Goal: Task Accomplishment & Management: Complete application form

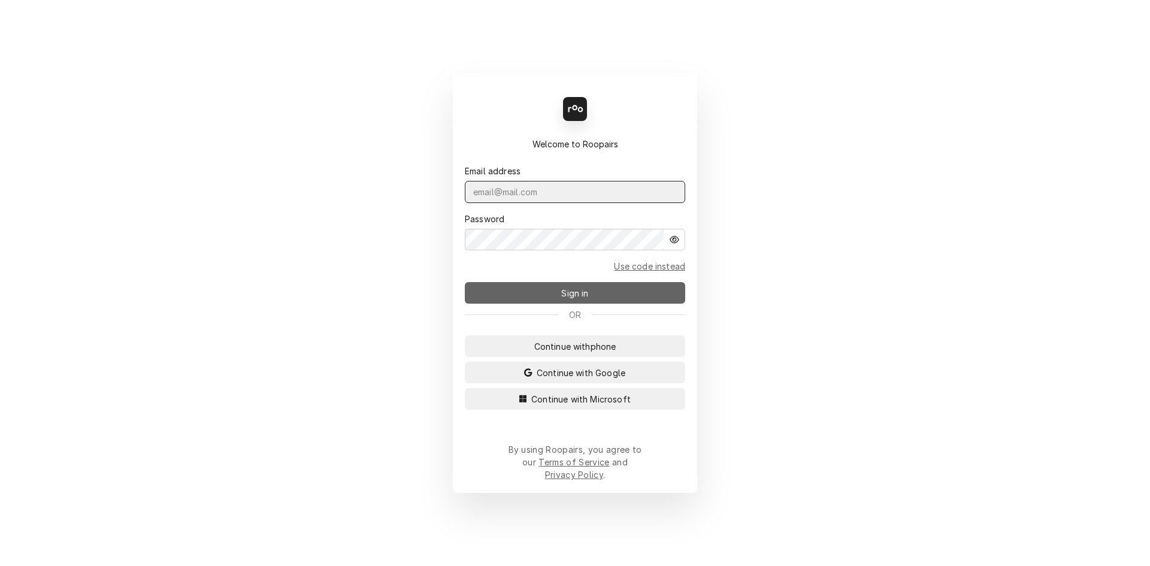
type input "repairpros99@gmail.com"
click at [571, 287] on button "Sign in" at bounding box center [575, 293] width 220 height 22
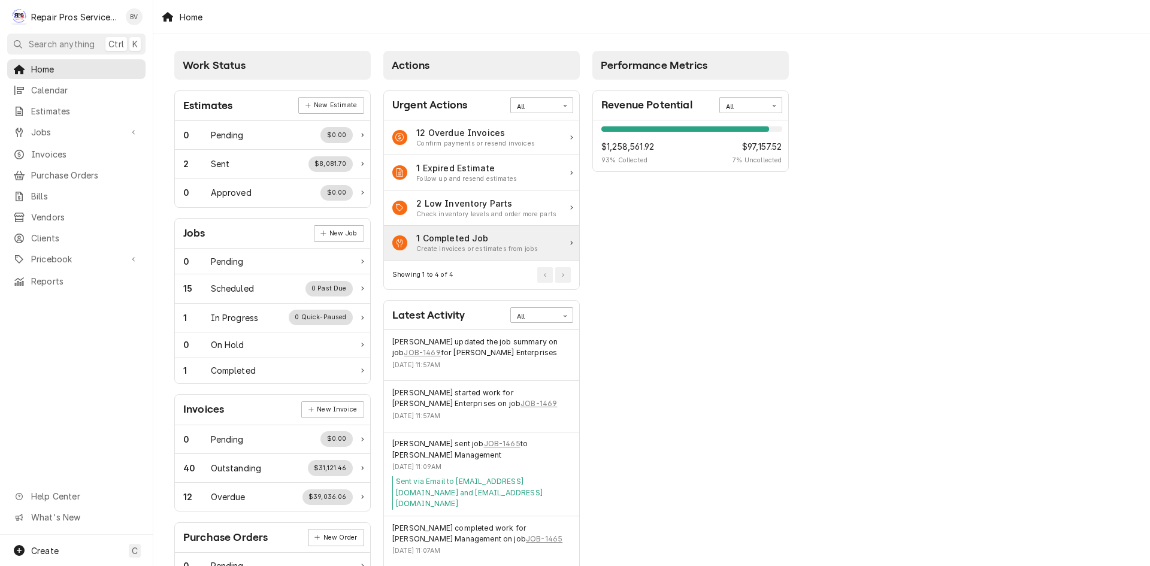
click at [470, 243] on div "1 Completed Job" at bounding box center [477, 238] width 122 height 13
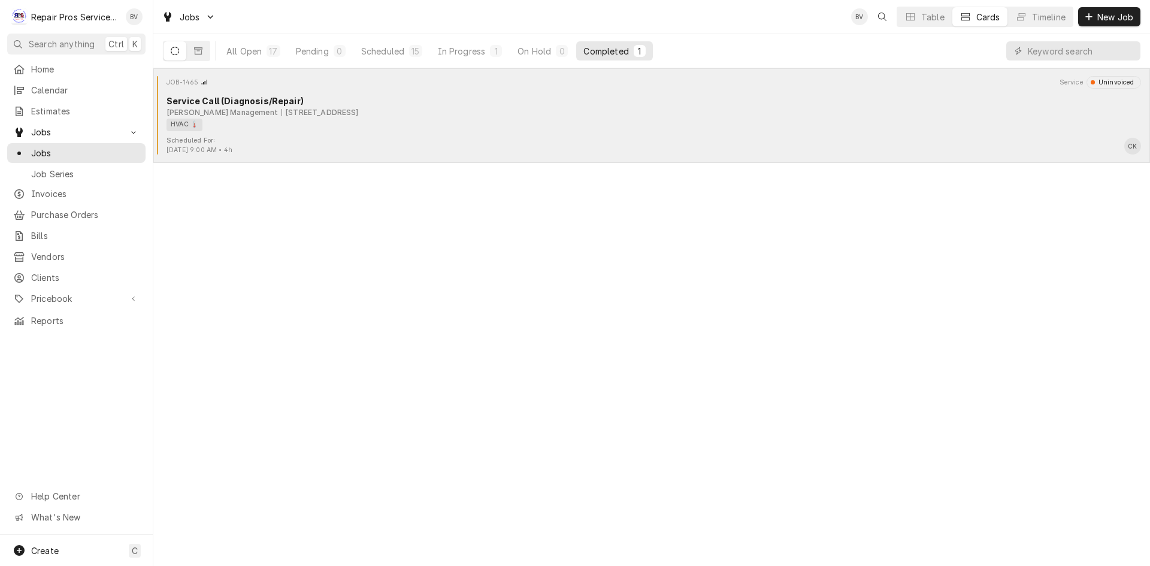
click at [477, 129] on div "HVAC 🌡️" at bounding box center [649, 125] width 966 height 13
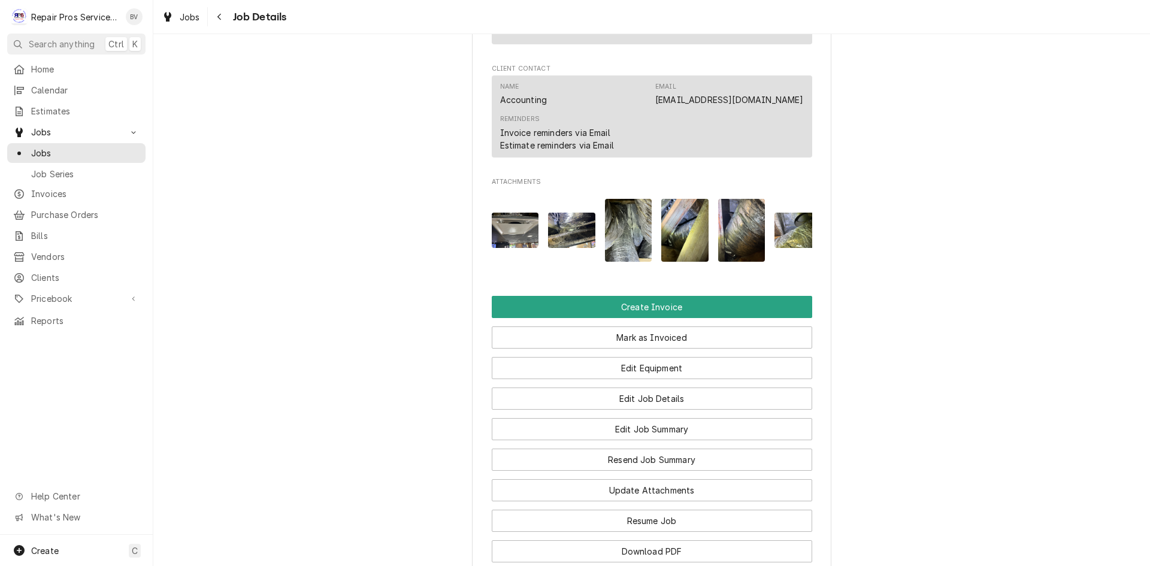
scroll to position [779, 0]
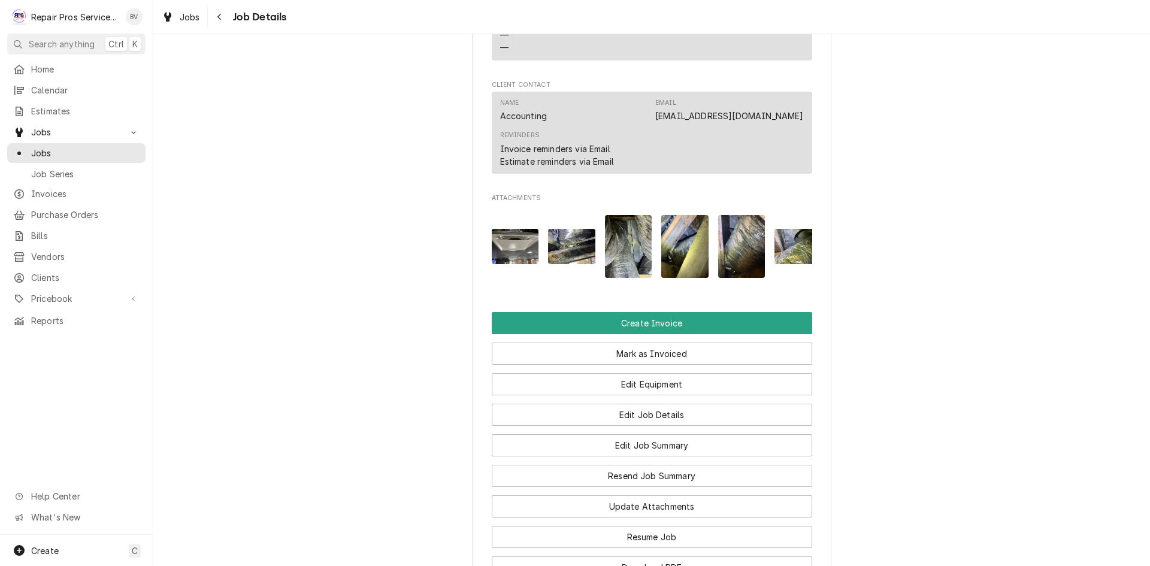
click at [562, 262] on img "Attachments" at bounding box center [571, 246] width 47 height 35
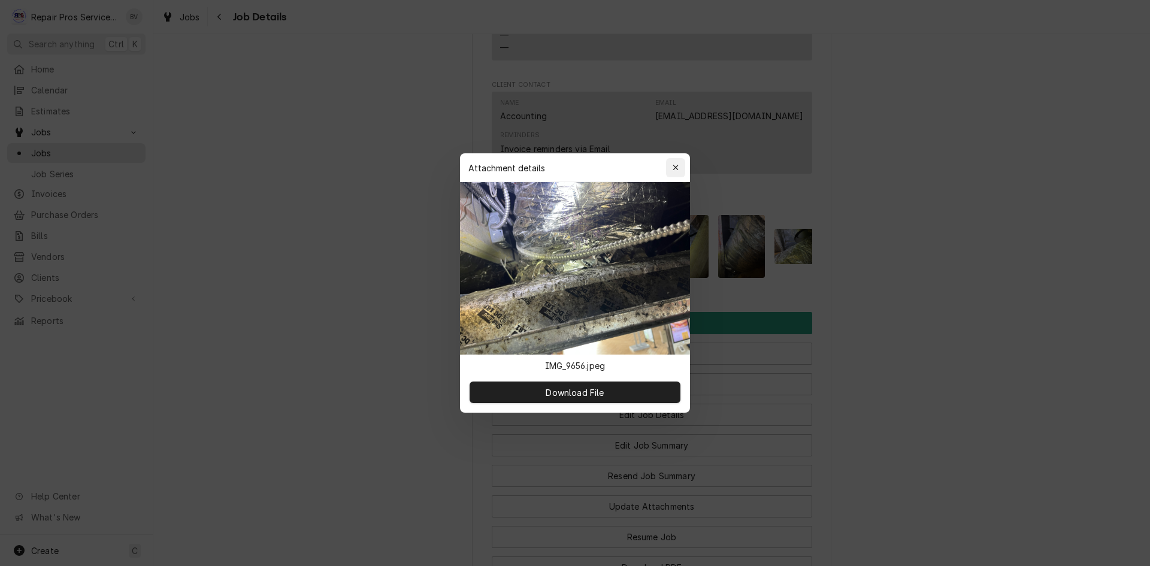
click at [674, 165] on icon "button" at bounding box center [676, 168] width 7 height 8
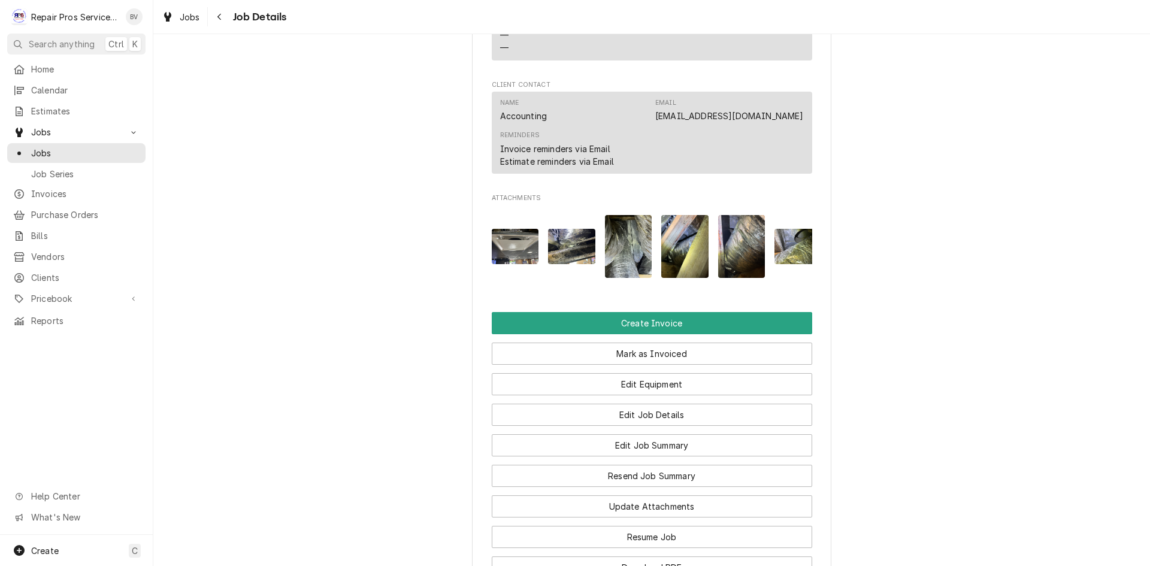
click at [624, 255] on img "Attachments" at bounding box center [628, 246] width 47 height 63
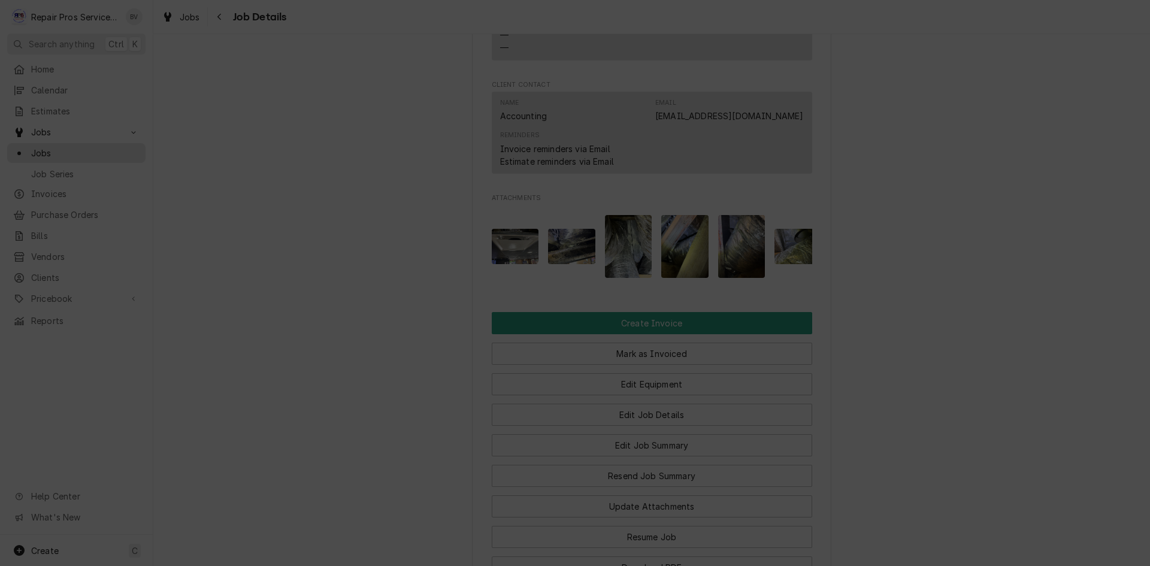
click at [673, 100] on icon "button" at bounding box center [676, 100] width 7 height 8
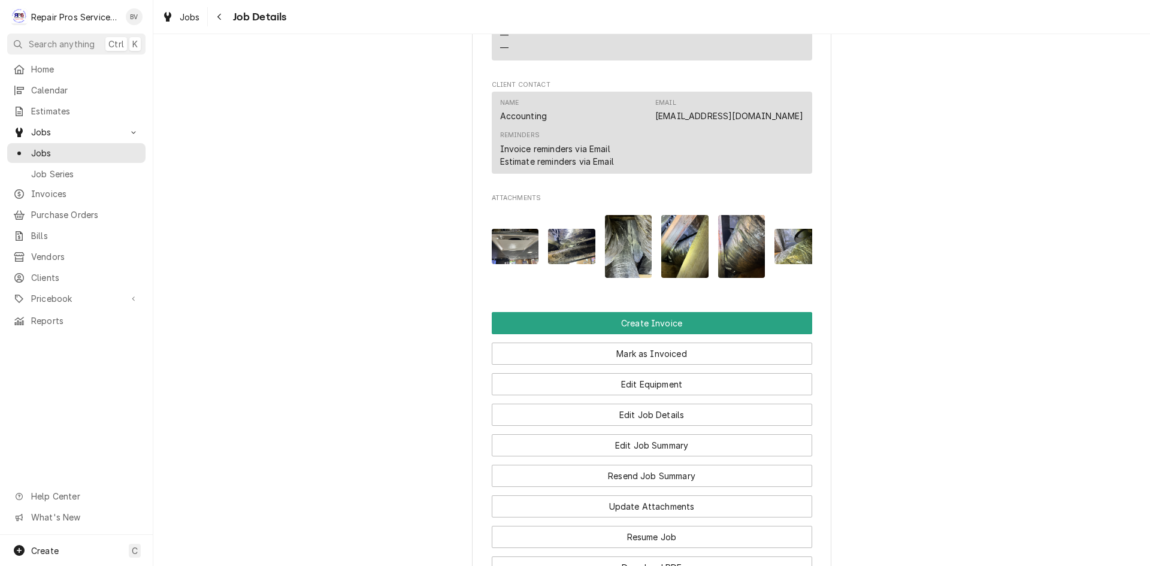
click at [670, 257] on img "Attachments" at bounding box center [684, 246] width 47 height 63
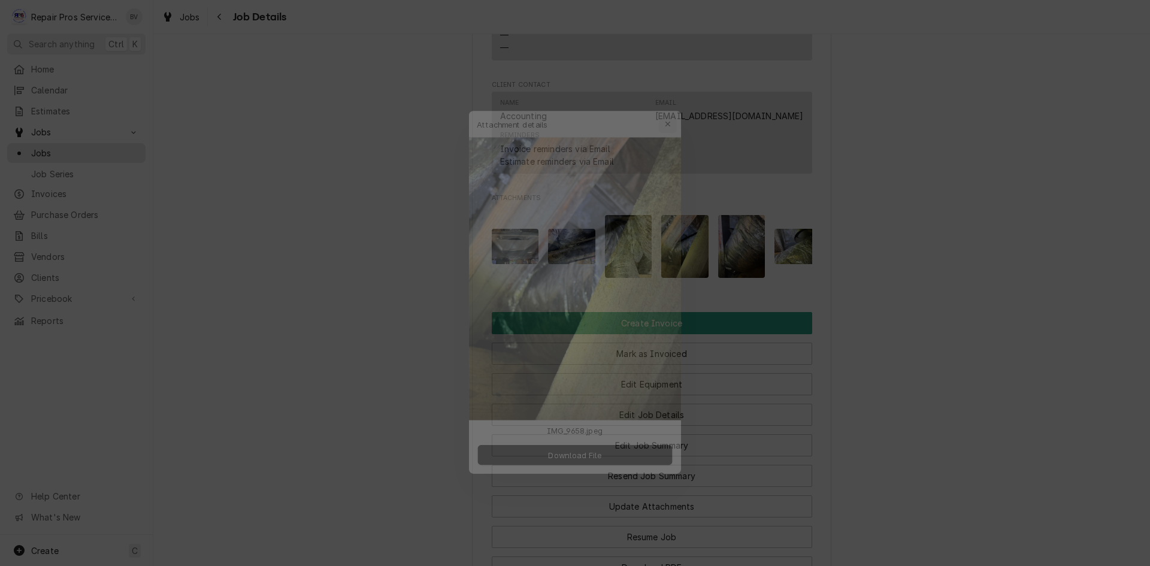
click at [674, 101] on icon "button" at bounding box center [676, 100] width 7 height 8
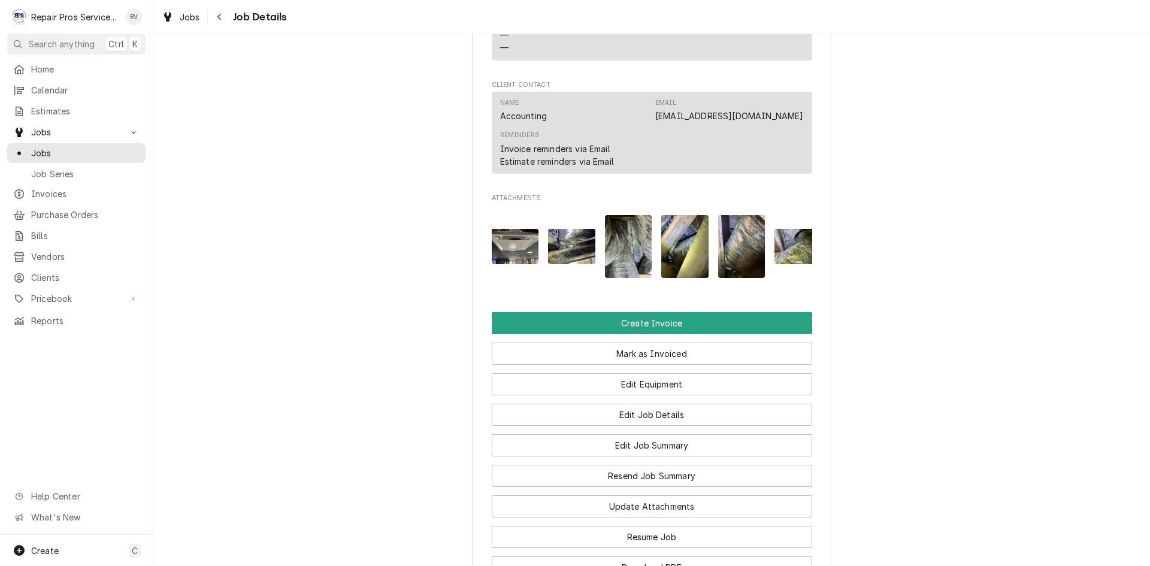
click at [655, 267] on div "Attachments" at bounding box center [652, 246] width 320 height 82
click at [667, 264] on img "Attachments" at bounding box center [684, 246] width 47 height 63
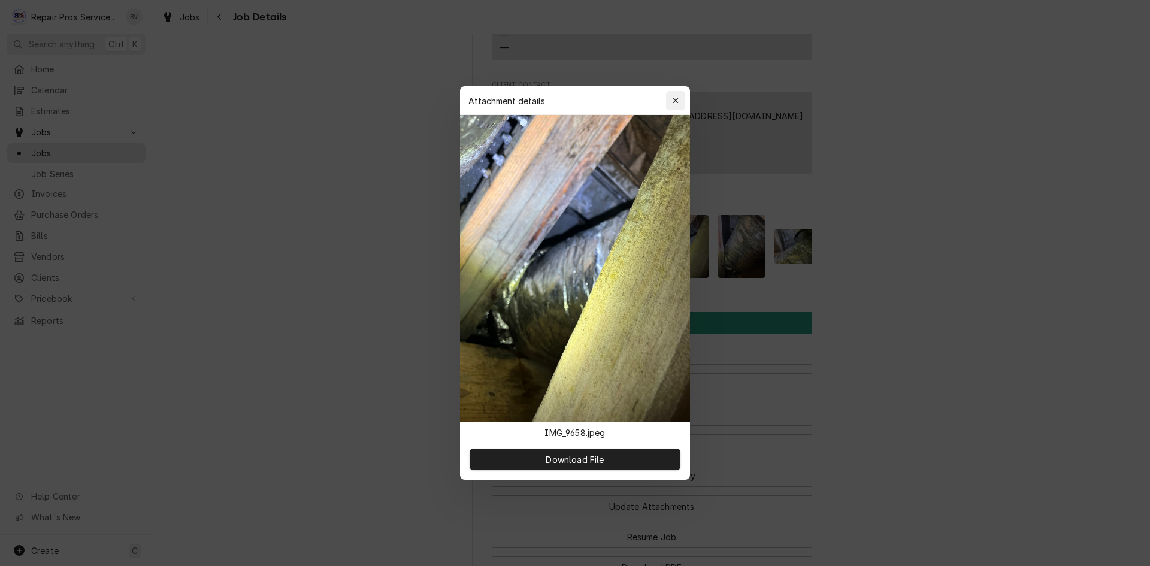
click at [673, 101] on icon "button" at bounding box center [676, 100] width 7 height 8
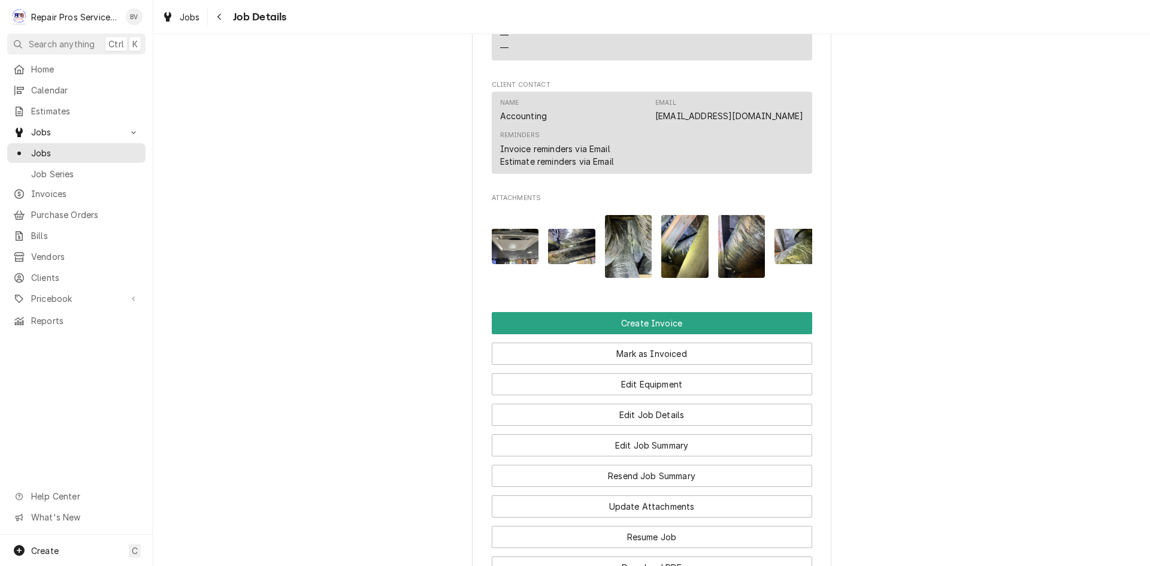
click at [744, 278] on img "Attachments" at bounding box center [741, 246] width 47 height 63
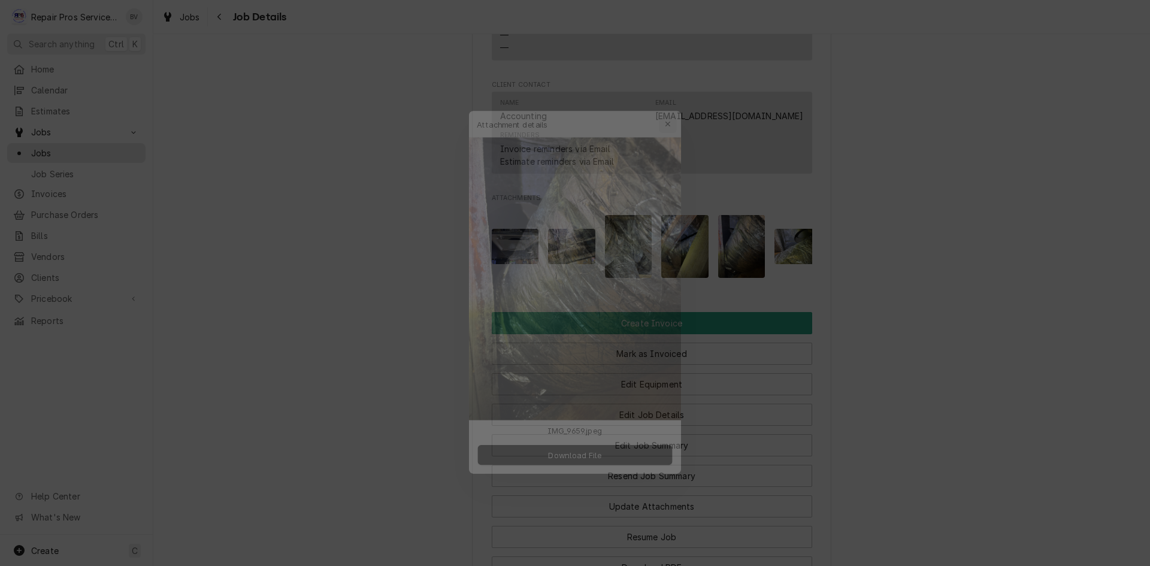
click at [673, 101] on icon "button" at bounding box center [676, 100] width 7 height 8
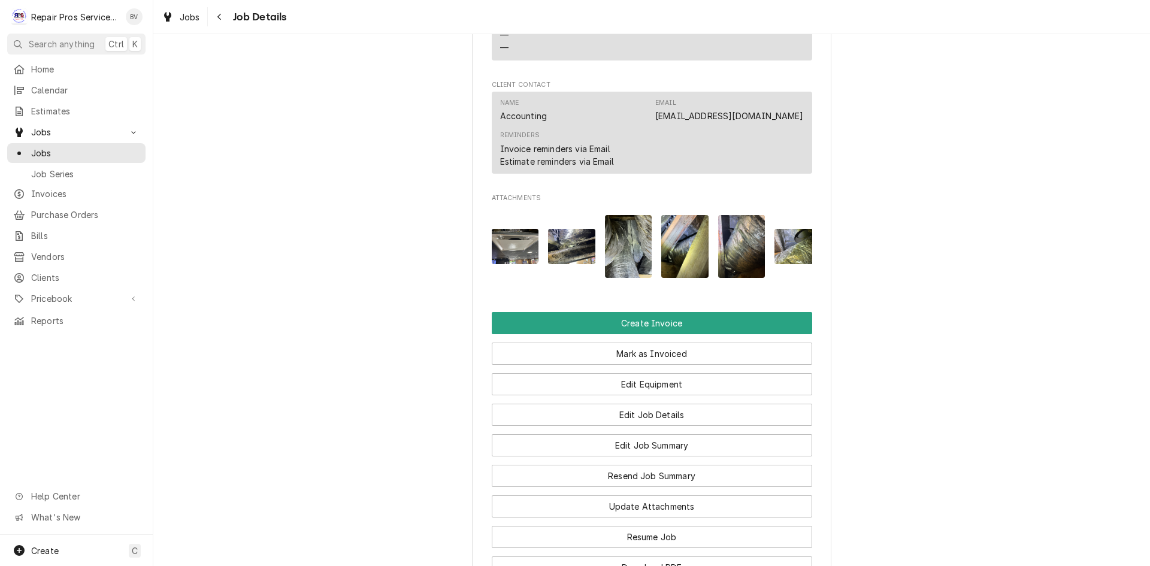
click at [797, 264] on img "Attachments" at bounding box center [797, 246] width 47 height 35
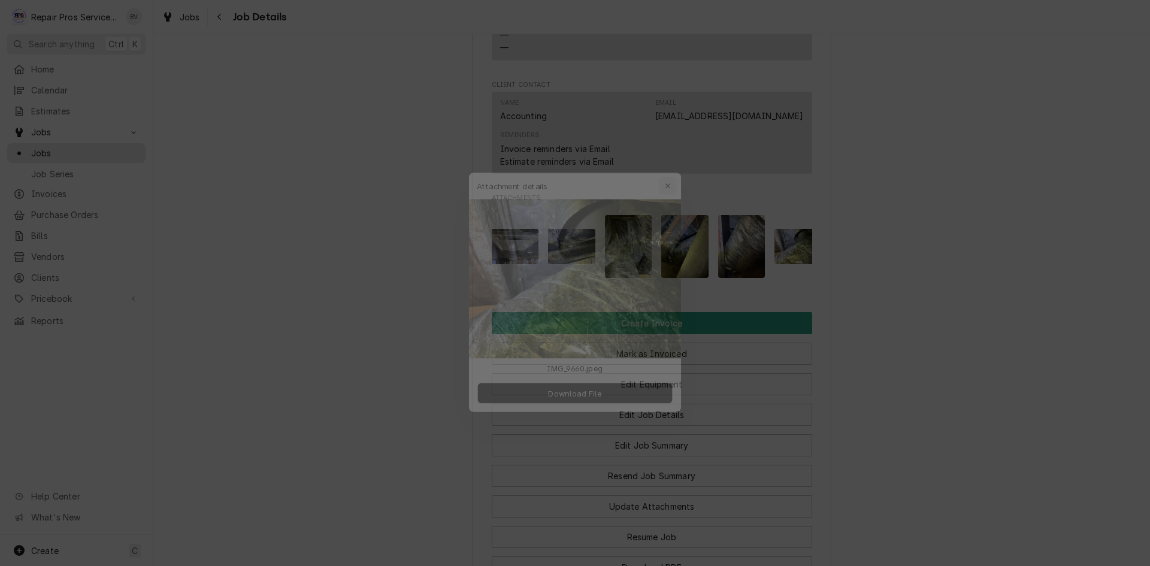
click at [678, 169] on icon "button" at bounding box center [676, 168] width 7 height 8
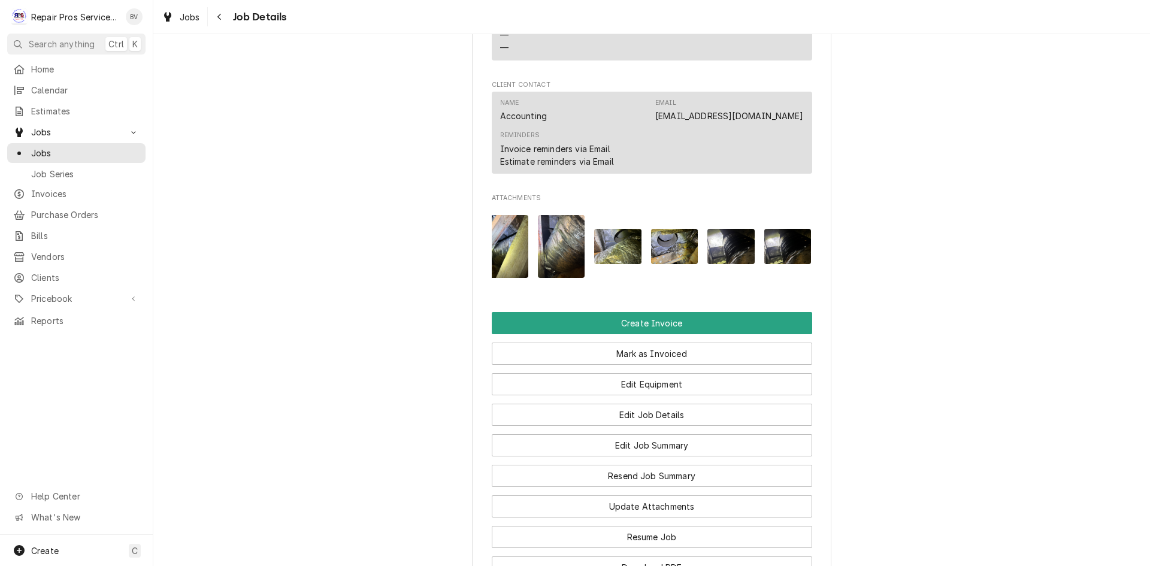
scroll to position [0, 192]
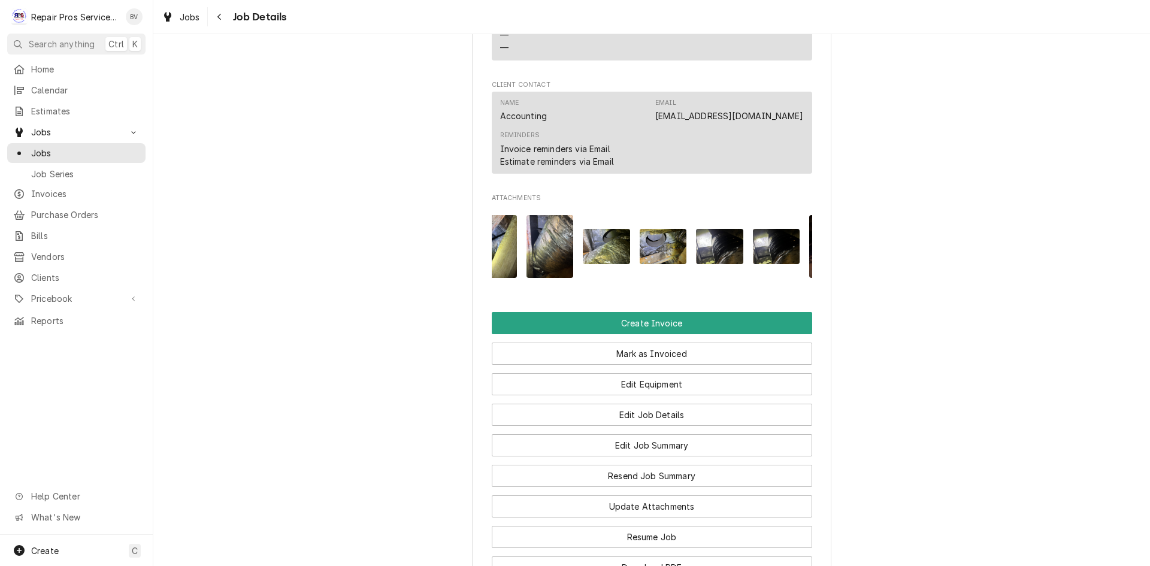
click at [608, 258] on img "Attachments" at bounding box center [606, 246] width 47 height 35
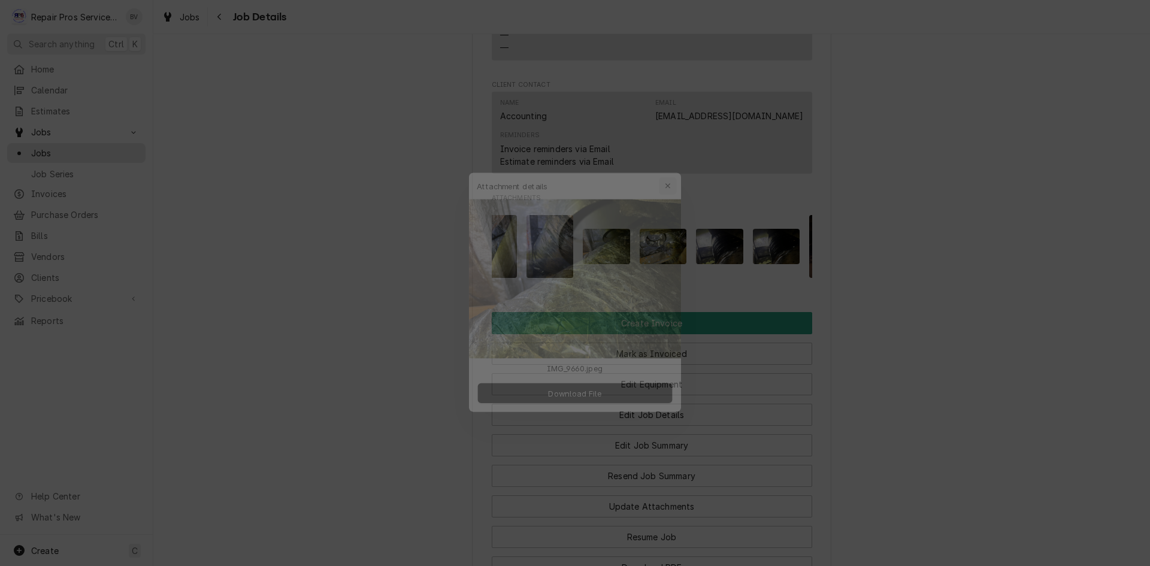
click at [675, 166] on icon "button" at bounding box center [676, 168] width 7 height 8
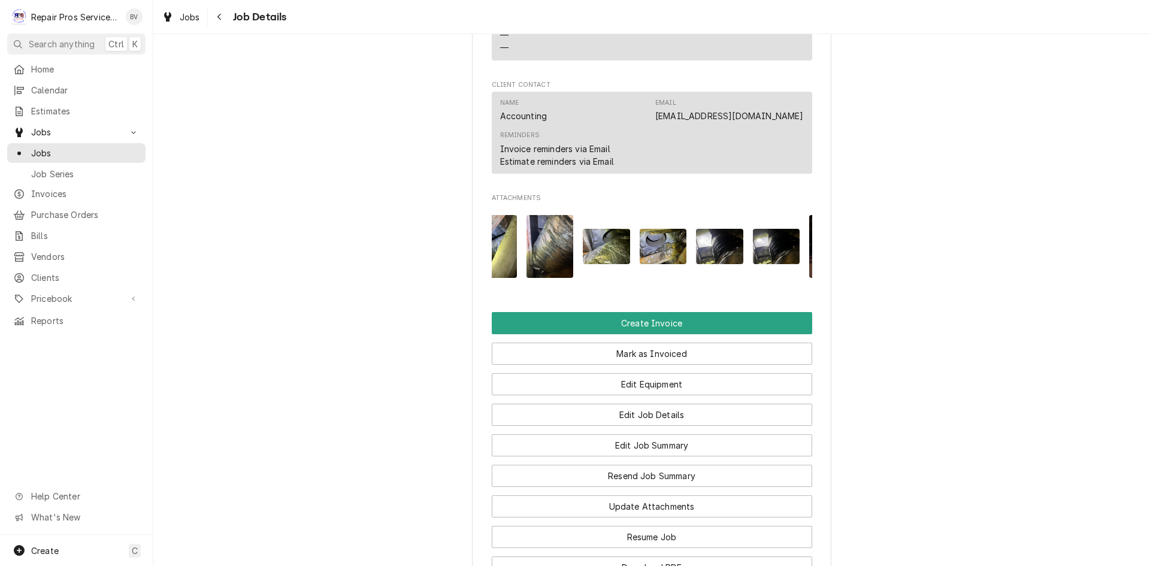
click at [655, 258] on img "Attachments" at bounding box center [663, 246] width 47 height 35
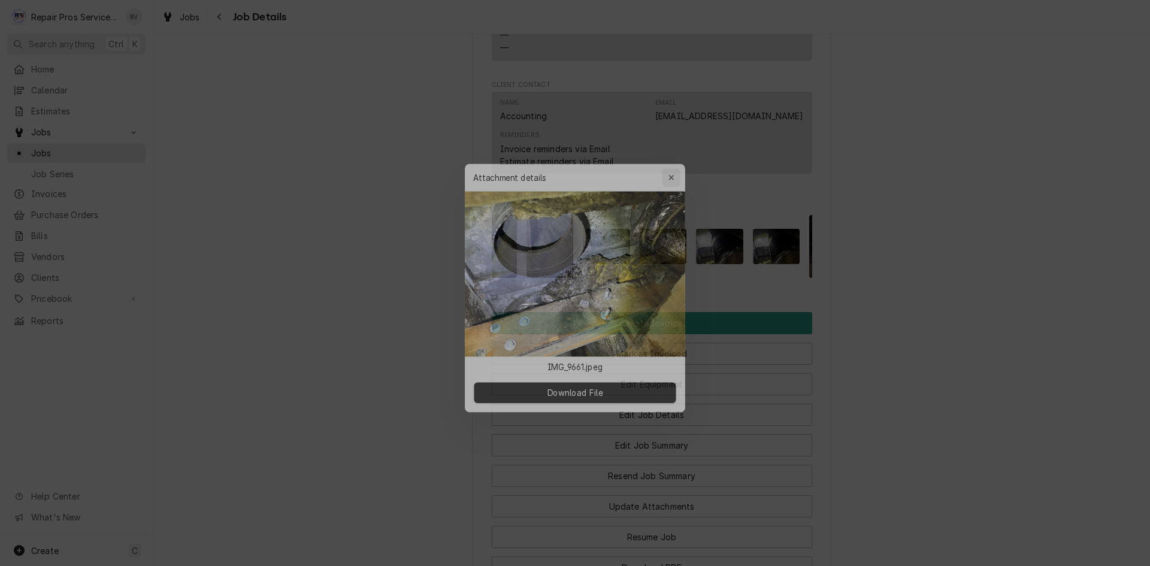
click at [677, 166] on icon "button" at bounding box center [675, 167] width 5 height 5
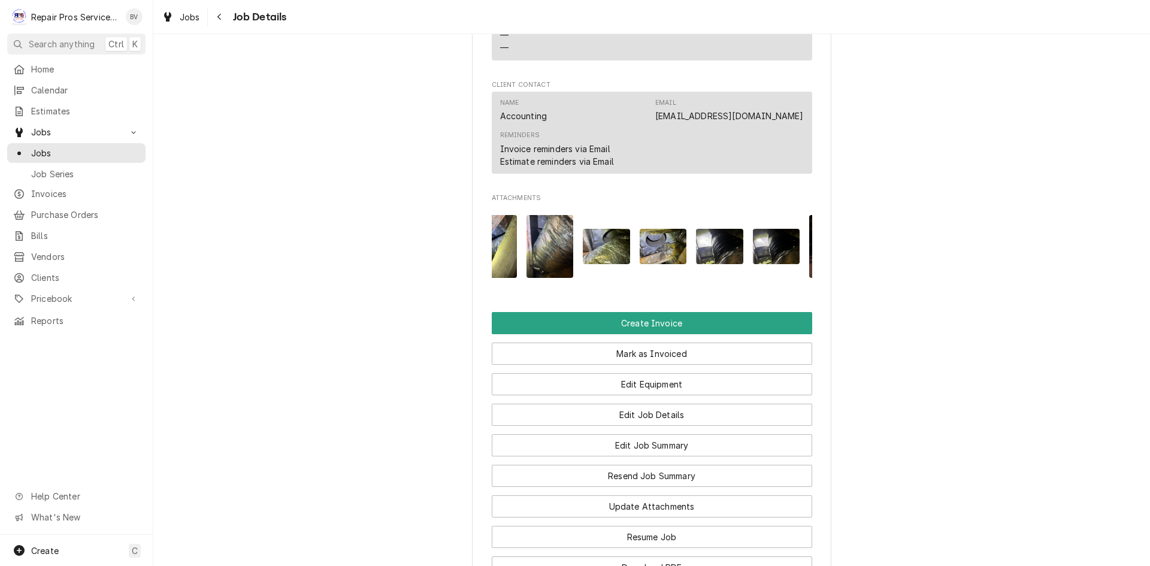
click at [708, 262] on img "Attachments" at bounding box center [719, 246] width 47 height 35
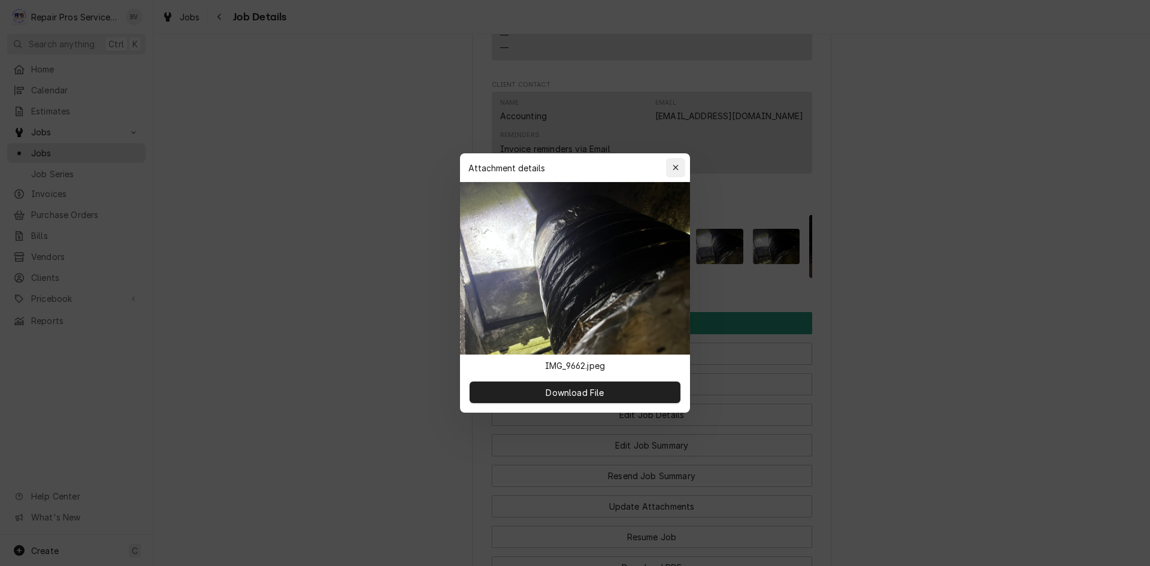
click at [678, 168] on icon "button" at bounding box center [676, 168] width 7 height 8
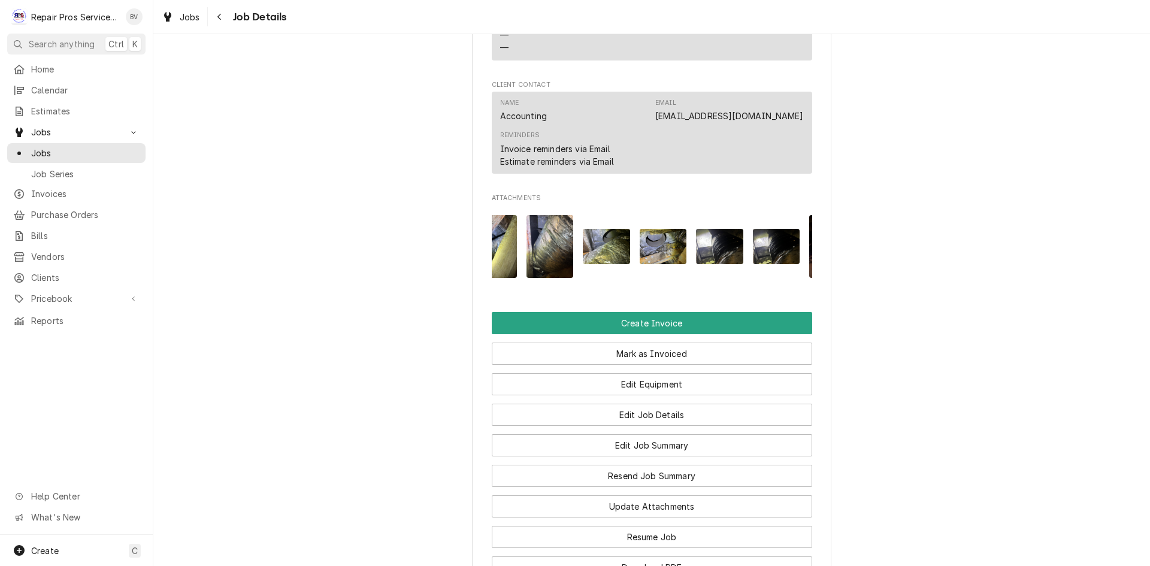
click at [714, 261] on img "Attachments" at bounding box center [719, 246] width 47 height 35
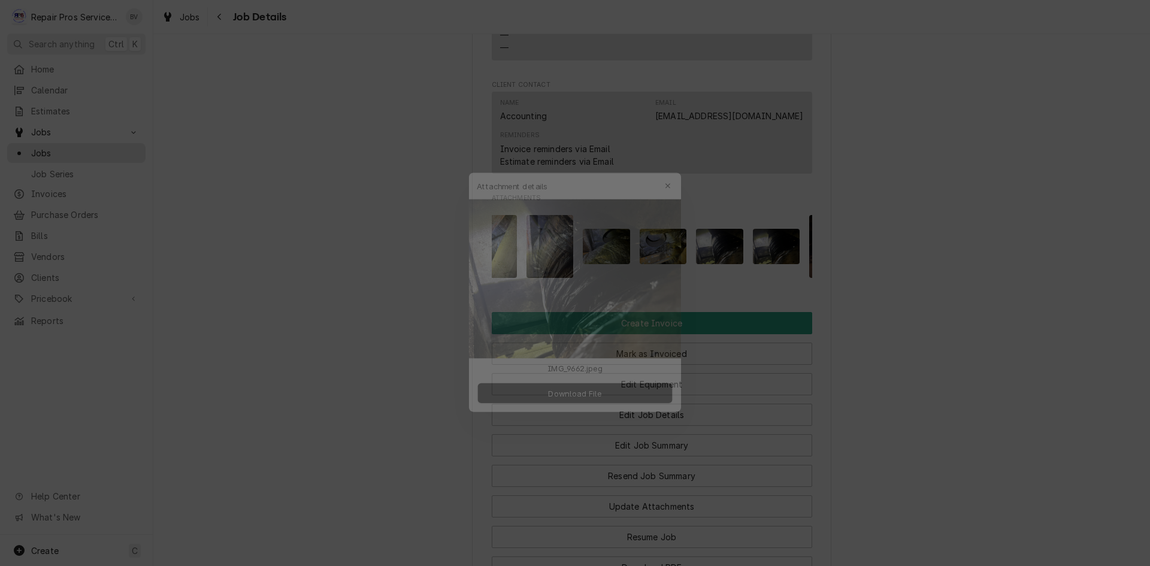
click at [770, 259] on div at bounding box center [575, 283] width 1150 height 566
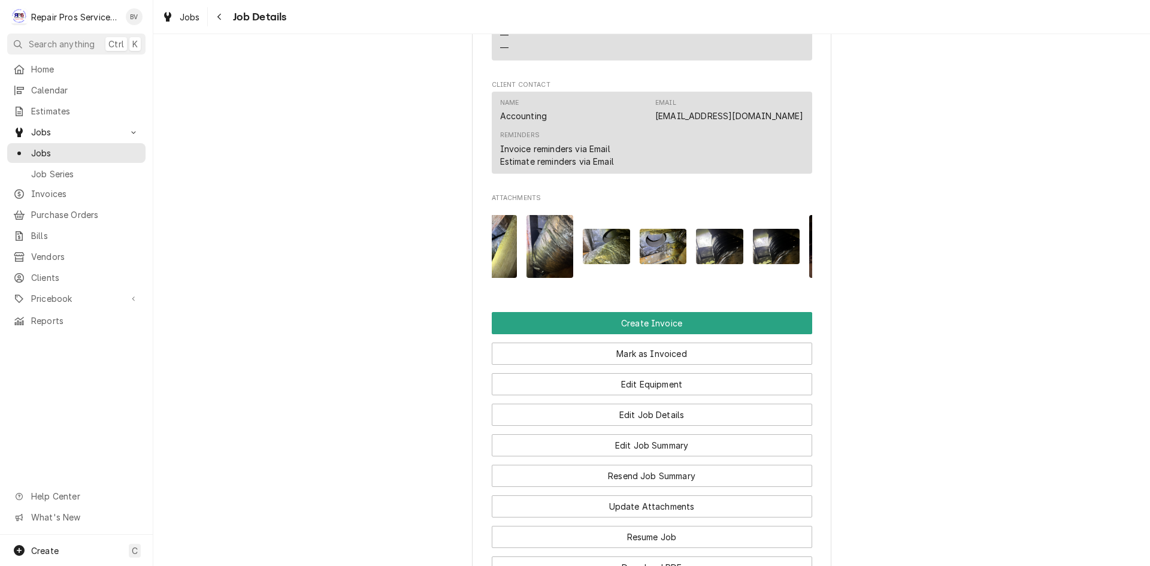
click at [776, 264] on img "Attachments" at bounding box center [776, 246] width 47 height 35
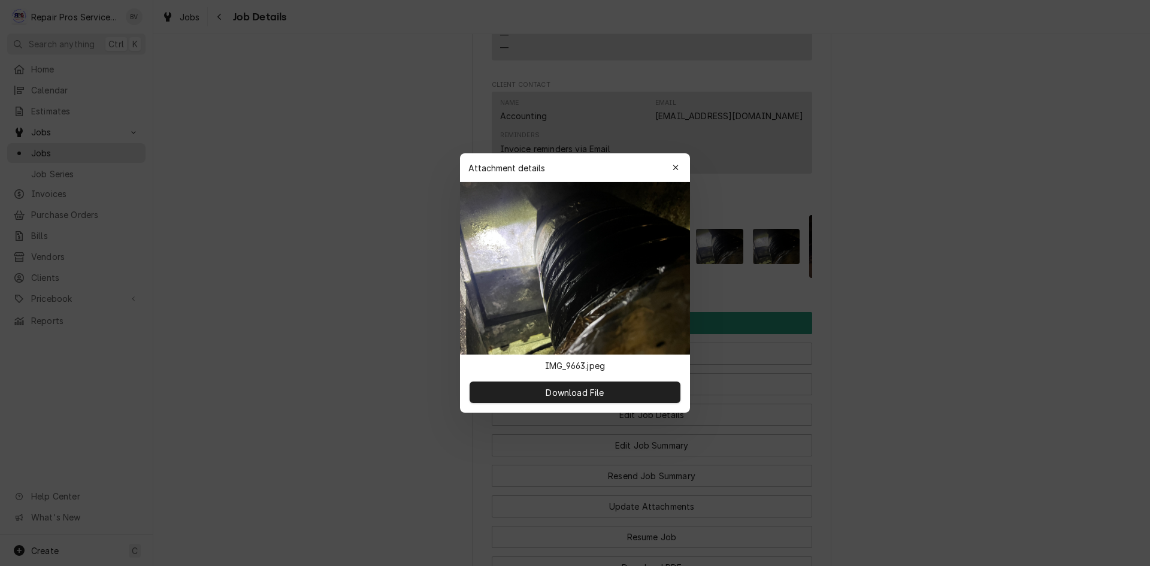
click at [800, 303] on div at bounding box center [575, 283] width 1150 height 566
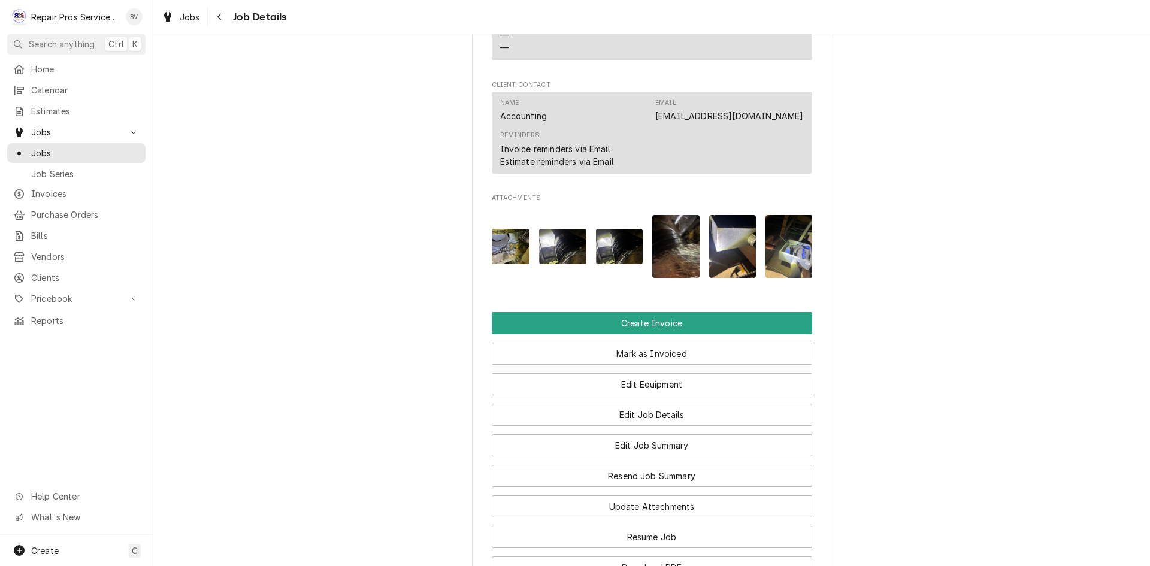
scroll to position [0, 359]
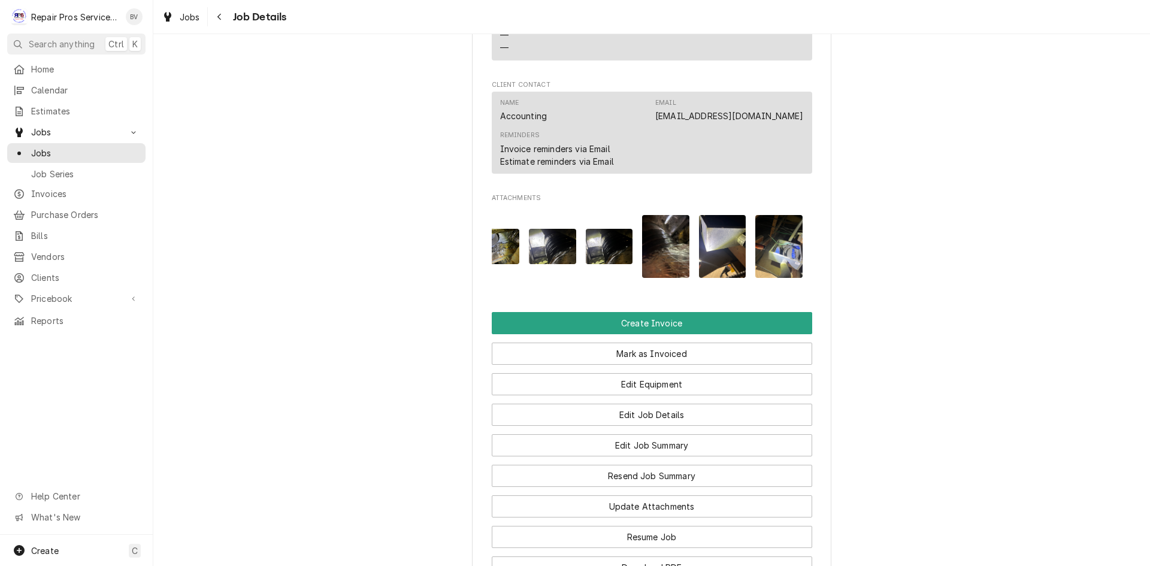
click at [667, 265] on img "Attachments" at bounding box center [665, 246] width 47 height 63
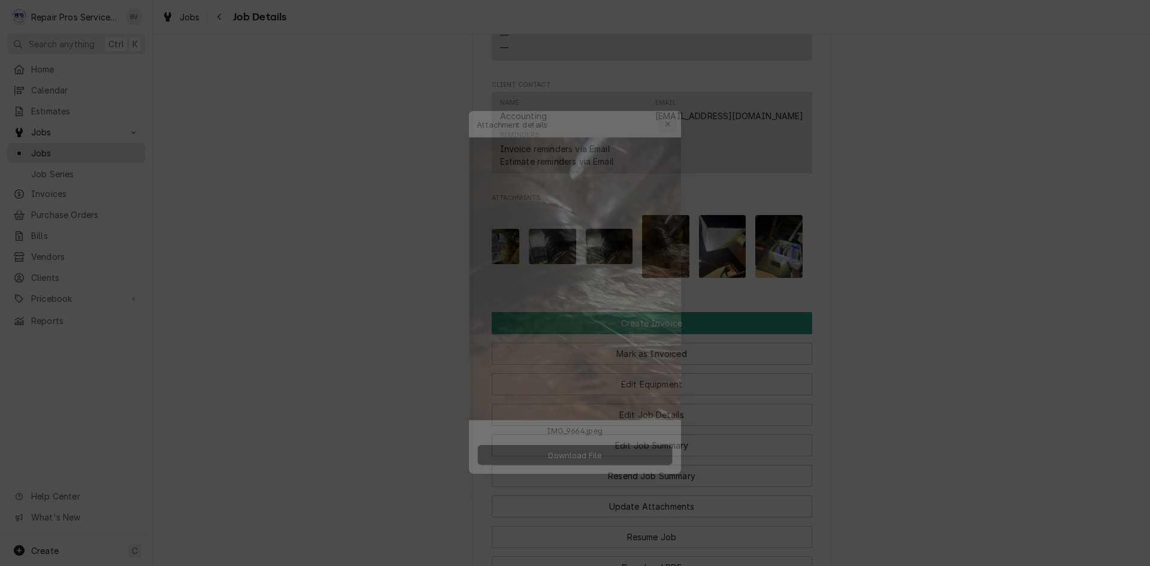
click at [673, 102] on icon "button" at bounding box center [676, 100] width 7 height 8
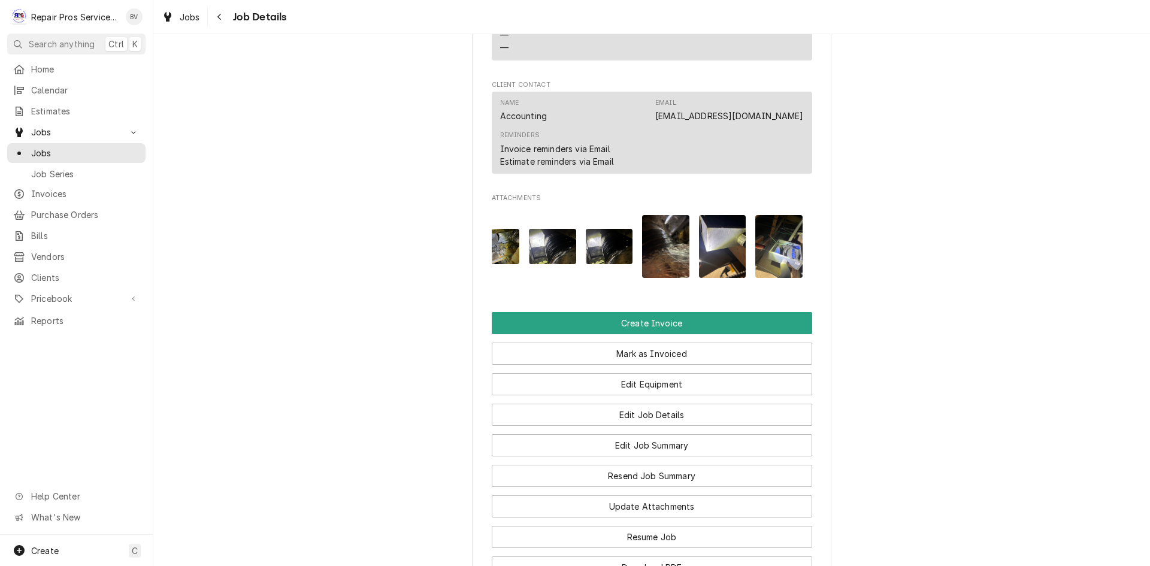
click at [717, 270] on img "Attachments" at bounding box center [722, 246] width 47 height 63
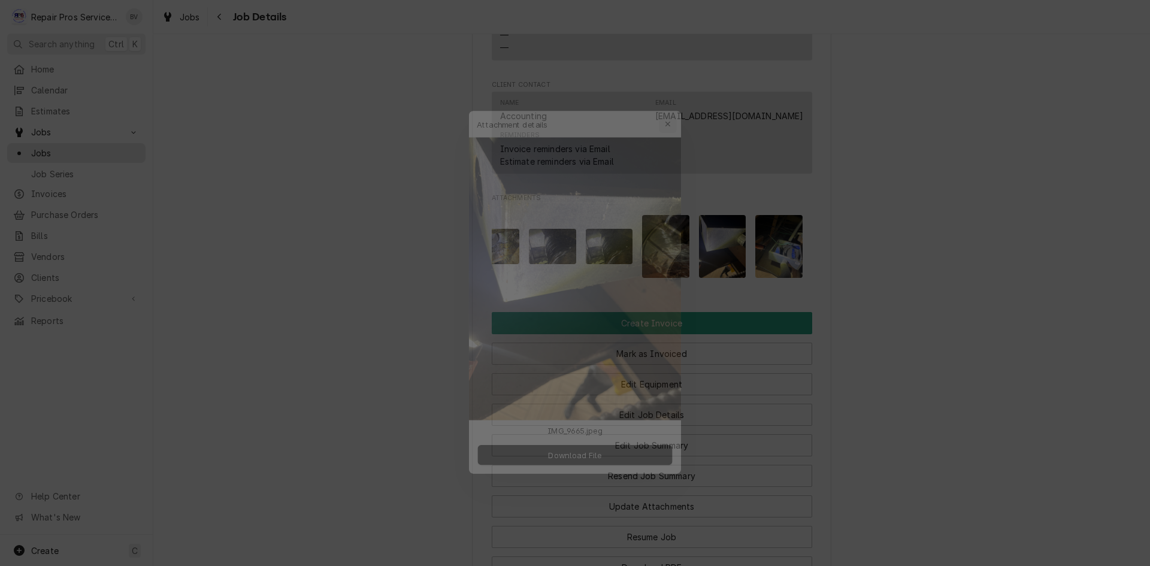
click at [674, 100] on icon "button" at bounding box center [676, 100] width 7 height 8
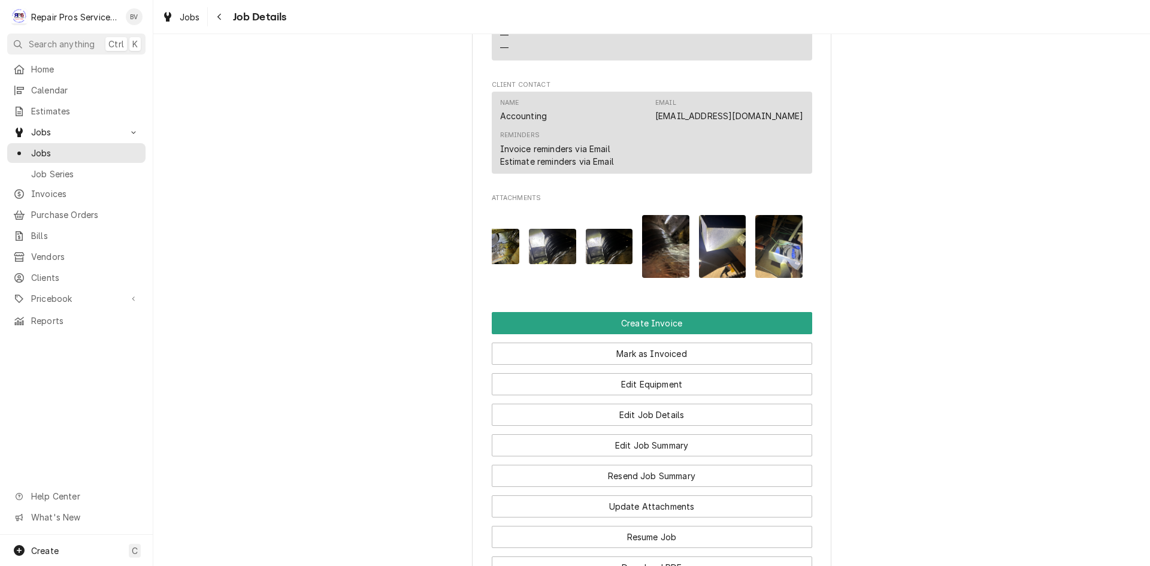
click at [767, 266] on img "Attachments" at bounding box center [778, 246] width 47 height 63
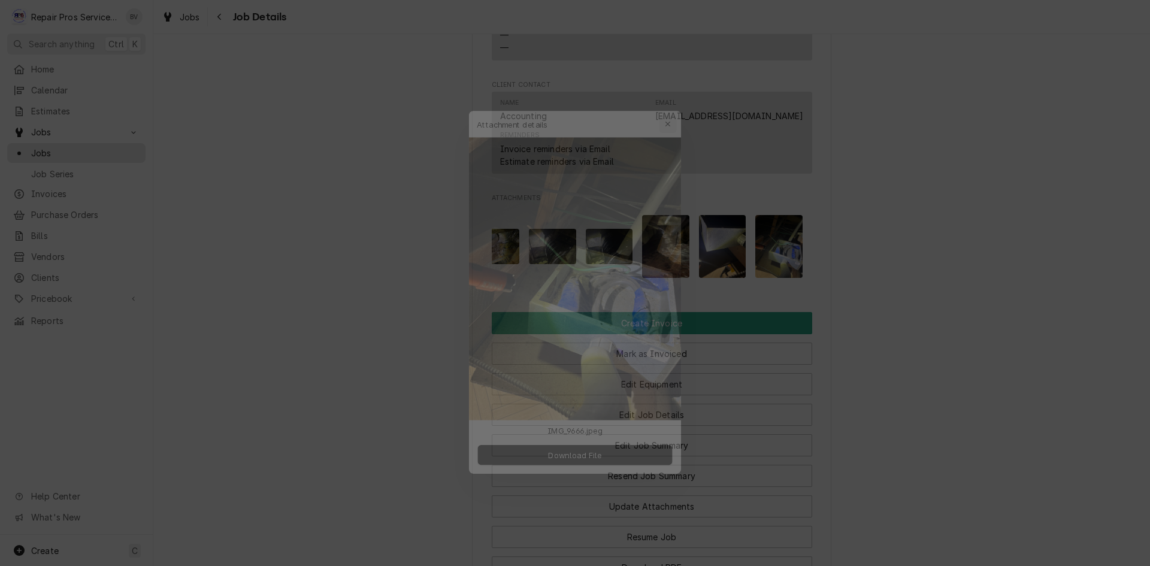
click at [674, 102] on icon "button" at bounding box center [676, 100] width 7 height 8
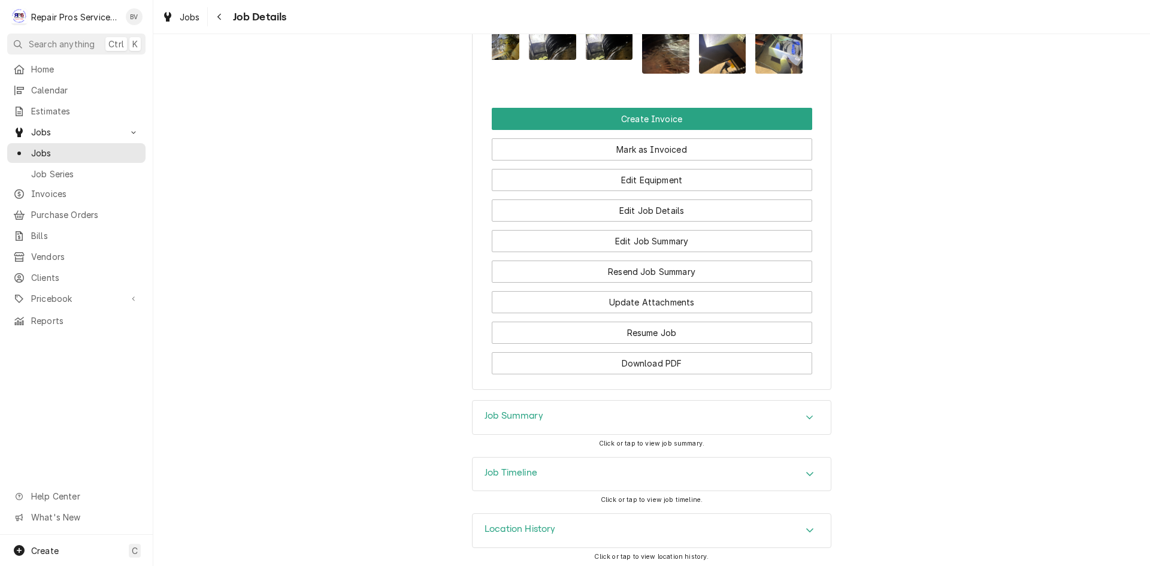
scroll to position [1010, 0]
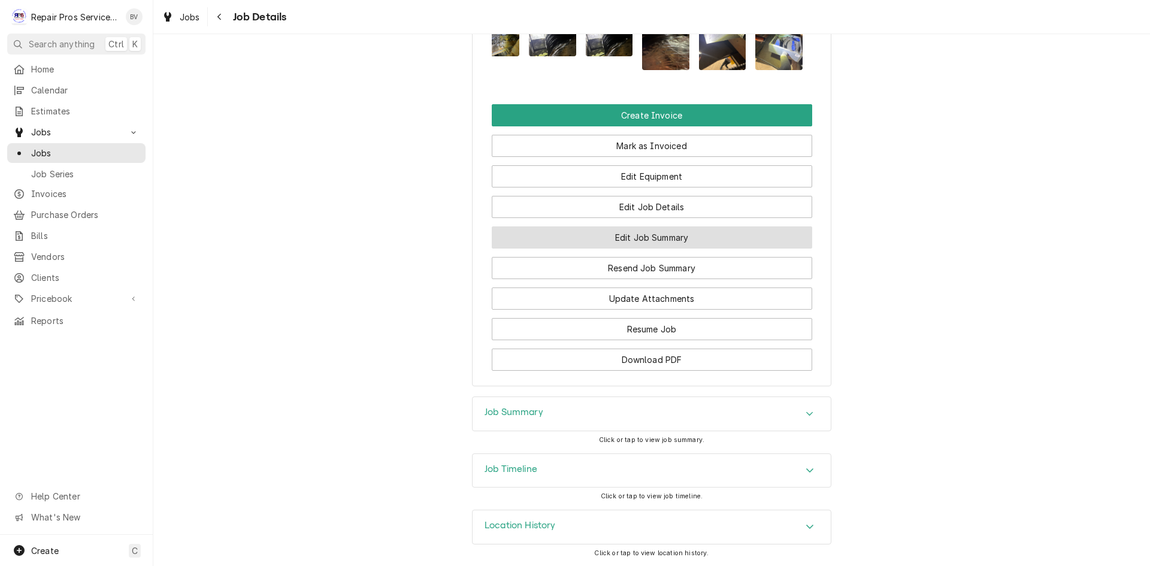
click at [617, 235] on button "Edit Job Summary" at bounding box center [652, 237] width 320 height 22
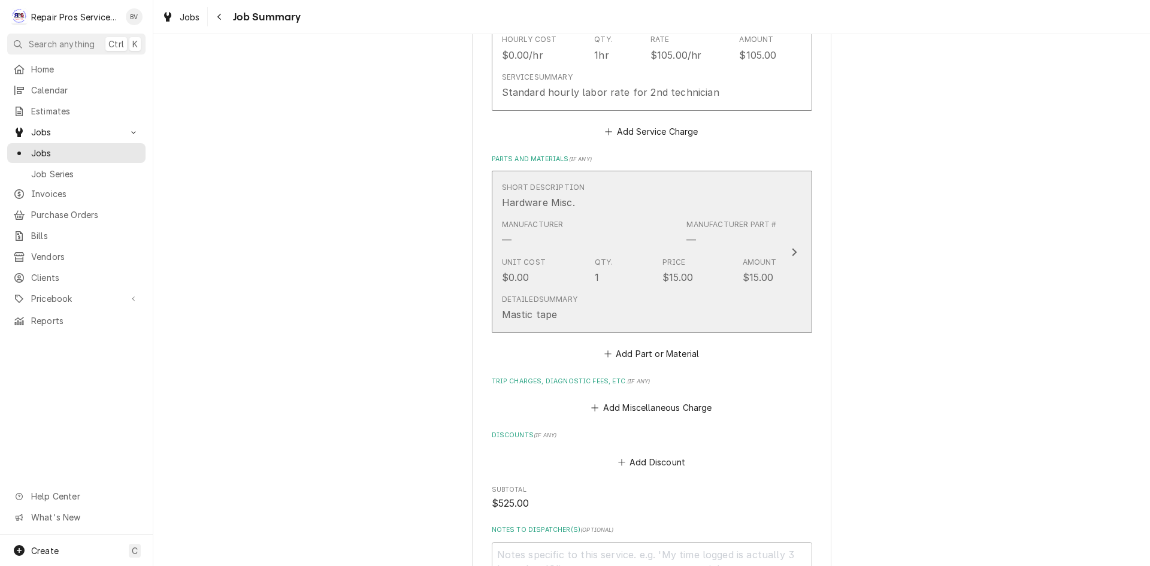
scroll to position [1318, 0]
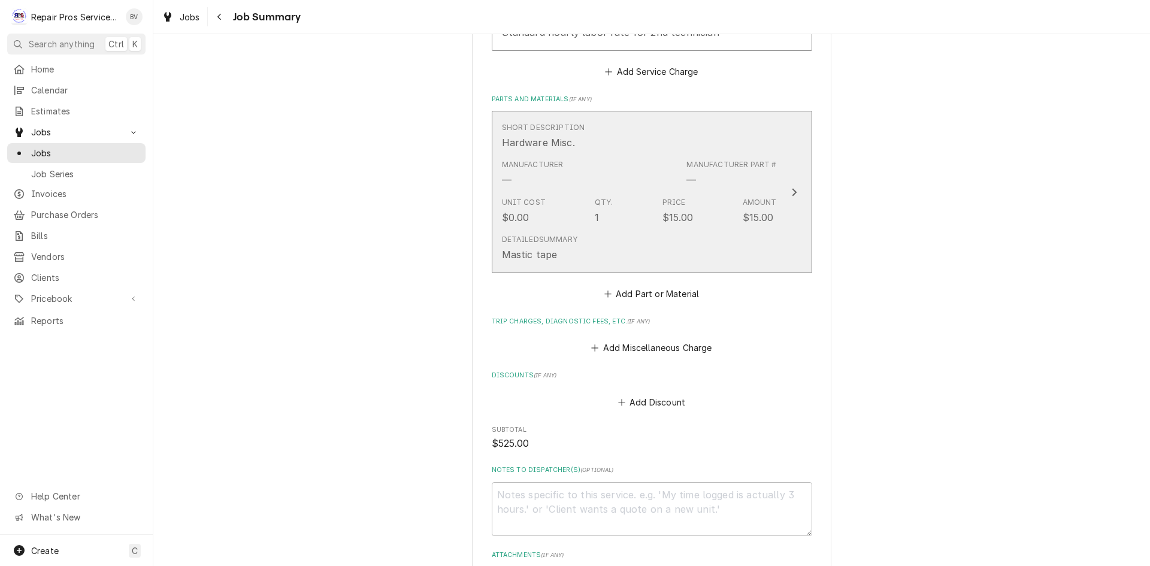
click at [791, 192] on icon "Update Line Item" at bounding box center [794, 192] width 6 height 10
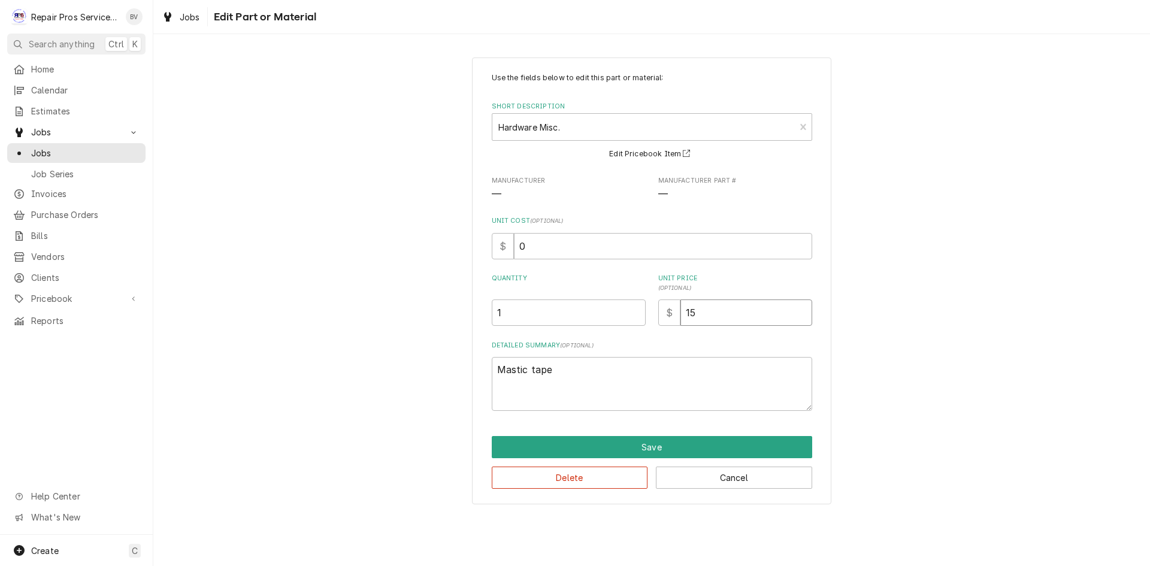
click at [683, 311] on input "15" at bounding box center [746, 312] width 132 height 26
type textarea "x"
type input "51"
type textarea "x"
type input "50"
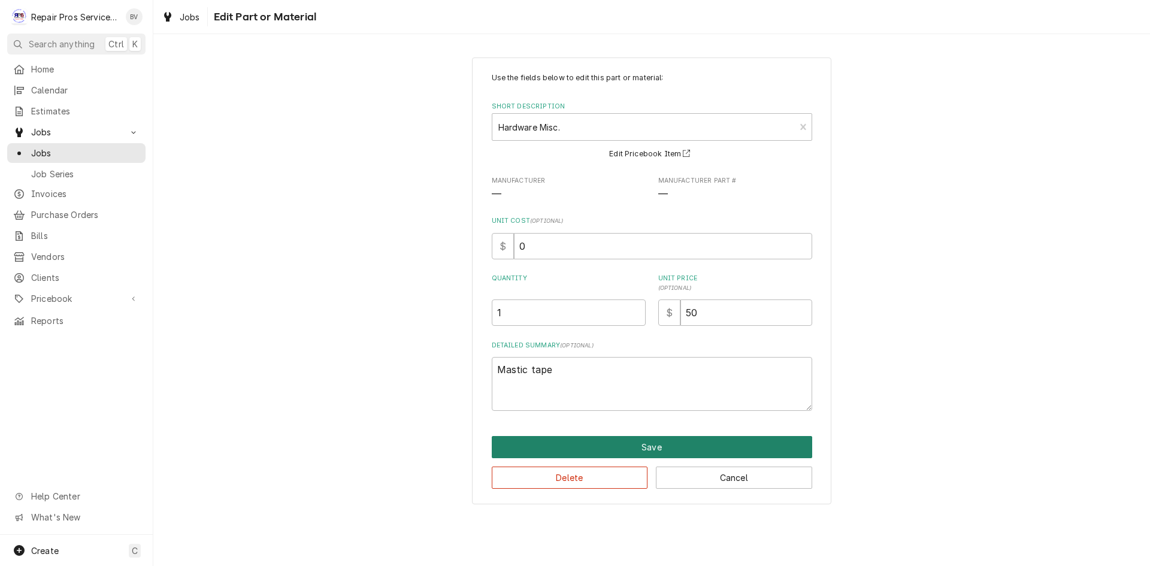
click at [640, 446] on button "Save" at bounding box center [652, 447] width 320 height 22
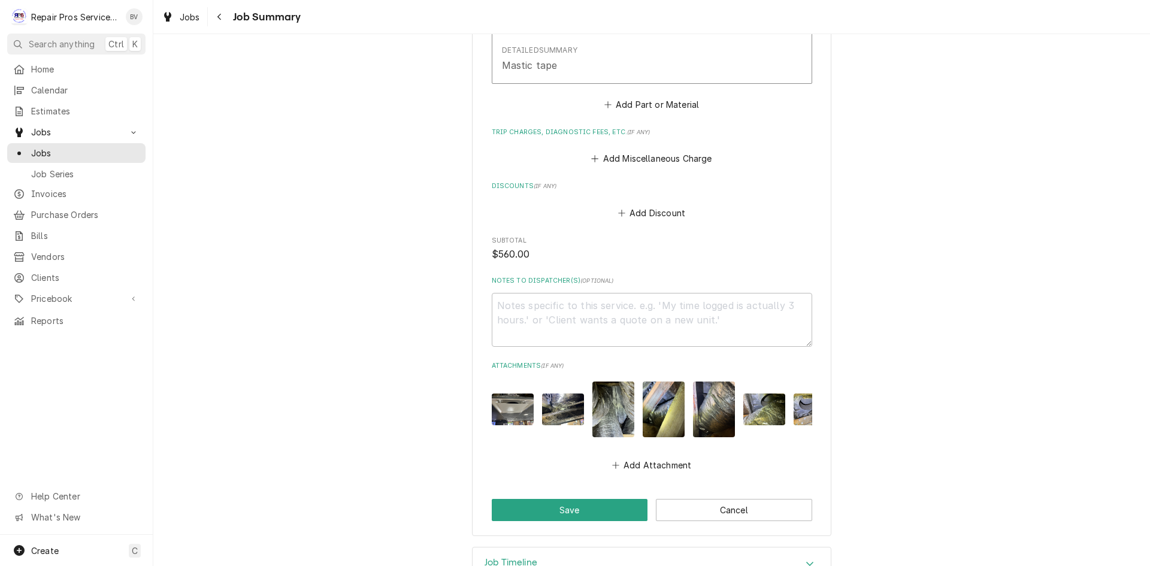
scroll to position [1553, 0]
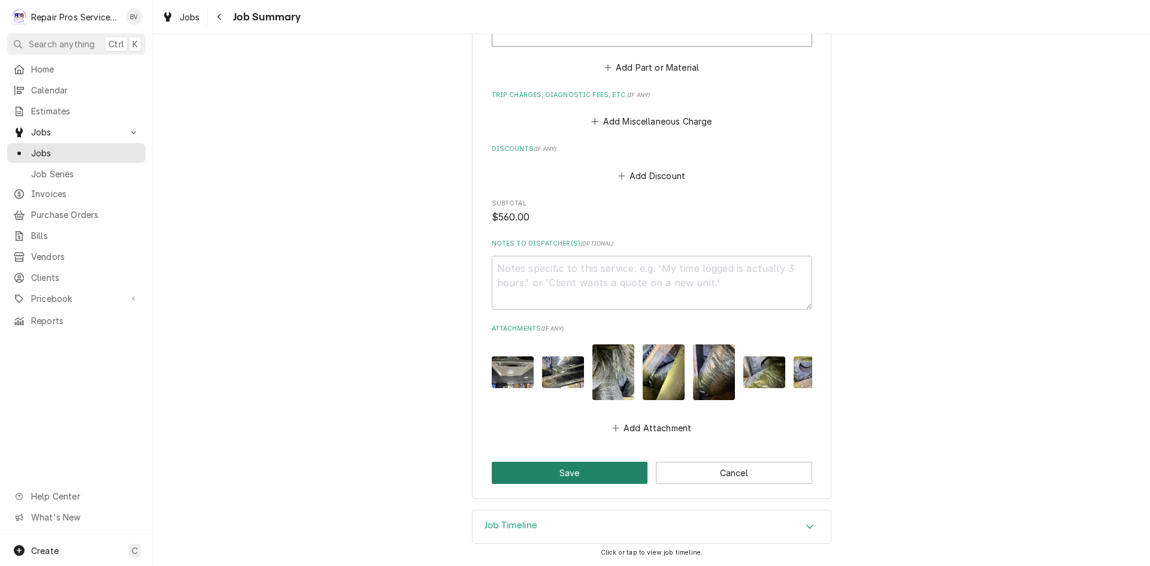
click at [595, 471] on button "Save" at bounding box center [570, 473] width 156 height 22
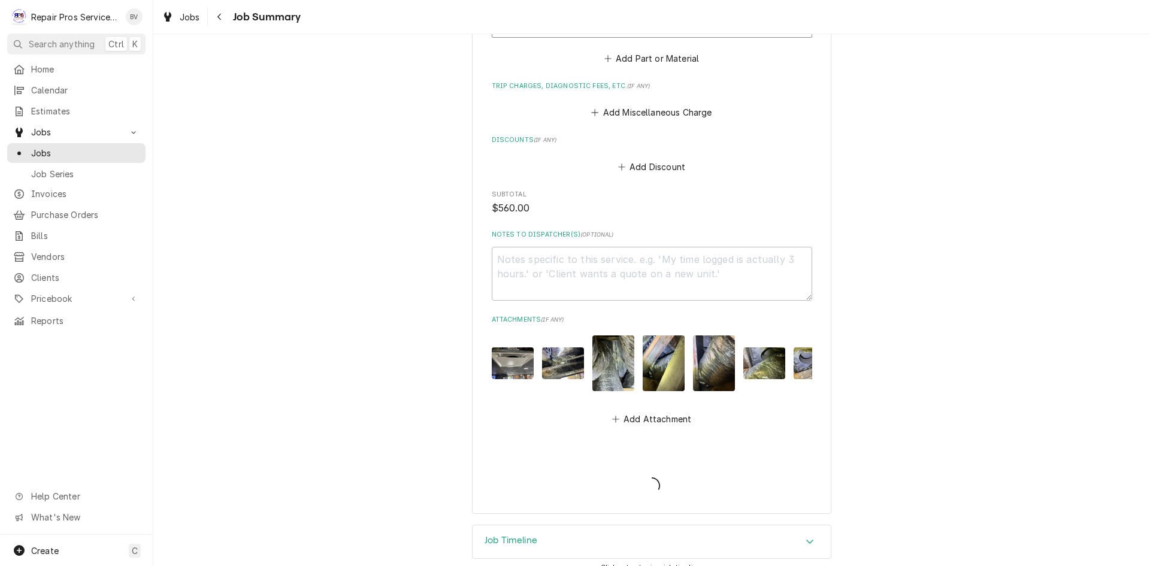
type textarea "x"
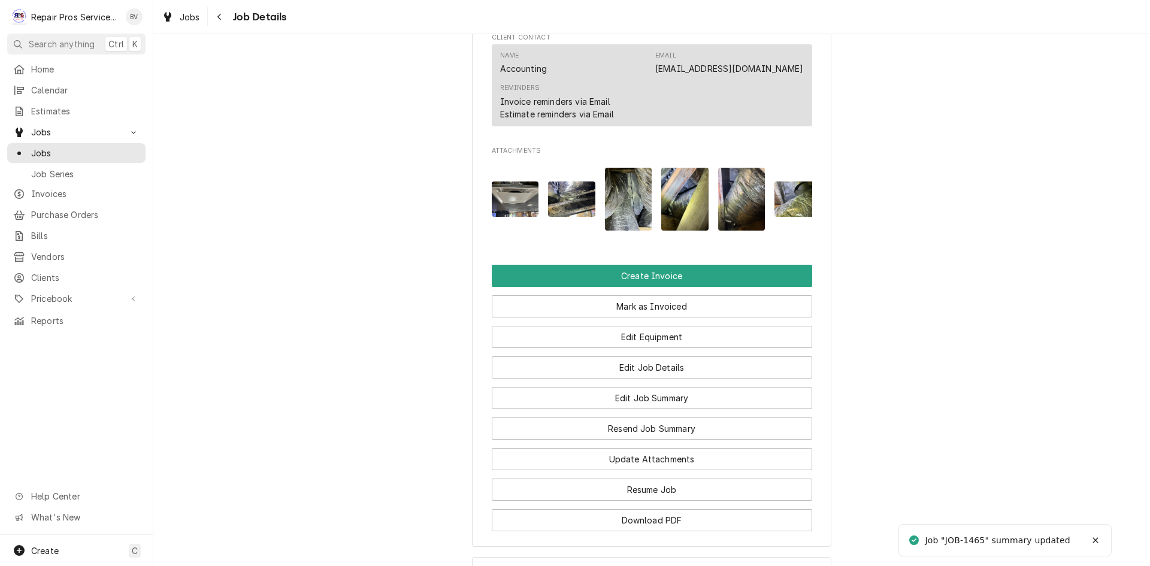
scroll to position [830, 0]
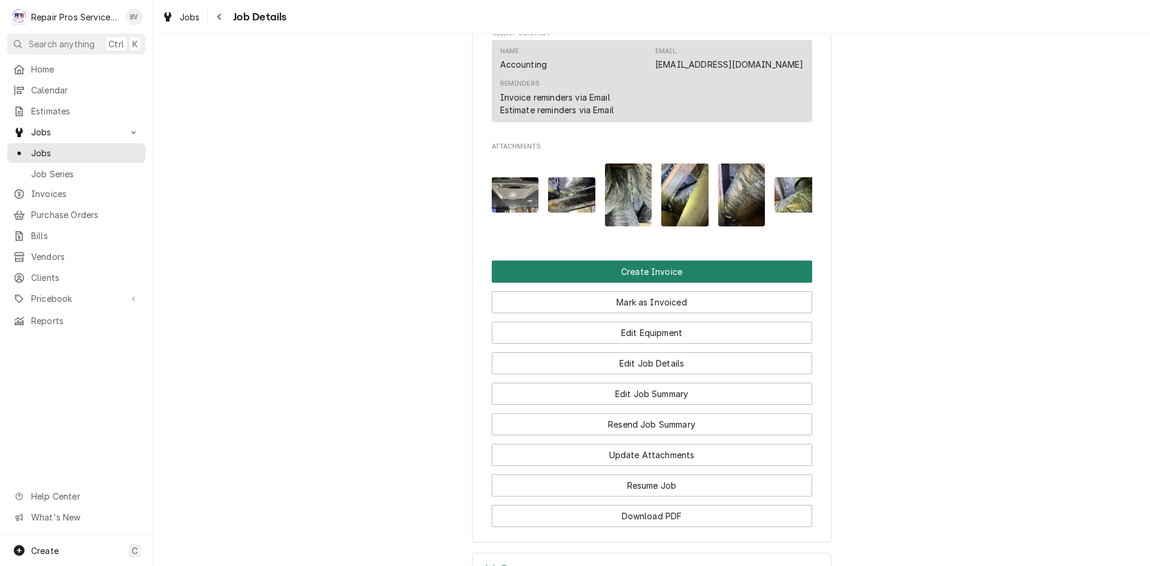
click at [649, 283] on button "Create Invoice" at bounding box center [652, 272] width 320 height 22
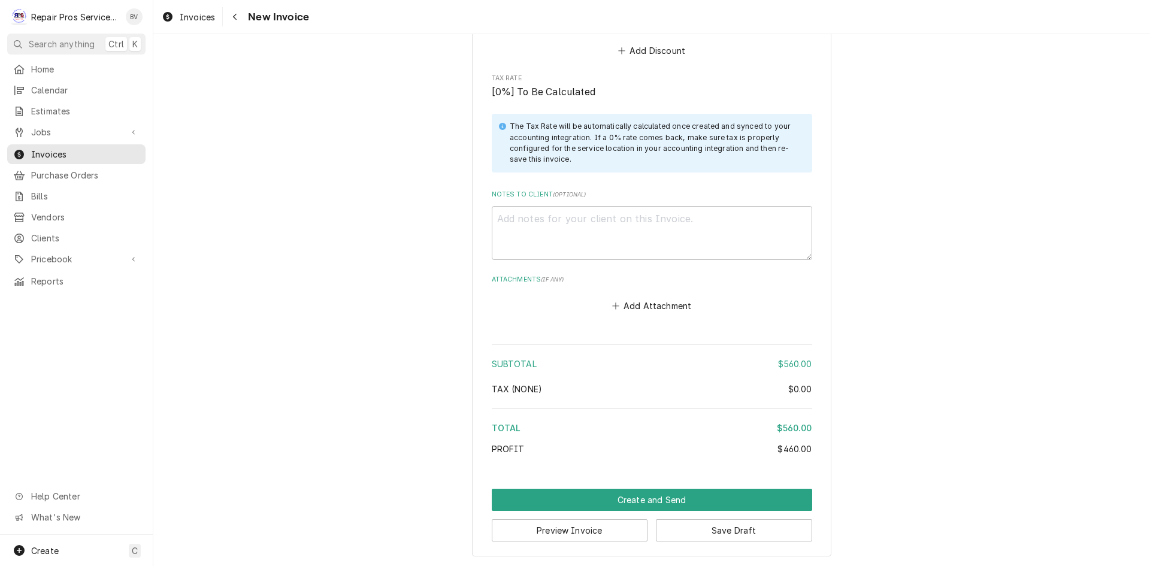
scroll to position [2497, 0]
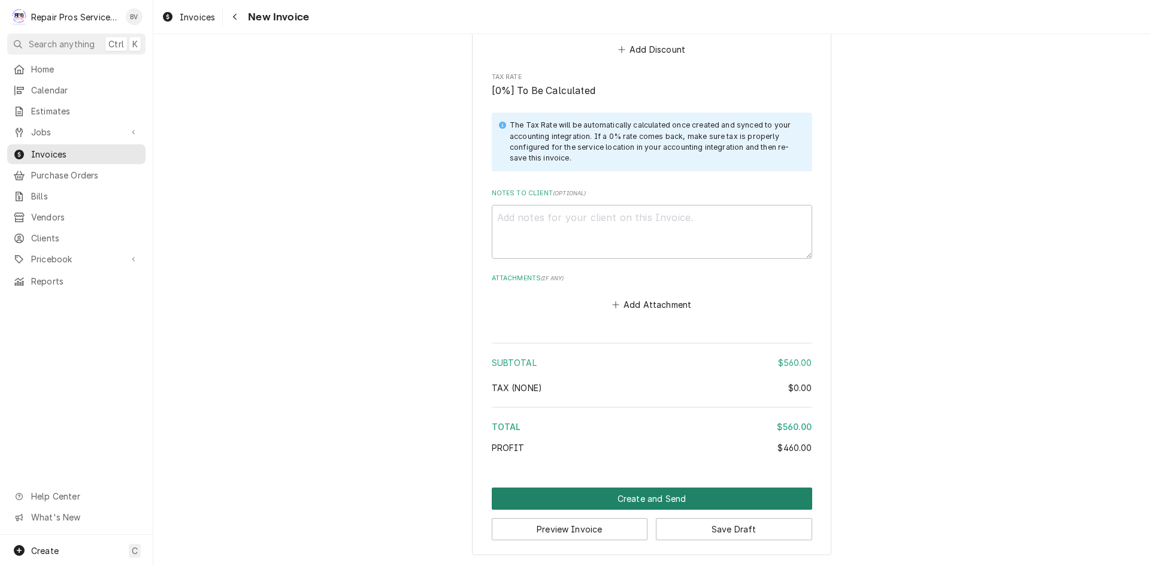
click at [665, 499] on button "Create and Send" at bounding box center [652, 499] width 320 height 22
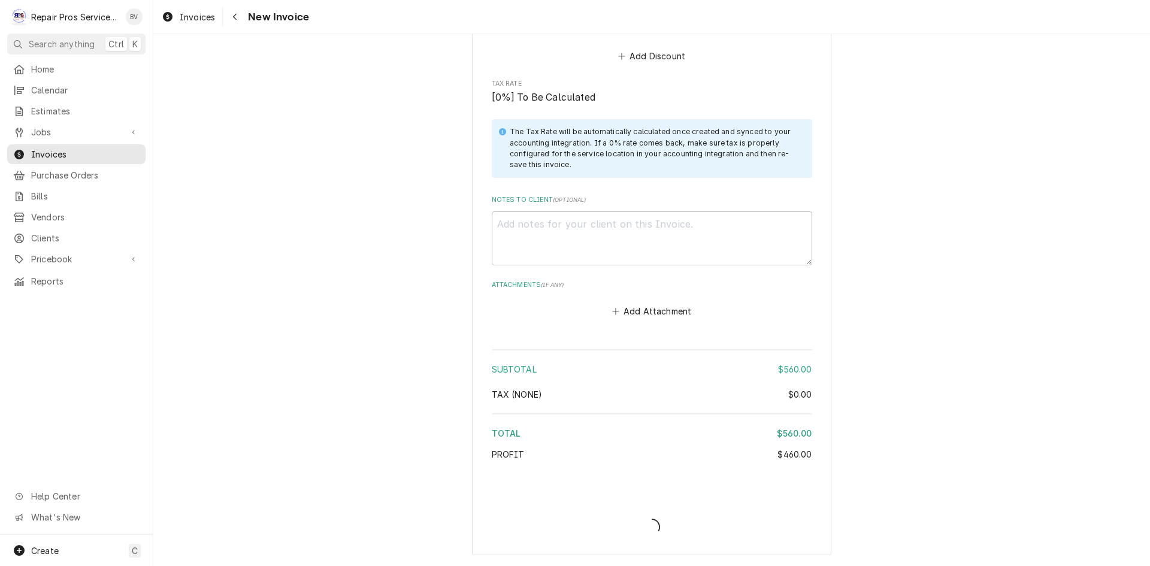
scroll to position [2491, 0]
type textarea "x"
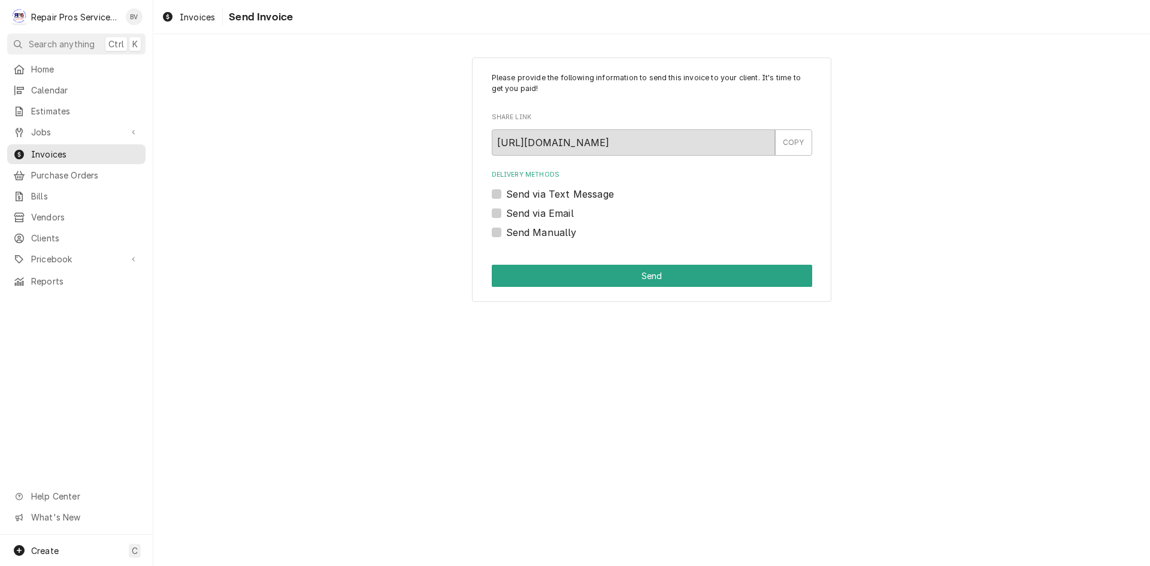
click at [506, 216] on label "Send via Email" at bounding box center [540, 213] width 68 height 14
click at [506, 216] on input "Send via Email" at bounding box center [666, 219] width 320 height 26
checkbox input "true"
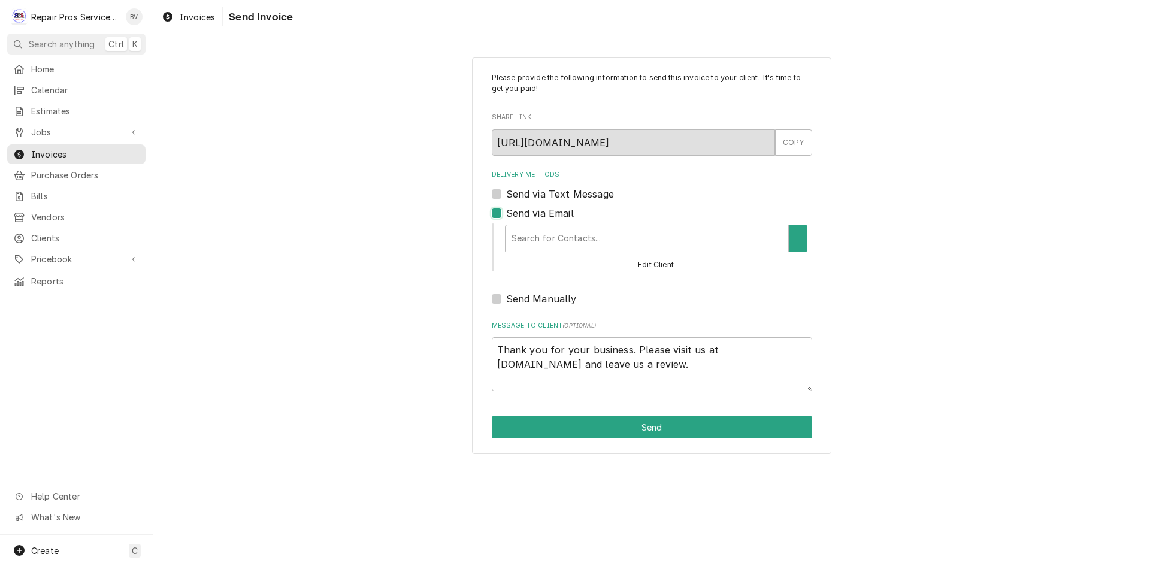
type textarea "x"
click at [506, 211] on label "Send via Email" at bounding box center [540, 213] width 68 height 14
click at [506, 211] on input "Send via Email" at bounding box center [666, 219] width 320 height 26
checkbox input "false"
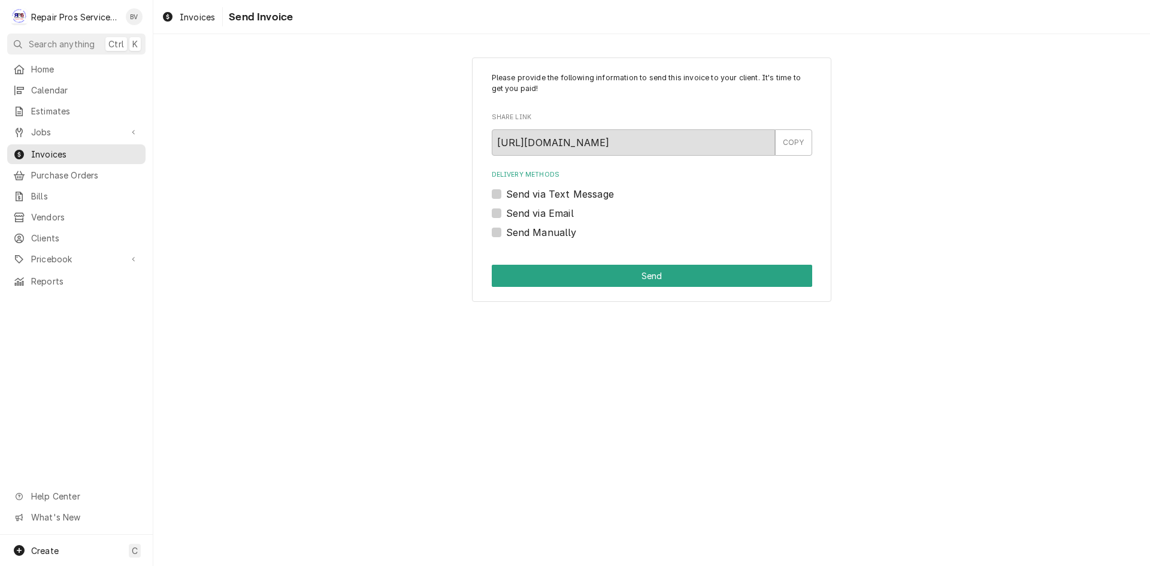
click at [497, 240] on div "Please provide the following information to send this invoice to your client. I…" at bounding box center [651, 179] width 359 height 245
click at [506, 233] on label "Send Manually" at bounding box center [541, 232] width 71 height 14
click at [506, 233] on input "Send Manually" at bounding box center [666, 238] width 320 height 26
checkbox input "true"
click at [591, 277] on button "Send" at bounding box center [652, 276] width 320 height 22
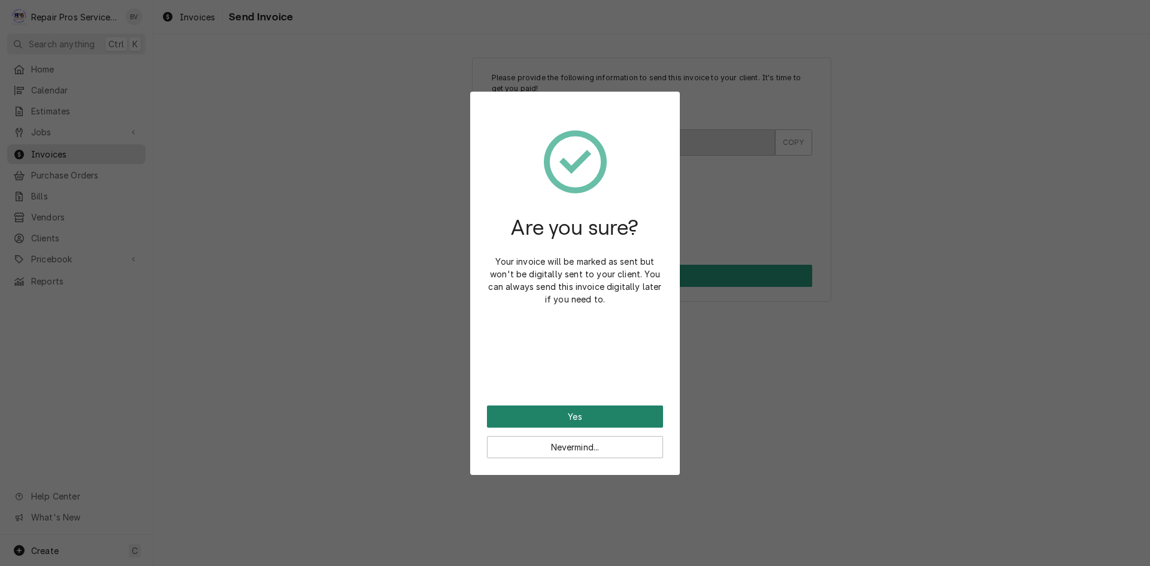
click at [574, 421] on button "Yes" at bounding box center [575, 416] width 176 height 22
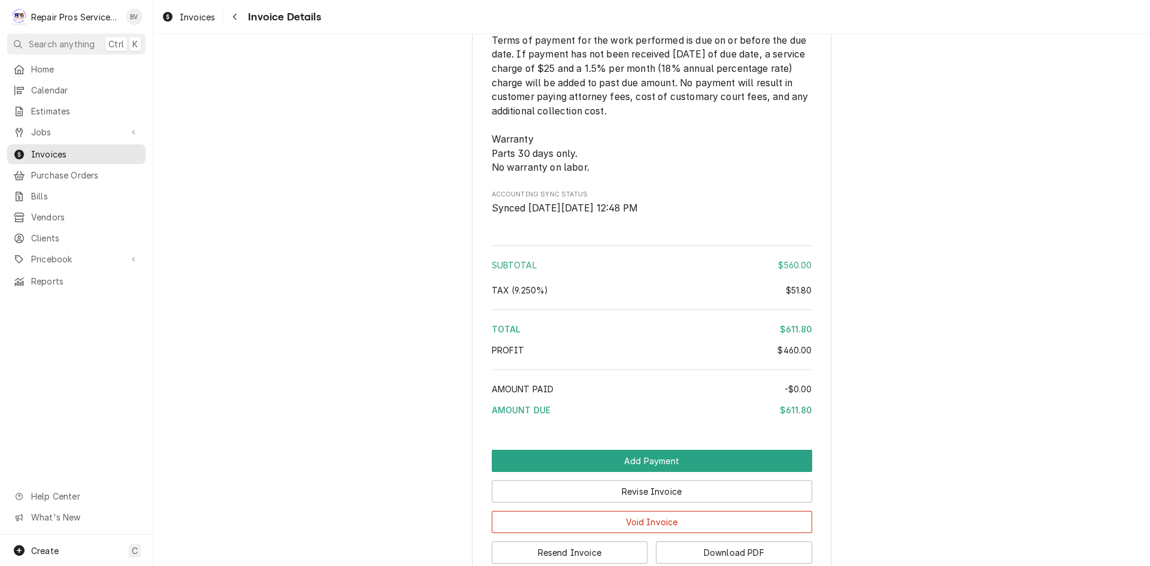
scroll to position [2155, 0]
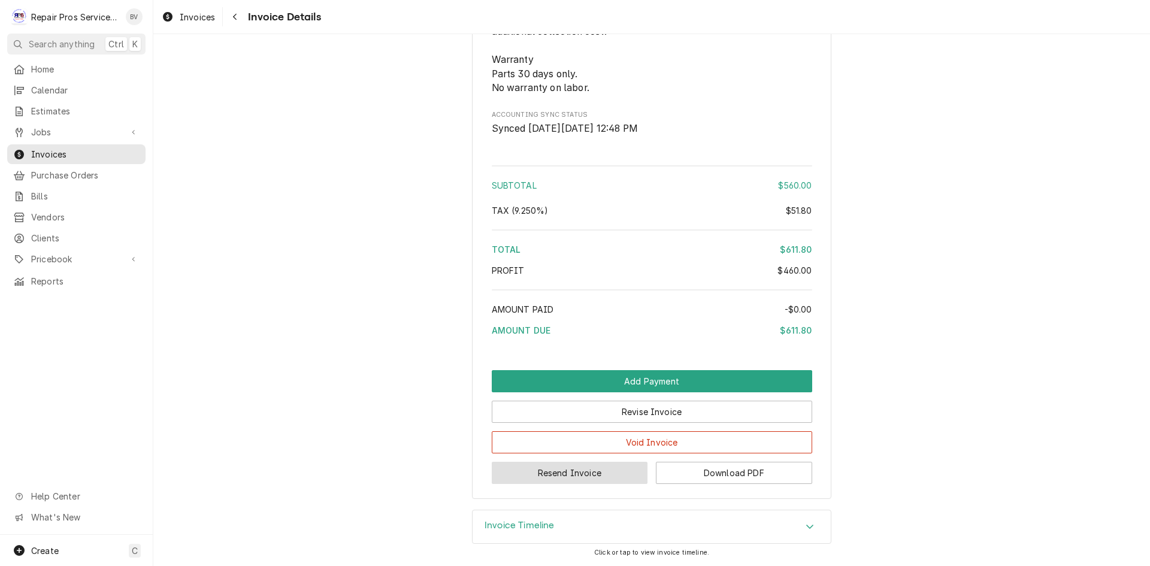
click at [556, 474] on button "Resend Invoice" at bounding box center [570, 473] width 156 height 22
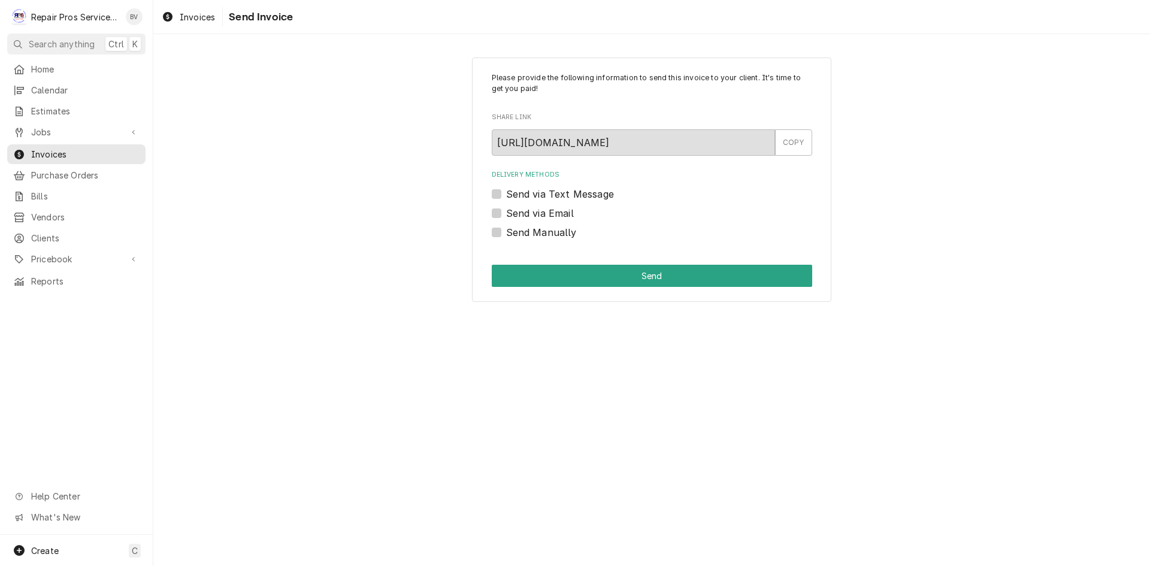
click at [506, 212] on label "Send via Email" at bounding box center [540, 213] width 68 height 14
click at [506, 212] on input "Send via Email" at bounding box center [666, 219] width 320 height 26
checkbox input "true"
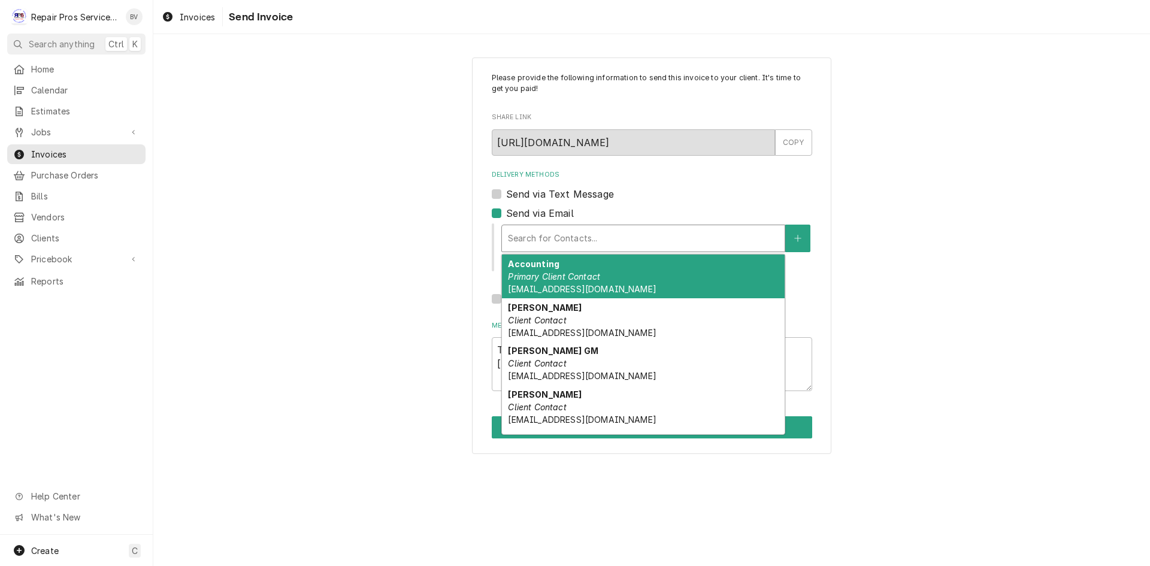
click at [550, 244] on div "Delivery Methods" at bounding box center [643, 239] width 271 height 22
click at [548, 272] on em "Primary Client Contact" at bounding box center [554, 276] width 92 height 10
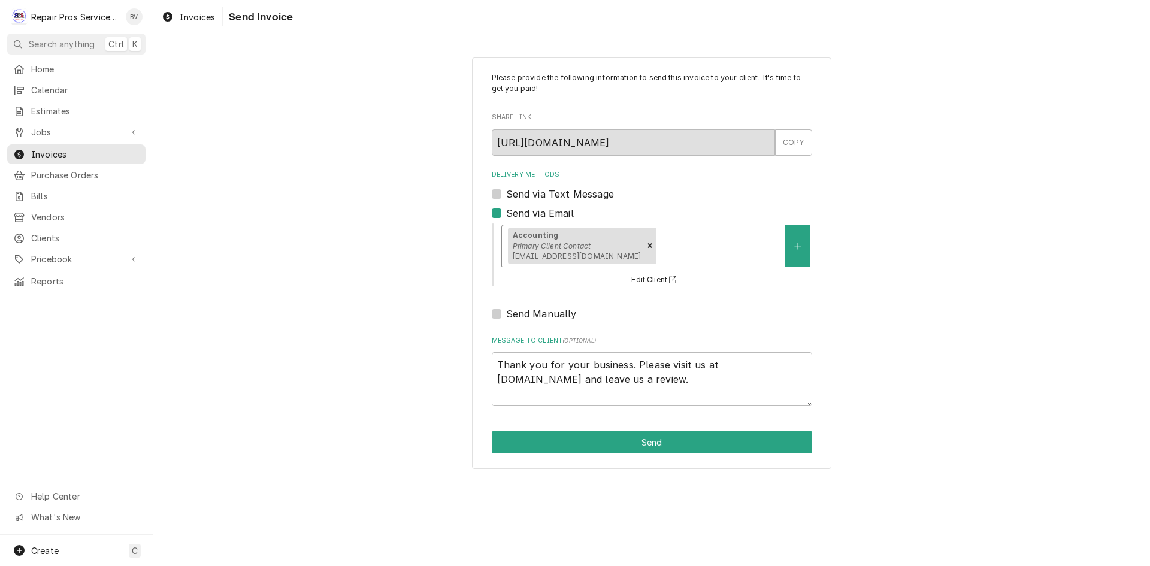
click at [616, 454] on div "Please provide the following information to send this invoice to your client. I…" at bounding box center [651, 262] width 359 height 411
click at [618, 441] on button "Send" at bounding box center [652, 442] width 320 height 22
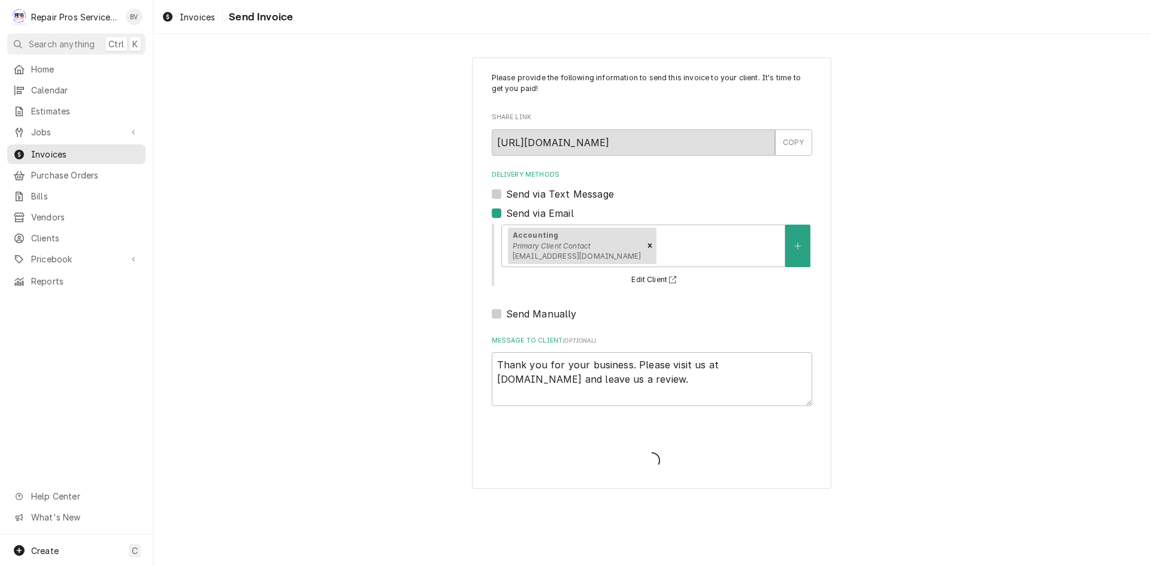
type textarea "x"
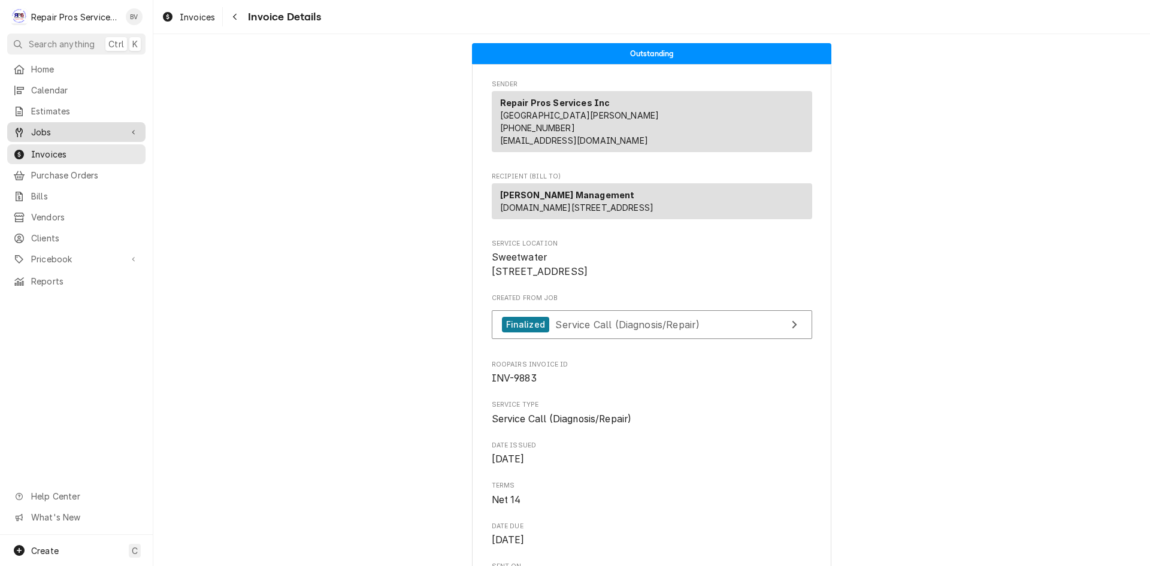
click at [56, 127] on span "Jobs" at bounding box center [76, 132] width 90 height 13
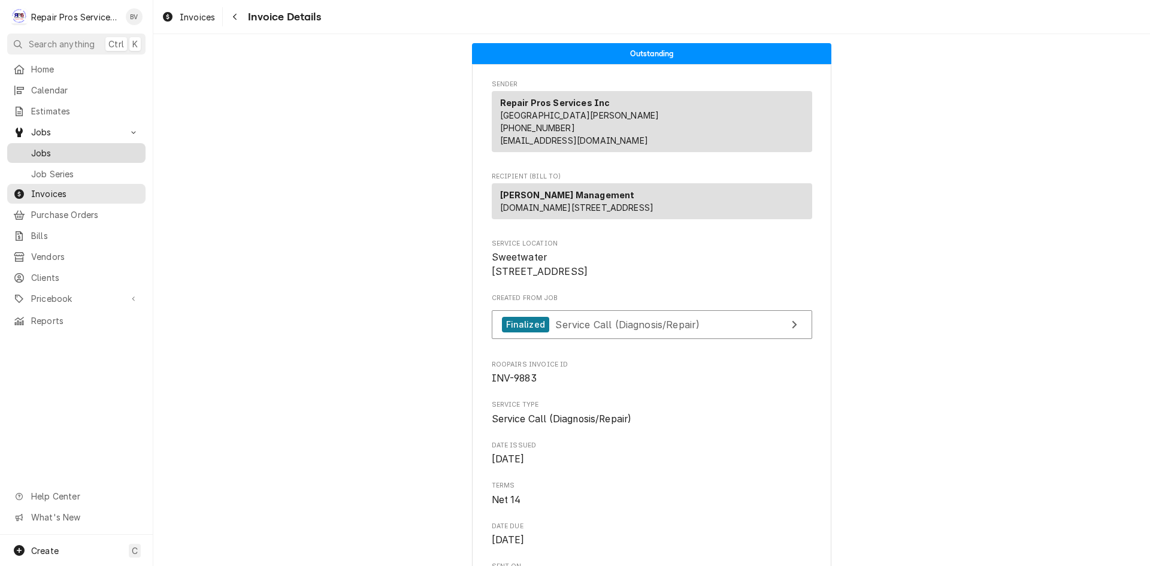
click at [38, 149] on span "Jobs" at bounding box center [85, 153] width 108 height 13
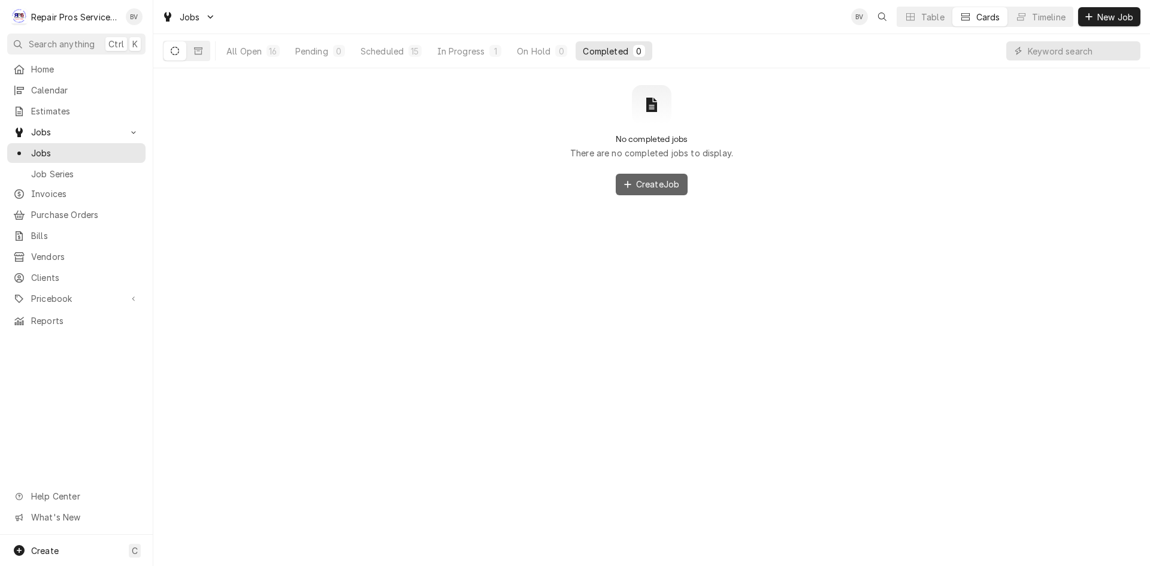
click at [634, 190] on span "Create Job" at bounding box center [658, 184] width 48 height 13
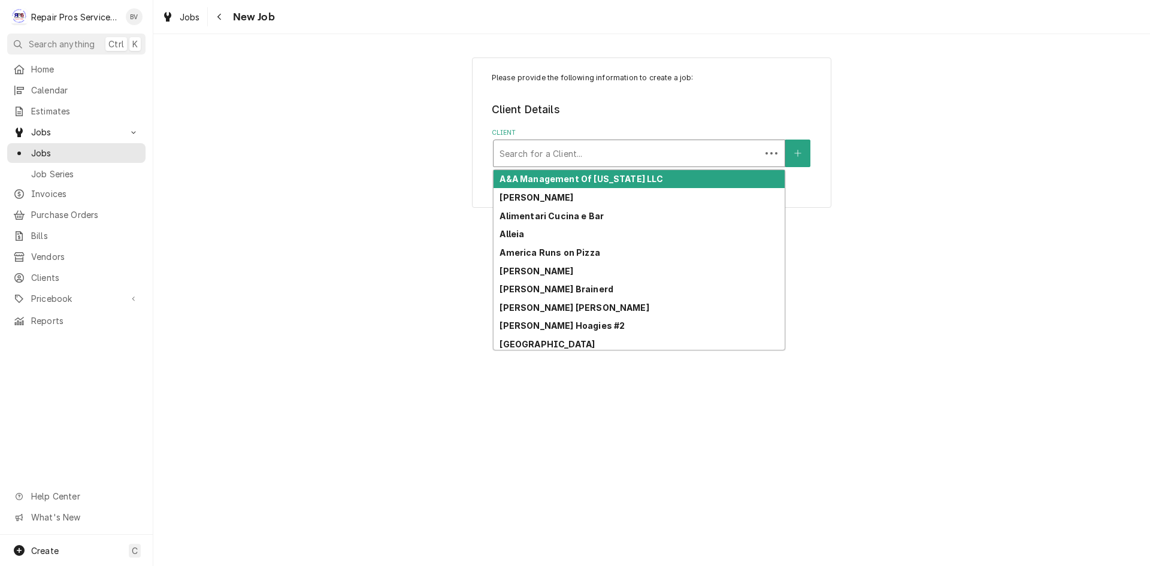
click at [535, 155] on div "Client" at bounding box center [626, 154] width 255 height 22
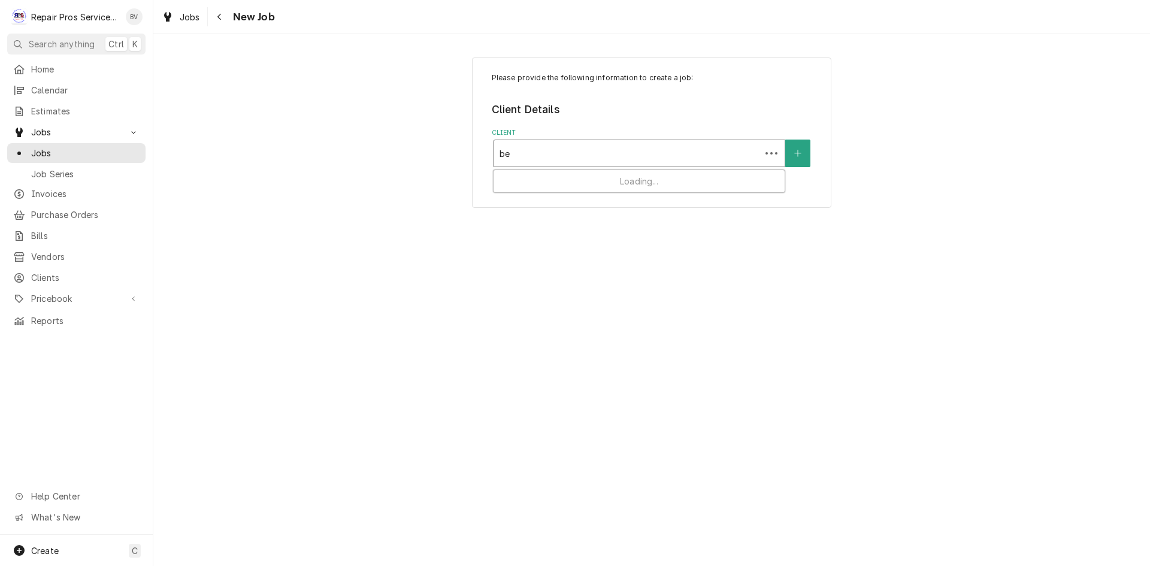
type input "be"
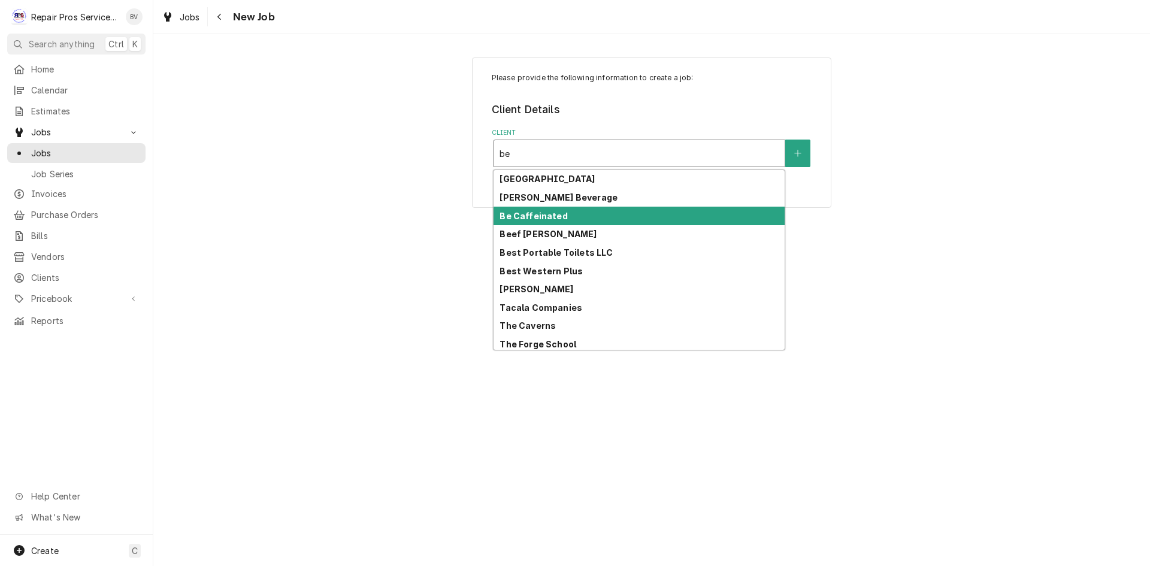
click at [541, 219] on strong "Be Caffeinated" at bounding box center [533, 216] width 68 height 10
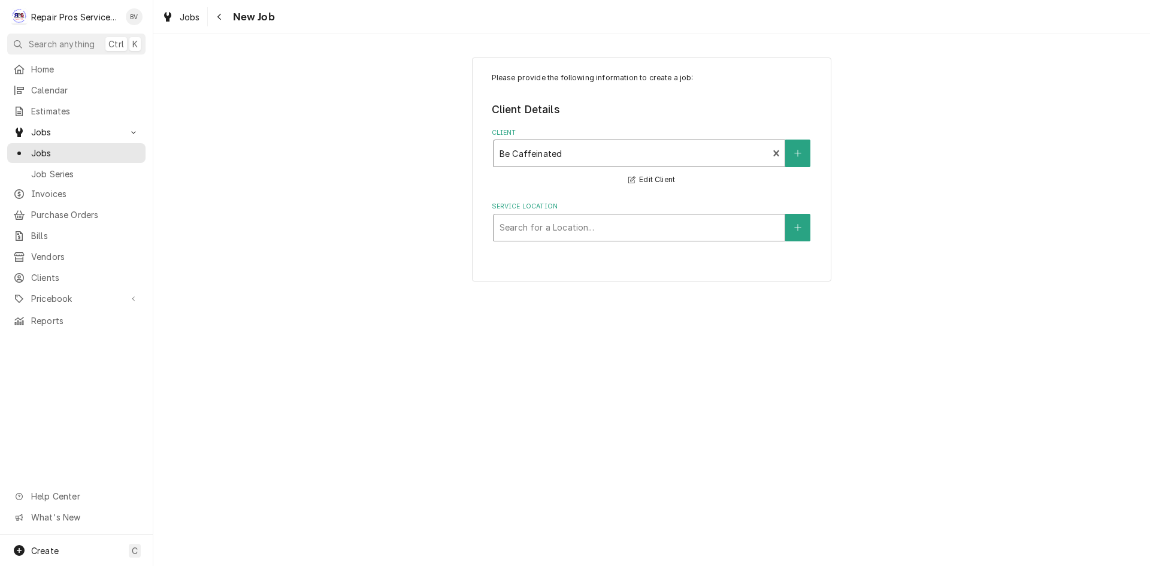
click at [619, 234] on div "Service Location" at bounding box center [638, 228] width 279 height 22
click at [799, 229] on icon "Create New Location" at bounding box center [797, 227] width 7 height 8
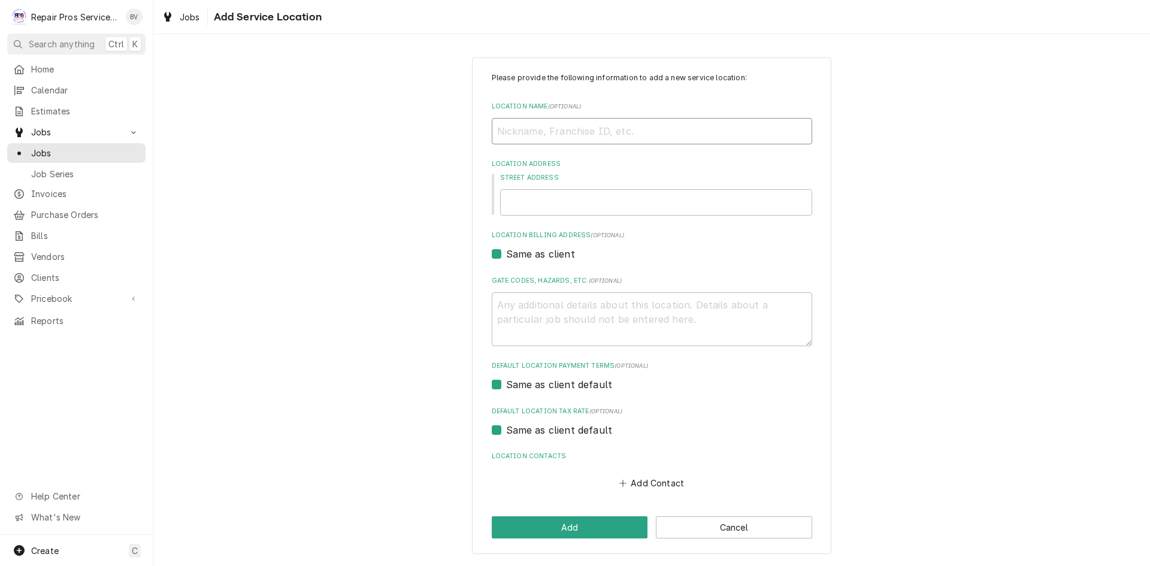
click at [515, 137] on input "Location Name ( optional )" at bounding box center [652, 131] width 320 height 26
type textarea "x"
type input "C"
type textarea "x"
type input "Ch"
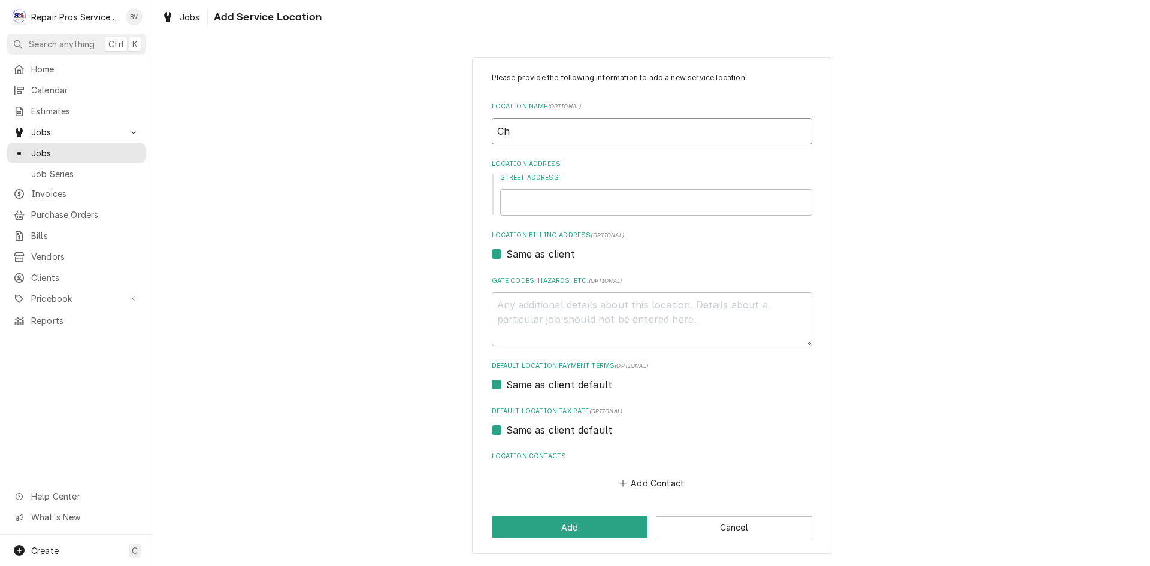
type textarea "x"
type input "Chi"
type textarea "x"
type input "Chic"
type textarea "x"
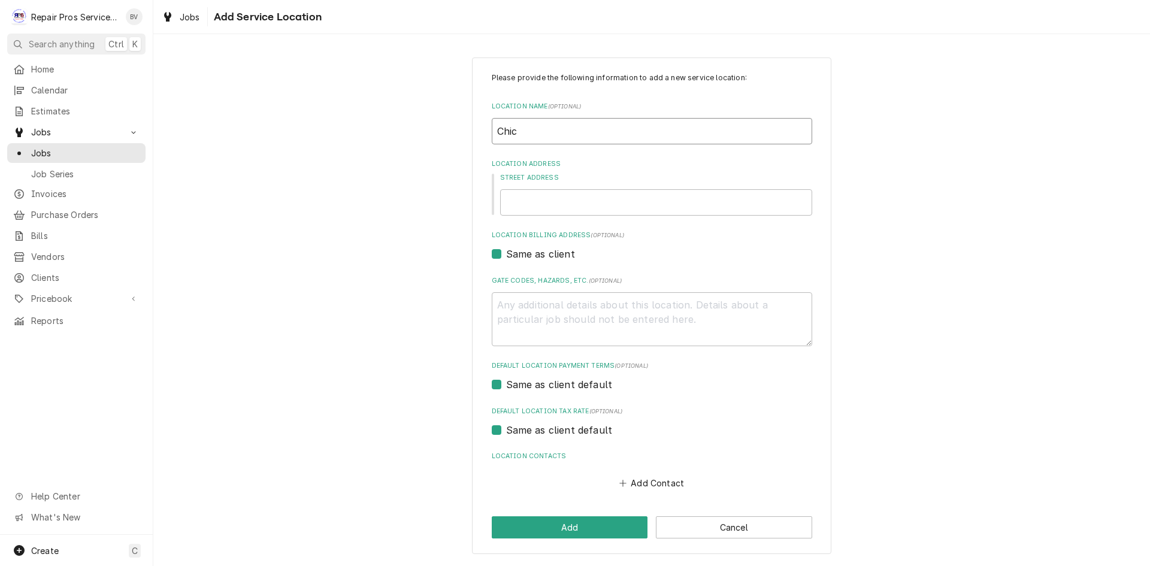
type input "Chick"
type textarea "x"
type input "Chicka"
type textarea "x"
type input "Chickam"
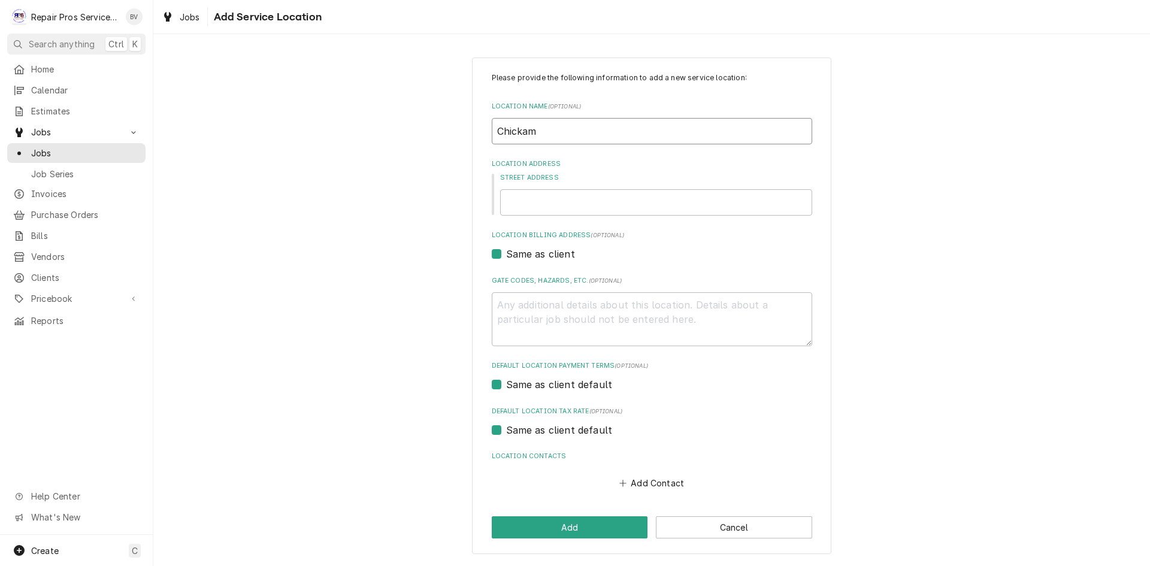
type textarea "x"
type input "Chickamu"
type textarea "x"
type input "Chickamua"
type textarea "x"
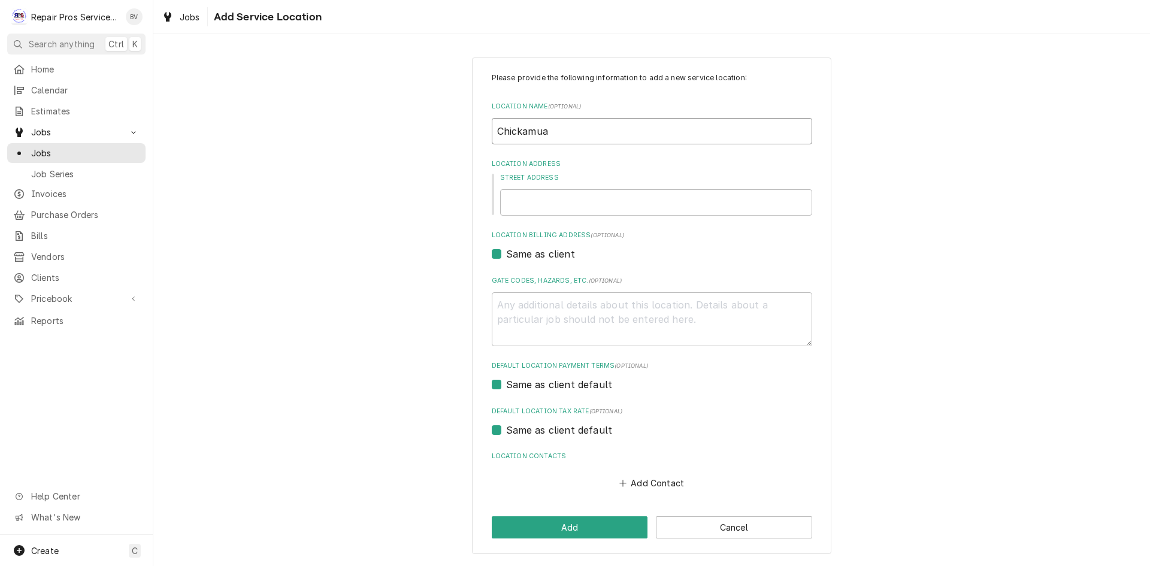
type input "Chickamuag"
type textarea "x"
type input "Chickamuaga"
type textarea "x"
type input "Chickamuaga"
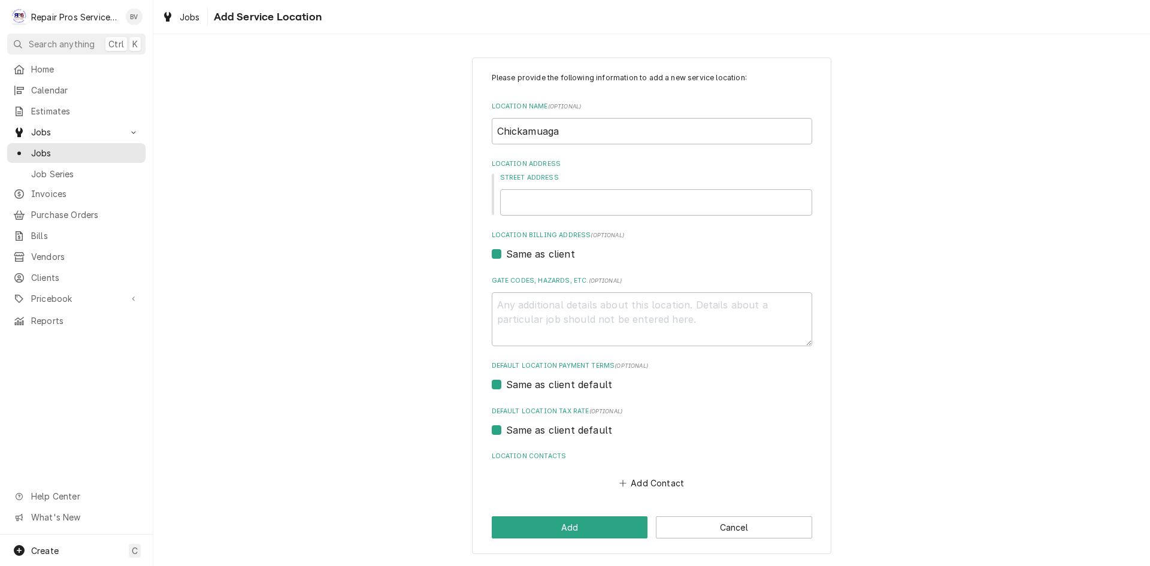
drag, startPoint x: 513, startPoint y: 152, endPoint x: 511, endPoint y: 195, distance: 43.7
click at [511, 197] on input "Street Address" at bounding box center [656, 202] width 312 height 26
type textarea "x"
type input "2"
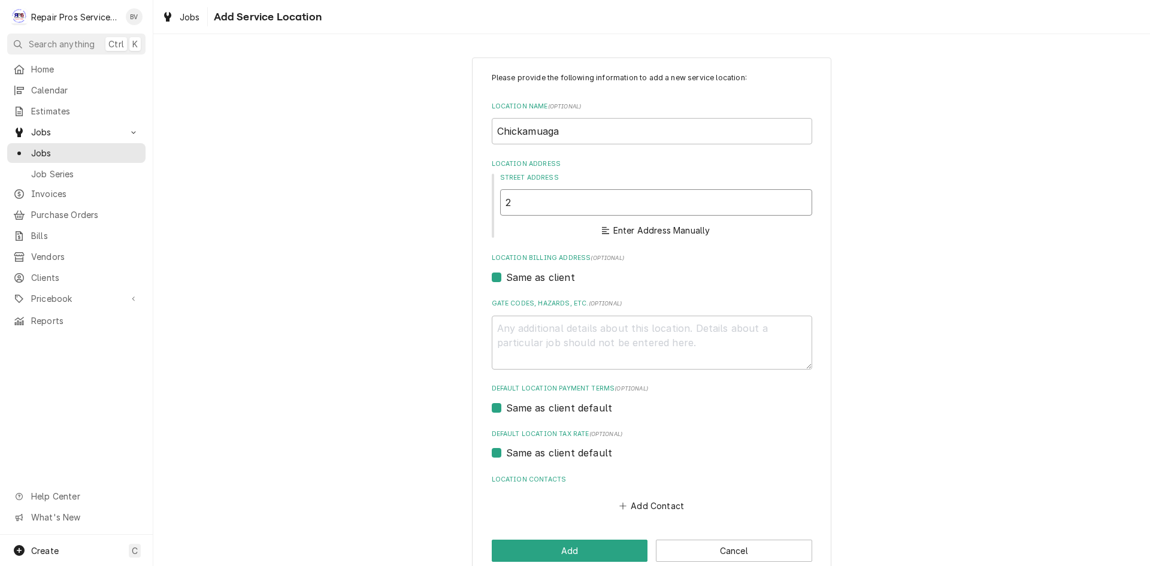
type textarea "x"
type input "20"
type textarea "x"
type input "200"
type textarea "x"
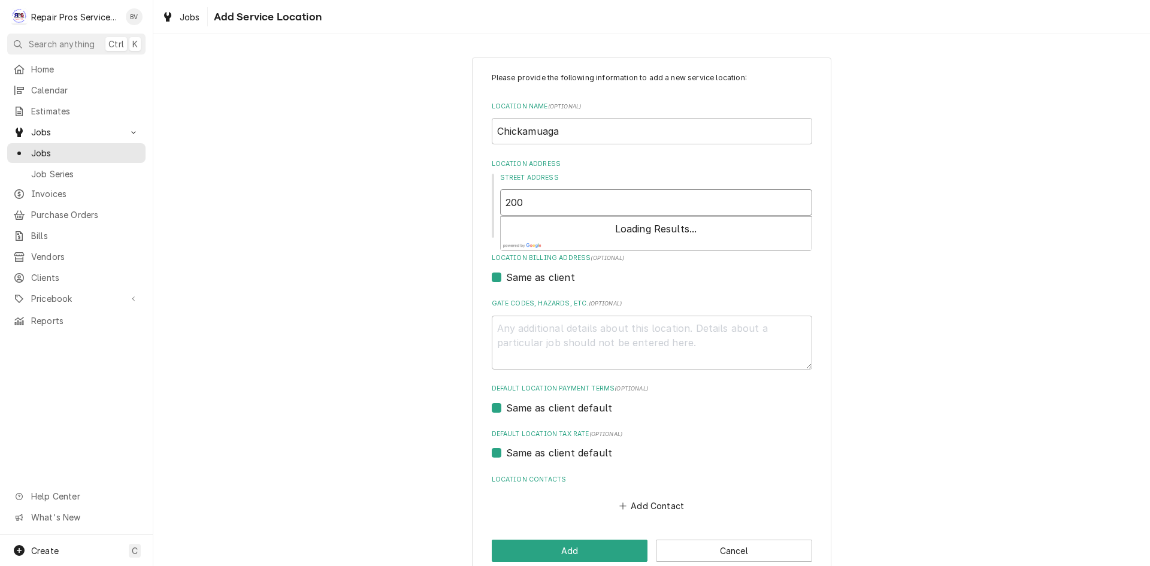
type input "200"
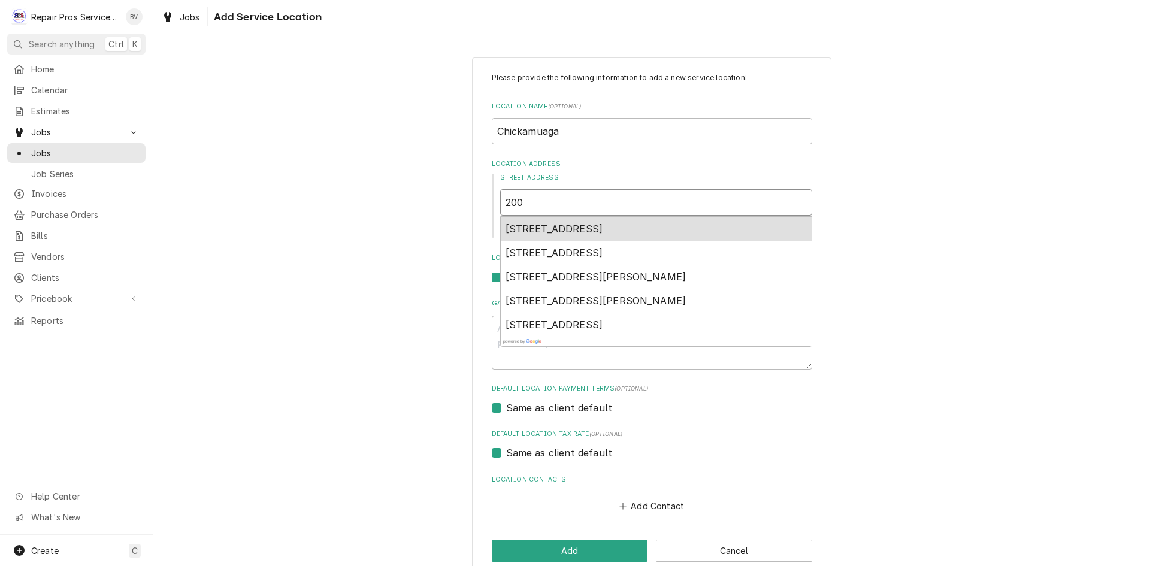
type textarea "x"
type input "200 C"
type textarea "x"
type input "200 Ch"
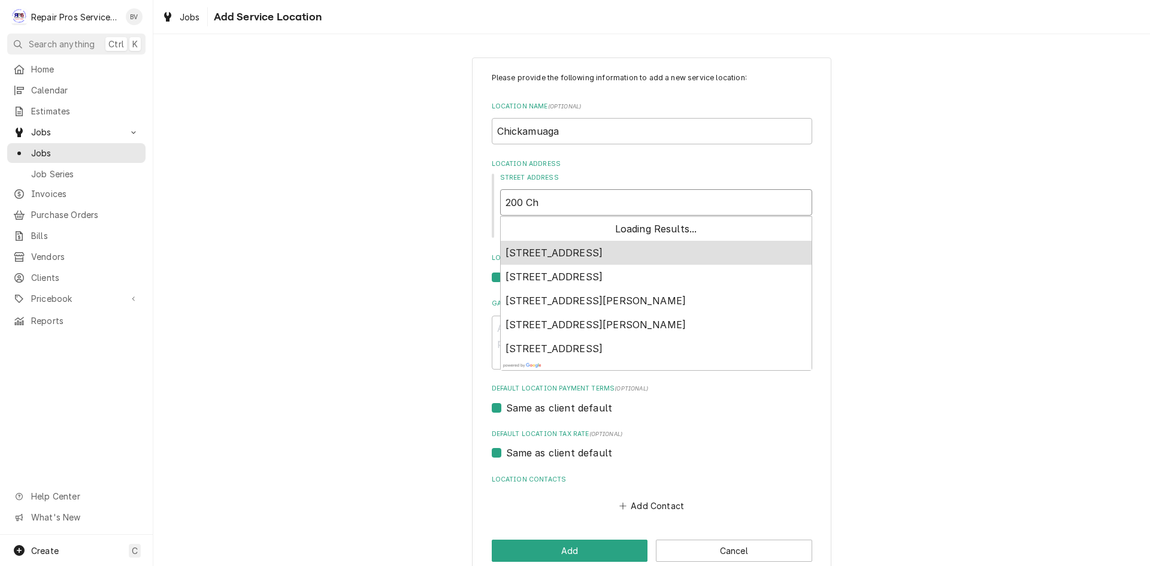
type textarea "x"
type input "200 Chi"
type textarea "x"
type input "200 Chic"
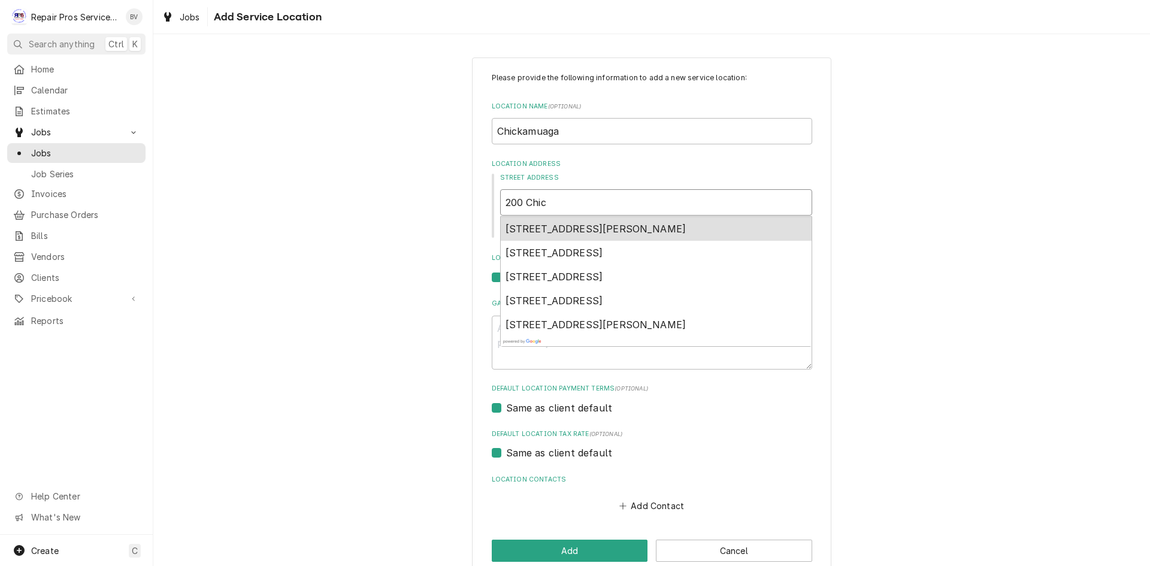
type textarea "x"
type input "200 Chick"
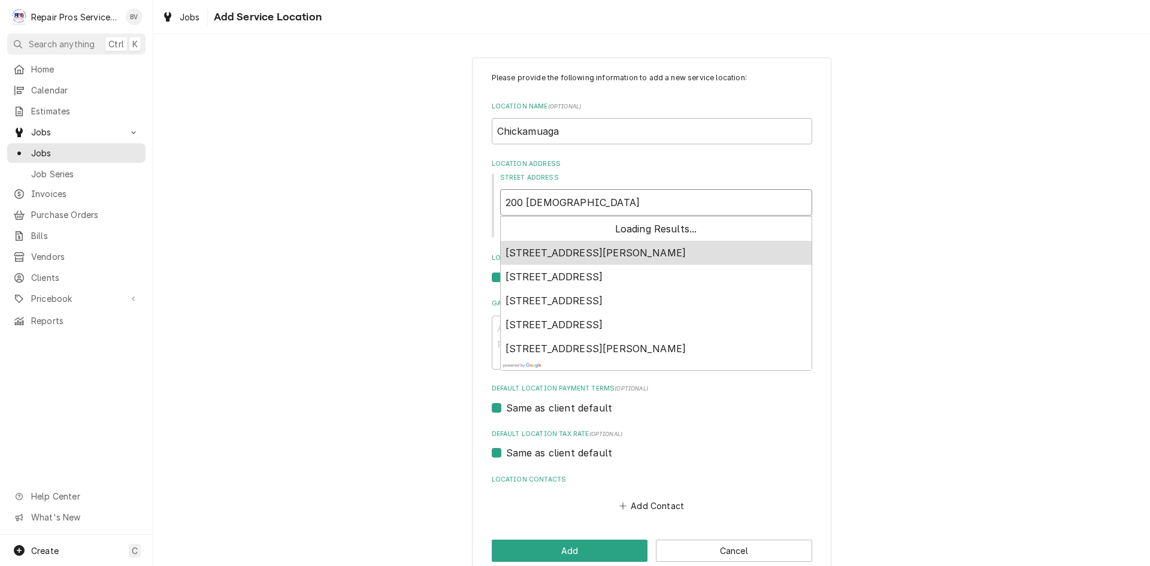
type textarea "x"
type input "200 Chicka"
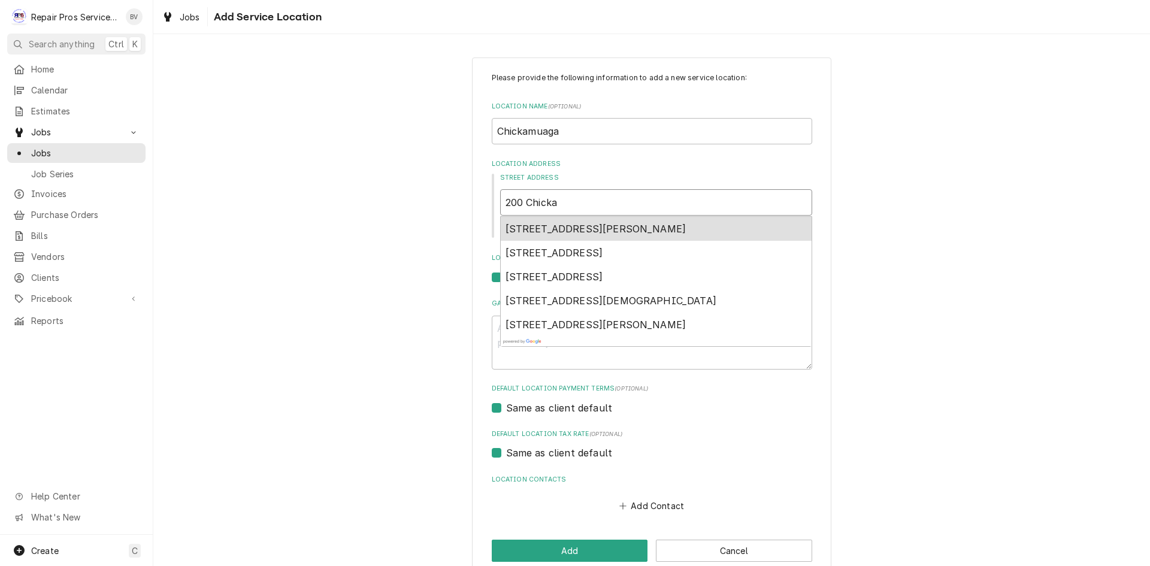
type textarea "x"
type input "200 Chickam"
type textarea "x"
type input "200 Chickama"
type textarea "x"
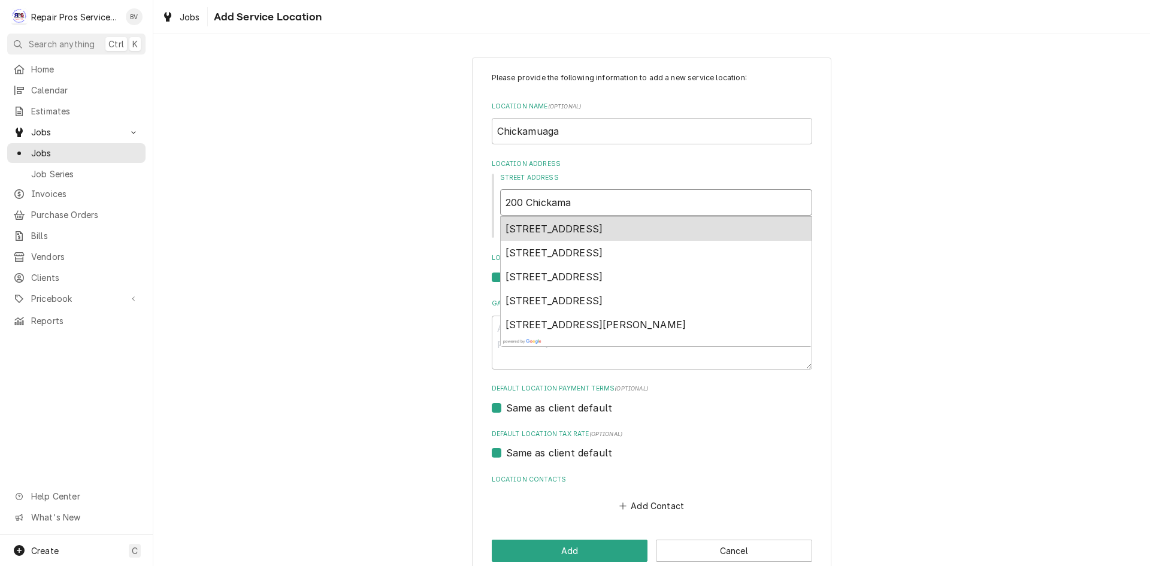
type input "200 Chickamau"
type textarea "x"
type input "200 Chickamaug"
type textarea "x"
type input "200 Chickamauga"
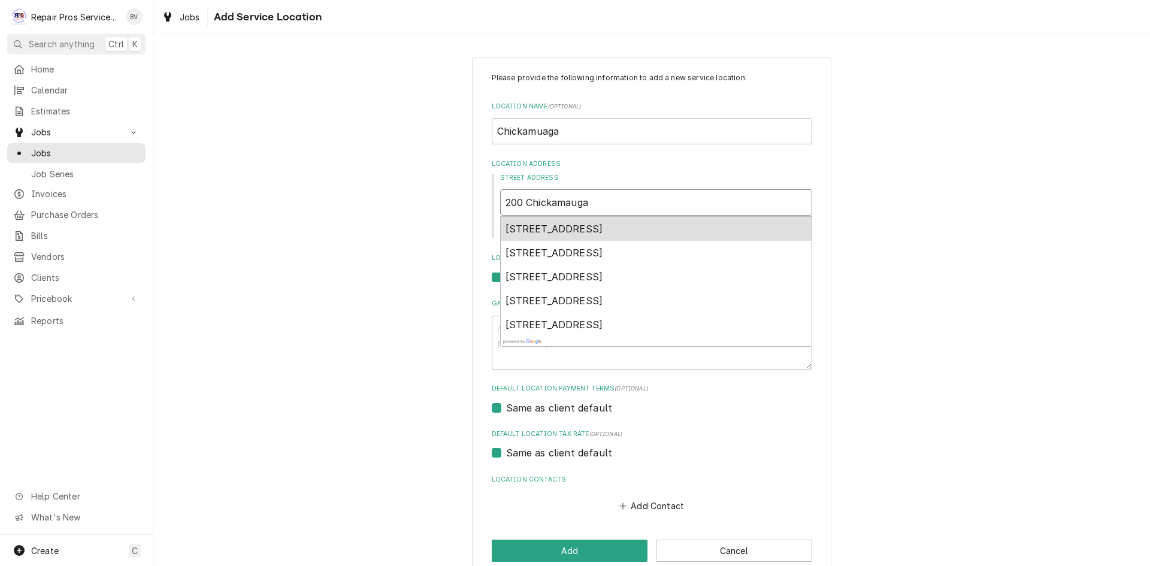
click at [589, 230] on span "200 Chickamauga Avenue, Rossville, GA, USA" at bounding box center [554, 229] width 98 height 12
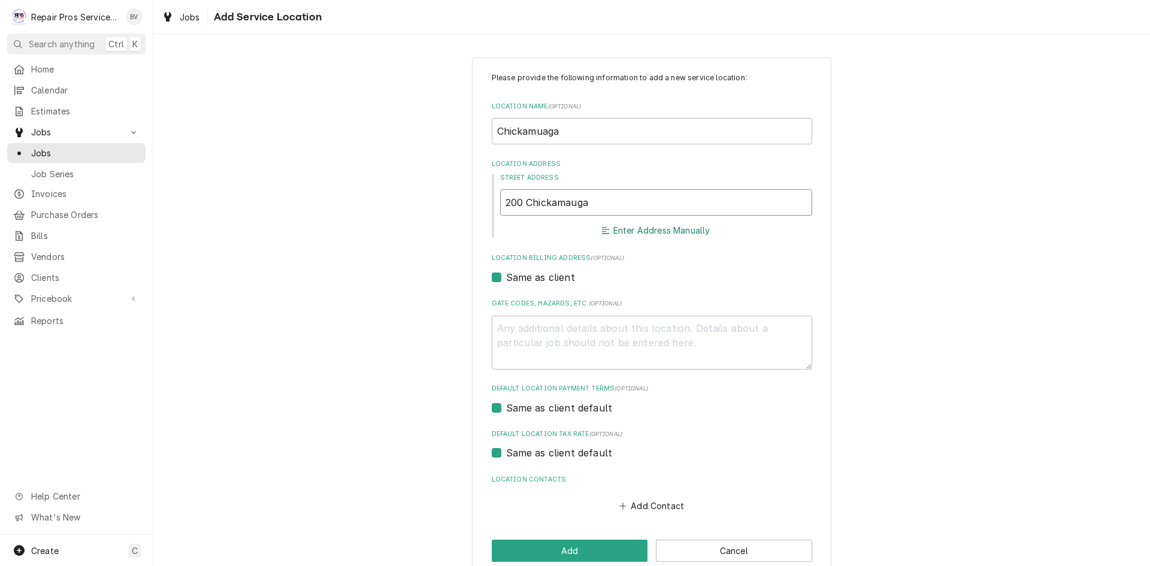
type textarea "x"
type input "200 Chickamauga Ave"
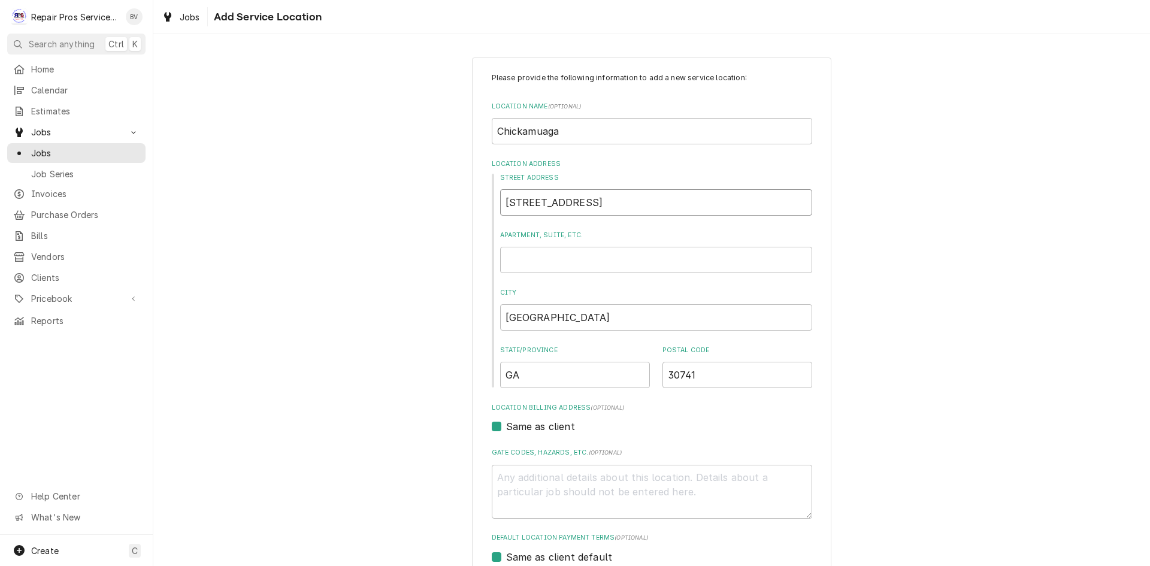
type textarea "x"
type input "200 Chickamauga Ave"
drag, startPoint x: 560, startPoint y: 132, endPoint x: 442, endPoint y: 140, distance: 118.2
click at [444, 140] on div "Please provide the following information to add a new service location: Locatio…" at bounding box center [651, 392] width 997 height 690
type textarea "x"
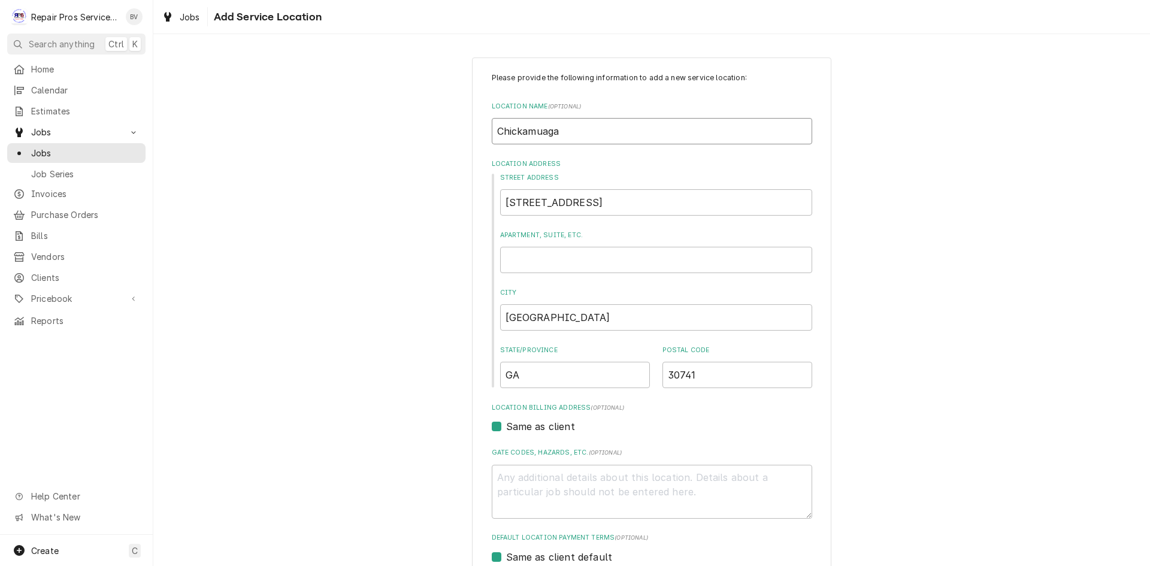
type input "R"
type textarea "x"
type input "Ro"
type textarea "x"
type input "Ros"
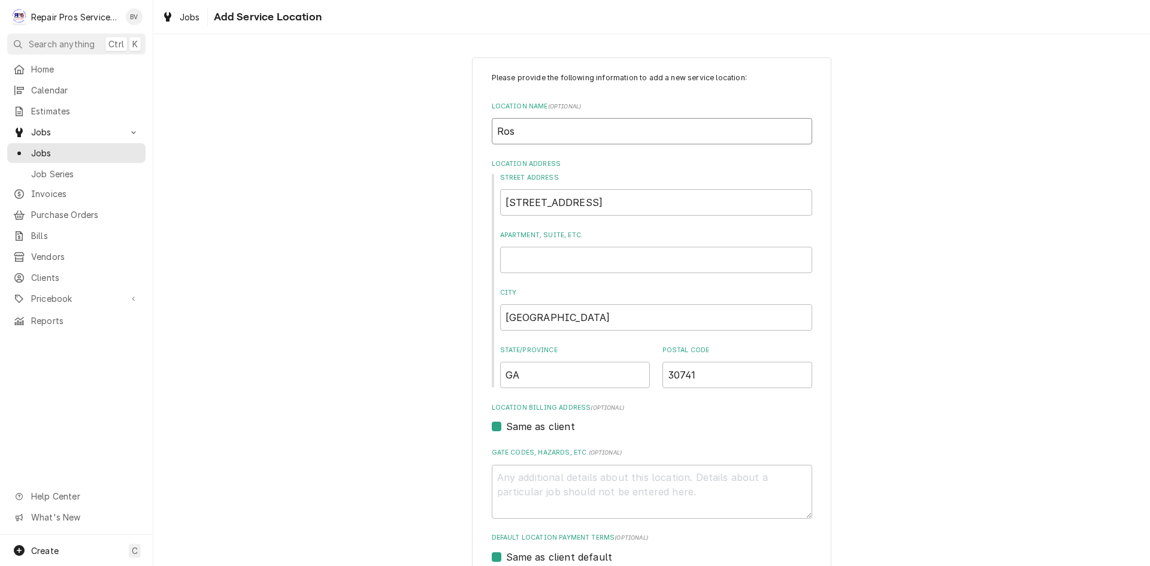
type textarea "x"
type input "Ross"
type textarea "x"
type input "Rossv"
type textarea "x"
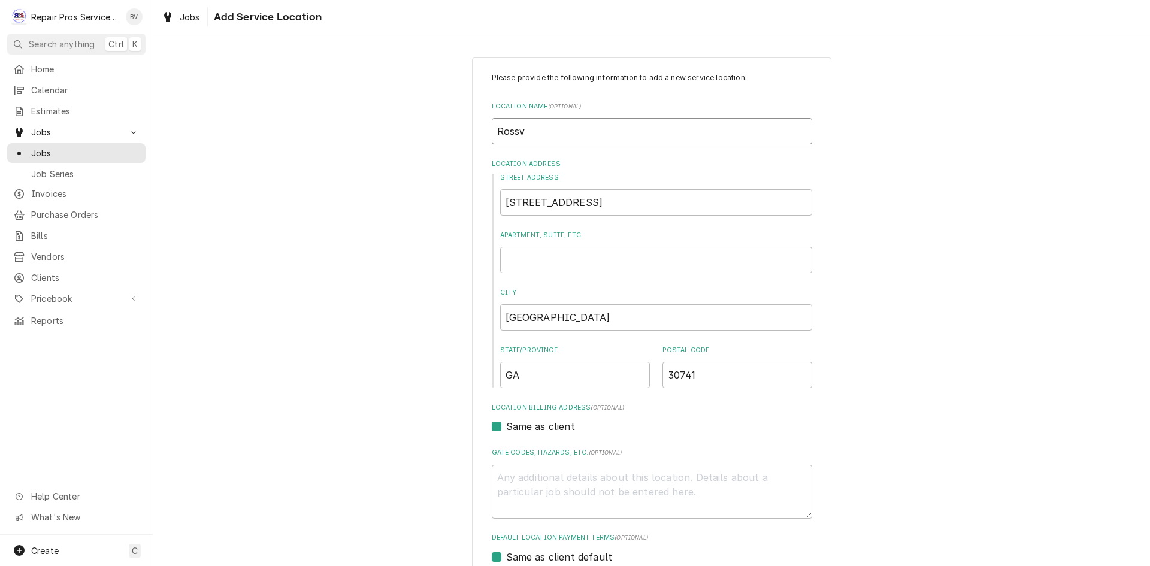
type input "Rossvi"
type textarea "x"
type input "Rossvil"
type textarea "x"
type input "Rossvill"
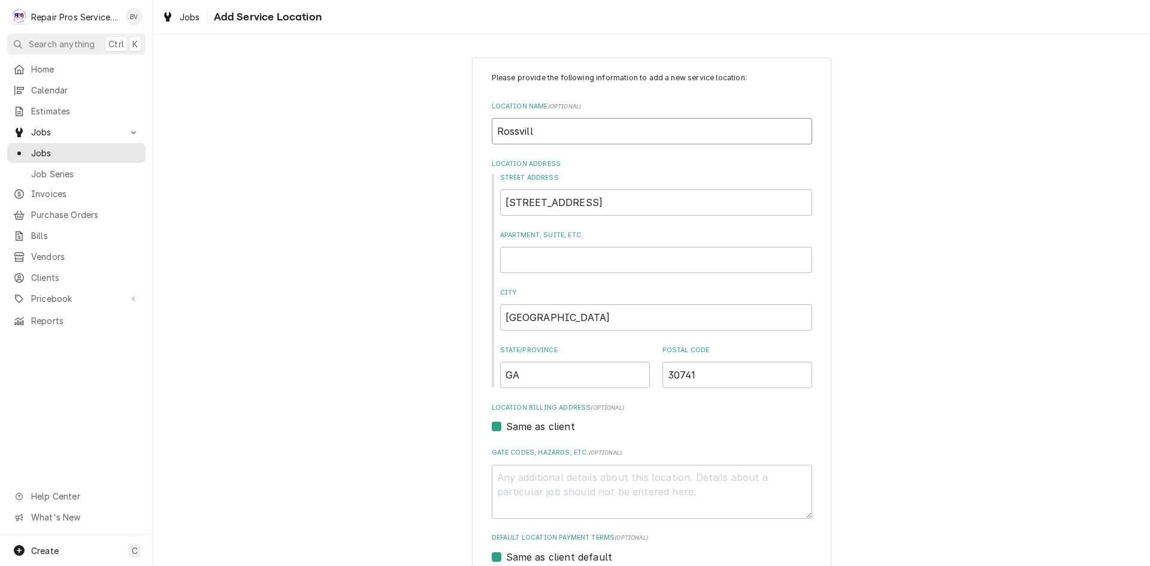
type textarea "x"
type input "Rossville"
type textarea "x"
type input "Rossville"
click at [594, 168] on label "Location Address" at bounding box center [652, 164] width 320 height 10
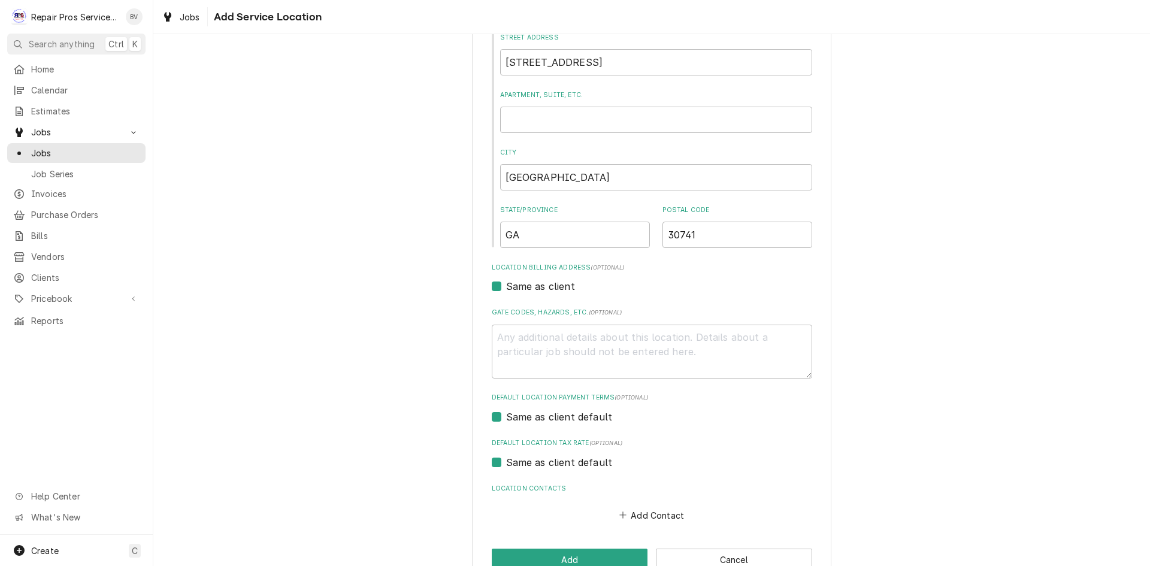
scroll to position [171, 0]
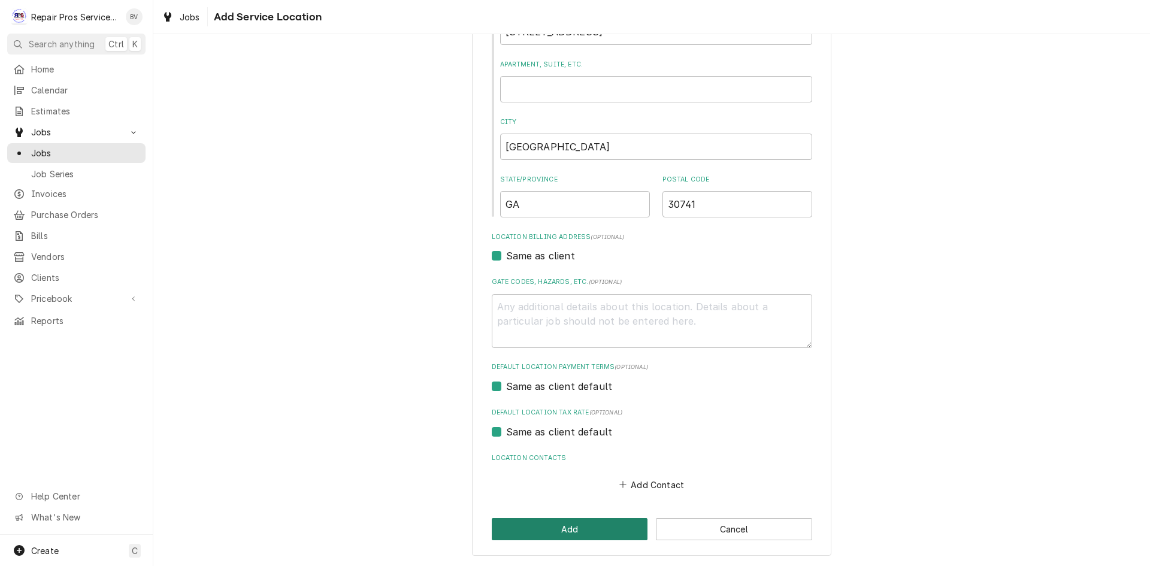
click at [591, 535] on button "Add" at bounding box center [570, 529] width 156 height 22
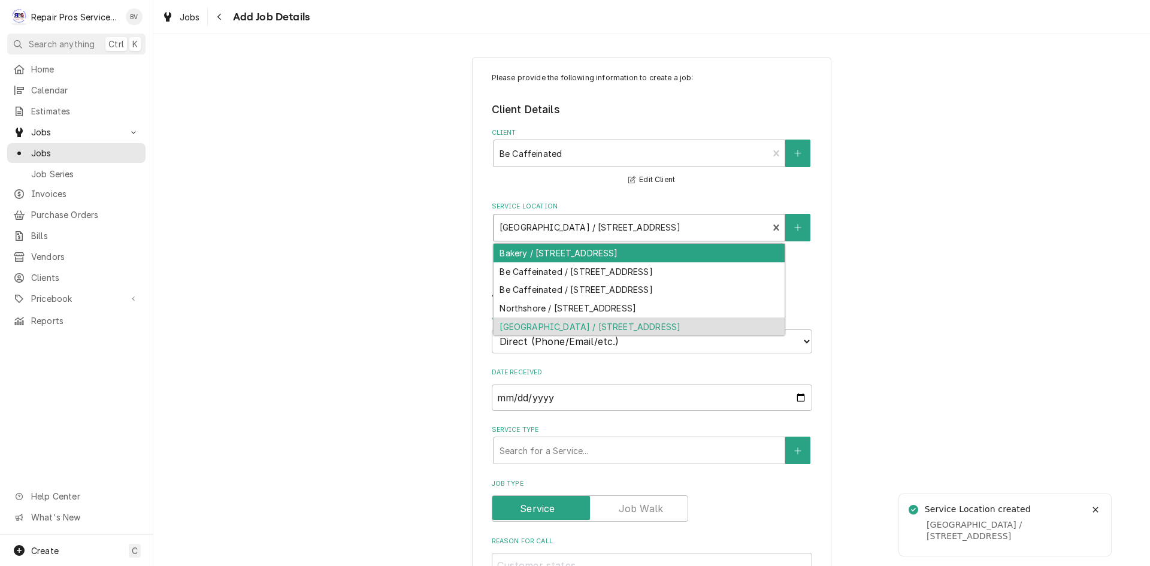
click at [736, 231] on div "Service Location" at bounding box center [630, 228] width 263 height 22
click at [720, 189] on fieldset "Client Details Client Be Caffeinated Edit Client Service Location 5 results ava…" at bounding box center [652, 181] width 320 height 159
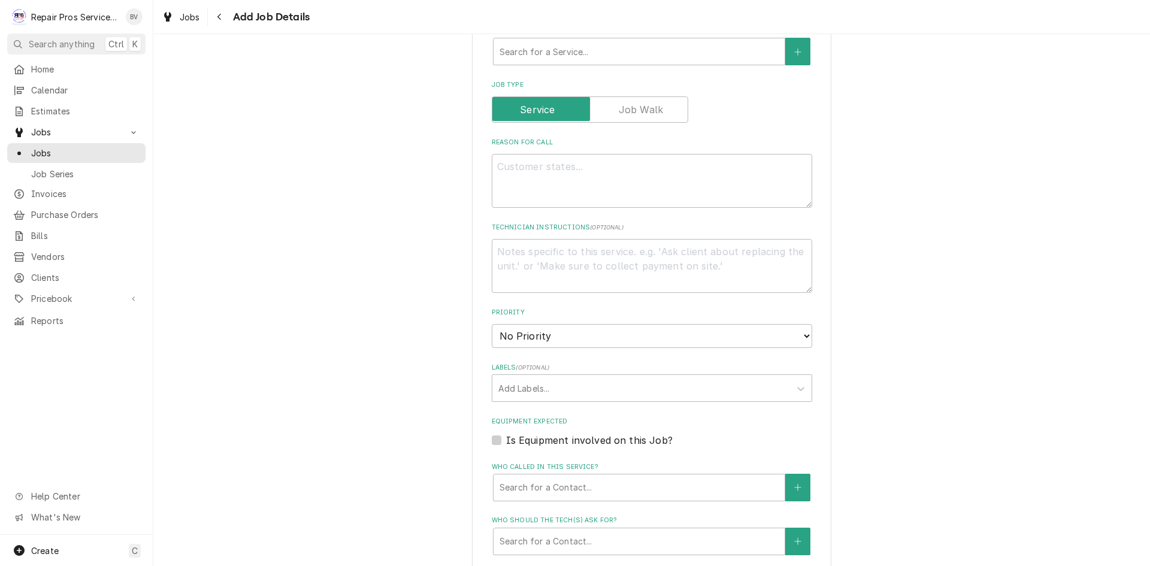
scroll to position [419, 0]
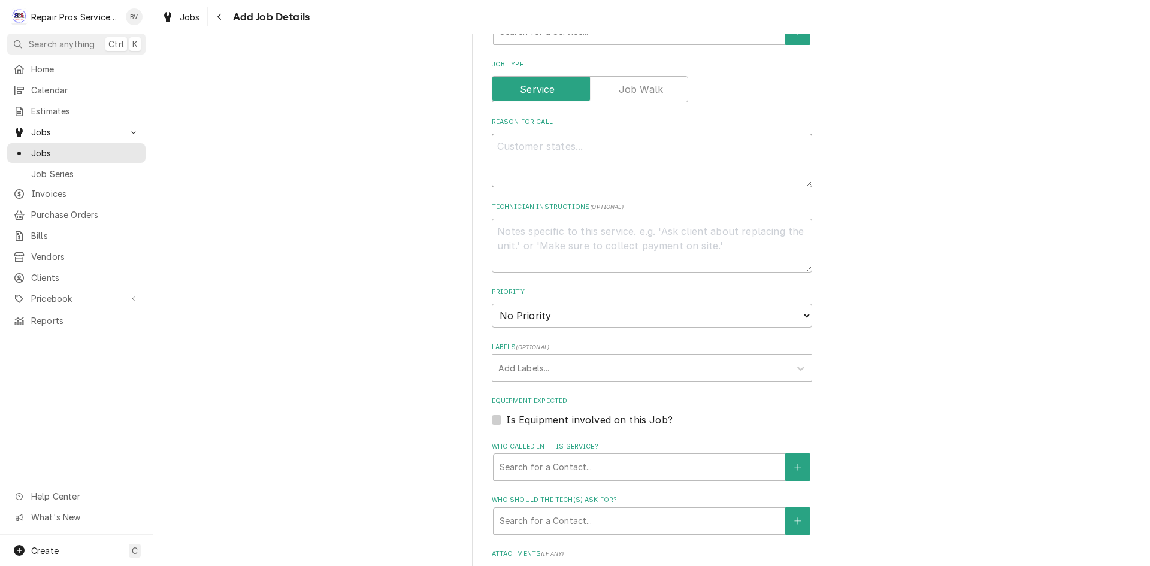
click at [514, 149] on textarea "Reason For Call" at bounding box center [652, 161] width 320 height 54
type textarea "x"
type textarea "c"
type textarea "x"
type textarea "co"
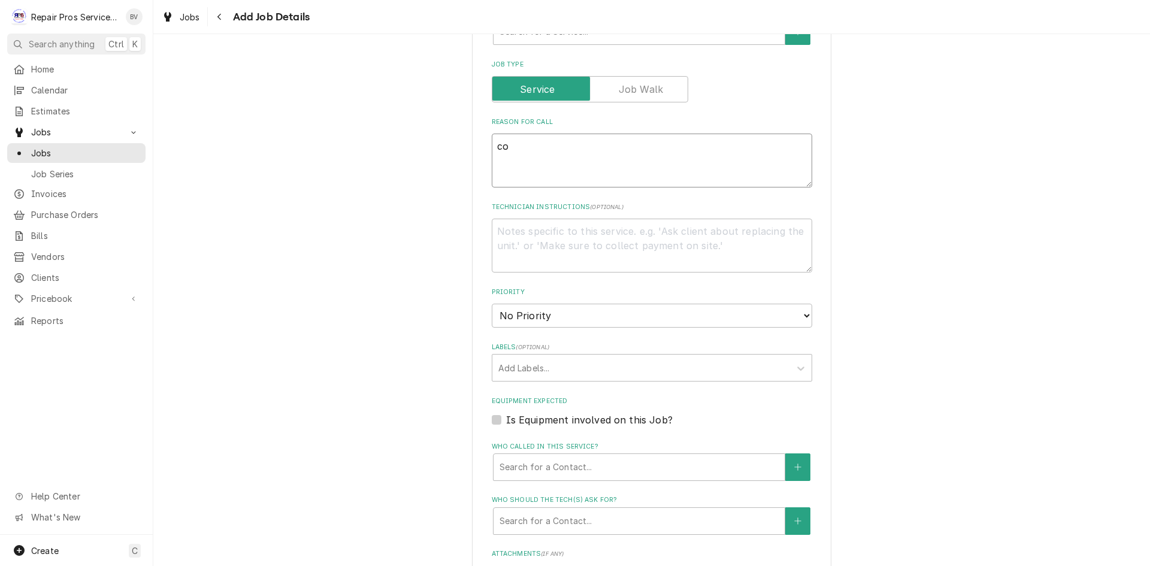
type textarea "x"
type textarea "coo"
type textarea "x"
type textarea "cool"
type textarea "x"
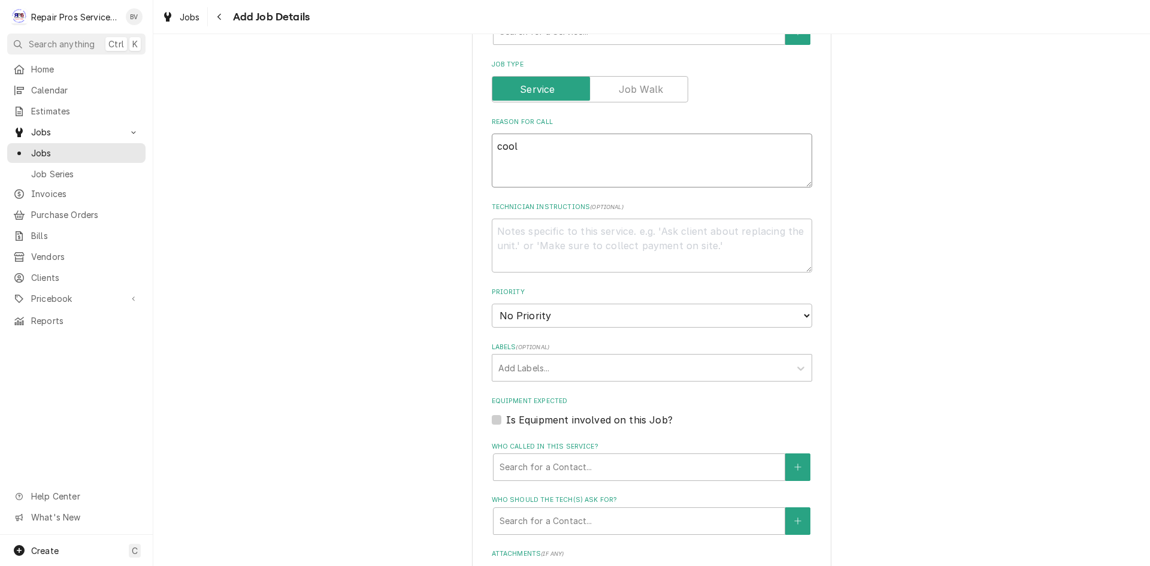
type textarea "coole"
type textarea "x"
type textarea "cooler"
type textarea "x"
type textarea "cooler"
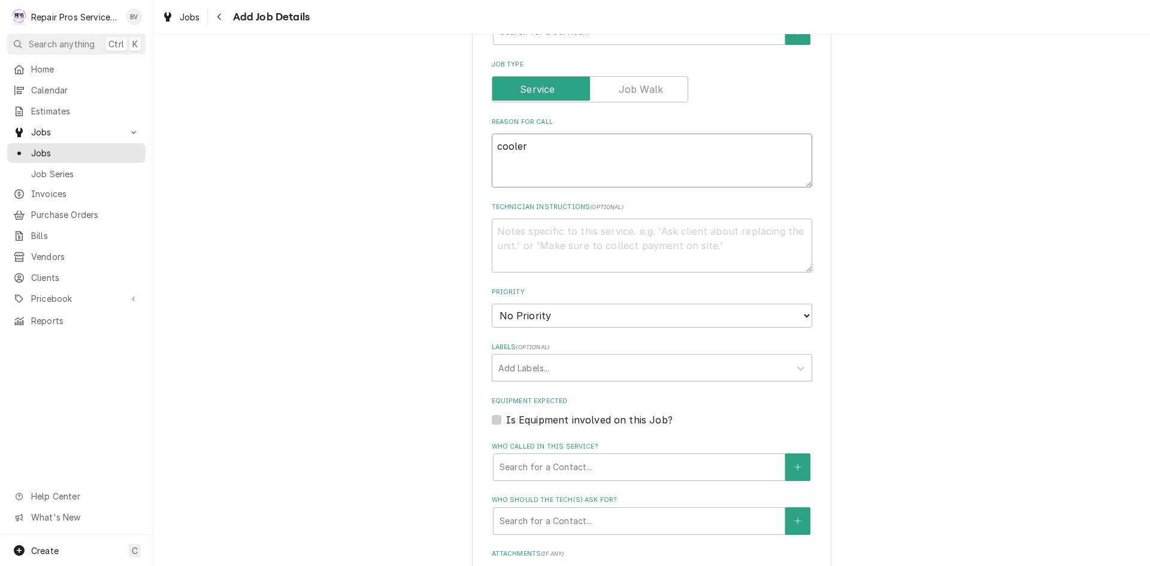
type textarea "x"
type textarea "cooler q"
type textarea "x"
type textarea "cooler qu"
type textarea "x"
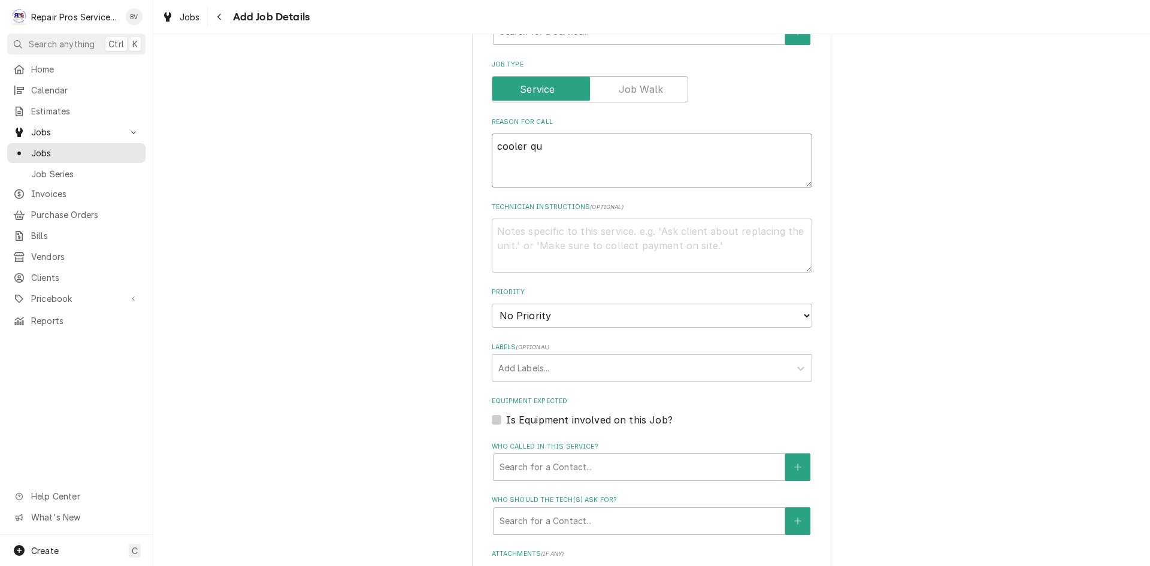
type textarea "cooler qui"
type textarea "x"
type textarea "cooler quic"
type textarea "x"
type textarea "cooler quick"
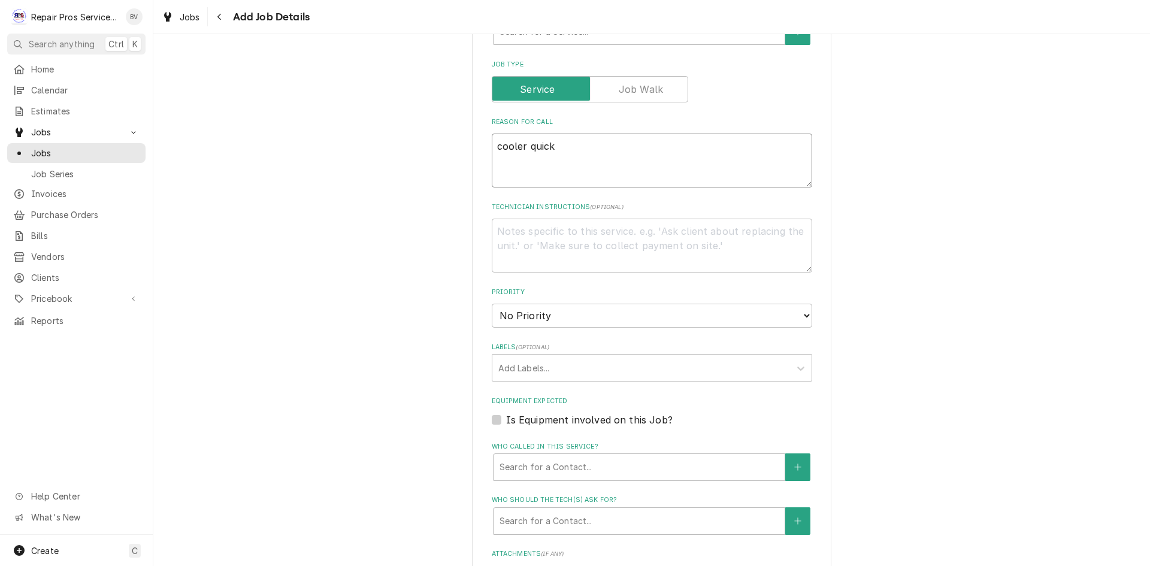
type textarea "x"
type textarea "cooler quick"
type textarea "x"
type textarea "cooler quick g"
type textarea "x"
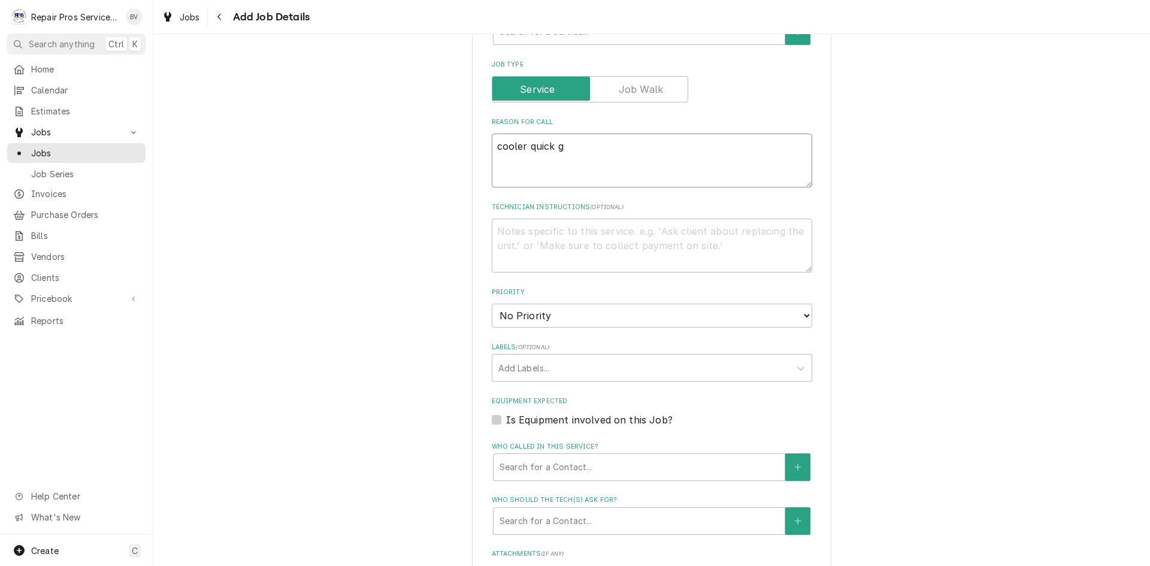
type textarea "cooler quick gr"
type textarea "x"
type textarea "cooler quick gra"
type textarea "x"
type textarea "cooler quick grab"
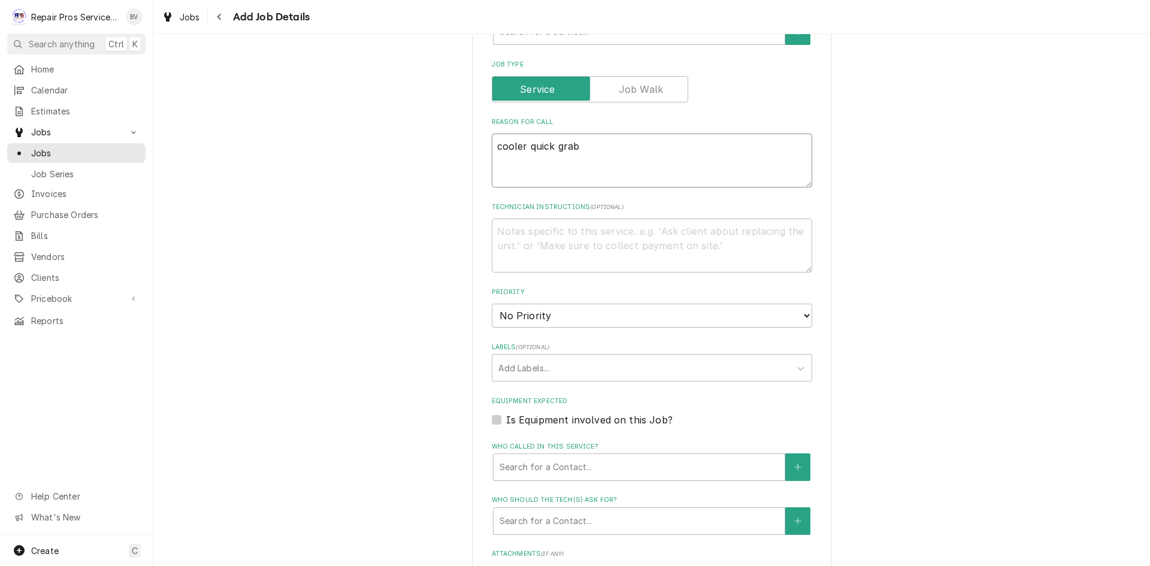
type textarea "x"
type textarea "cooler quick grab"
type textarea "x"
type textarea "cooler quick grab n"
type textarea "x"
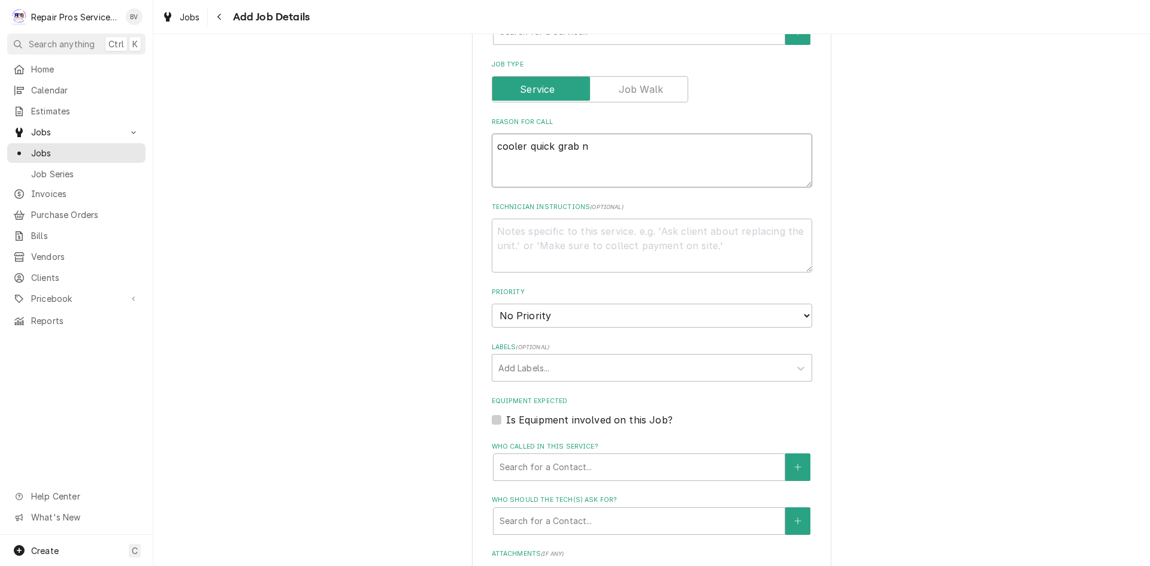
type textarea "cooler quick grab no"
type textarea "x"
type textarea "cooler quick grab not"
type textarea "x"
type textarea "cooler quick grab not"
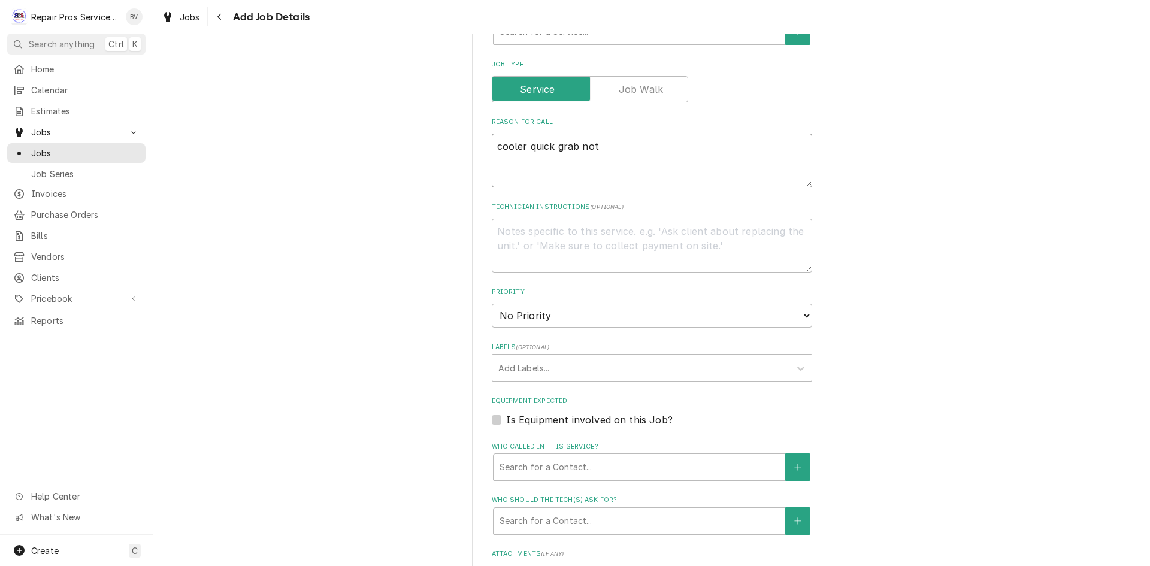
type textarea "x"
type textarea "cooler quick grab not c"
type textarea "x"
type textarea "cooler quick grab not co"
type textarea "x"
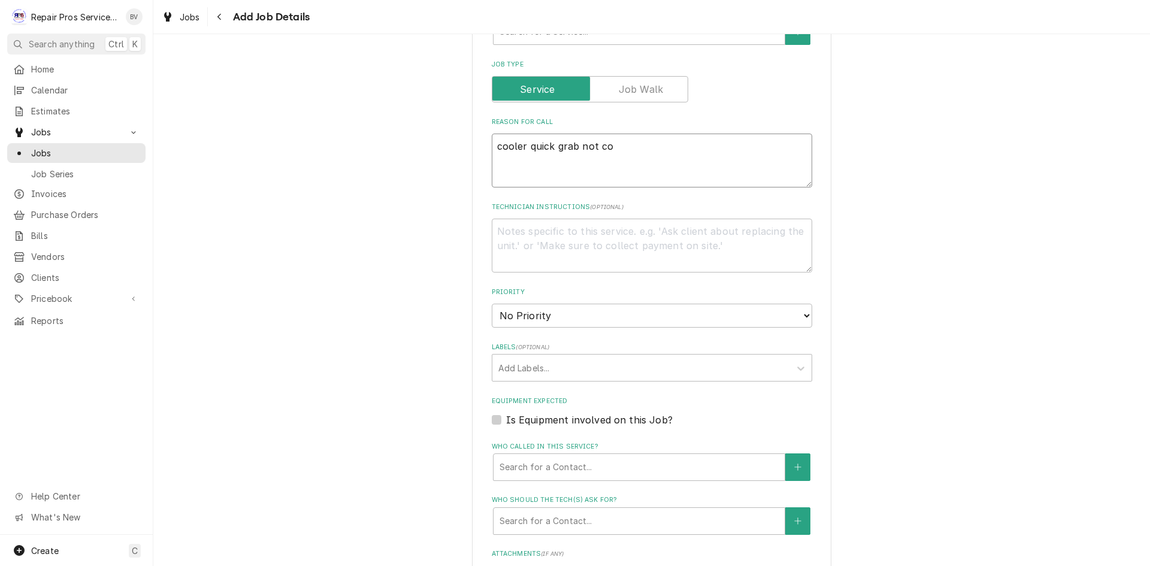
type textarea "cooler quick grab not coo"
type textarea "x"
type textarea "cooler quick grab not cool"
type textarea "x"
type textarea "cooler quick grab not cooli"
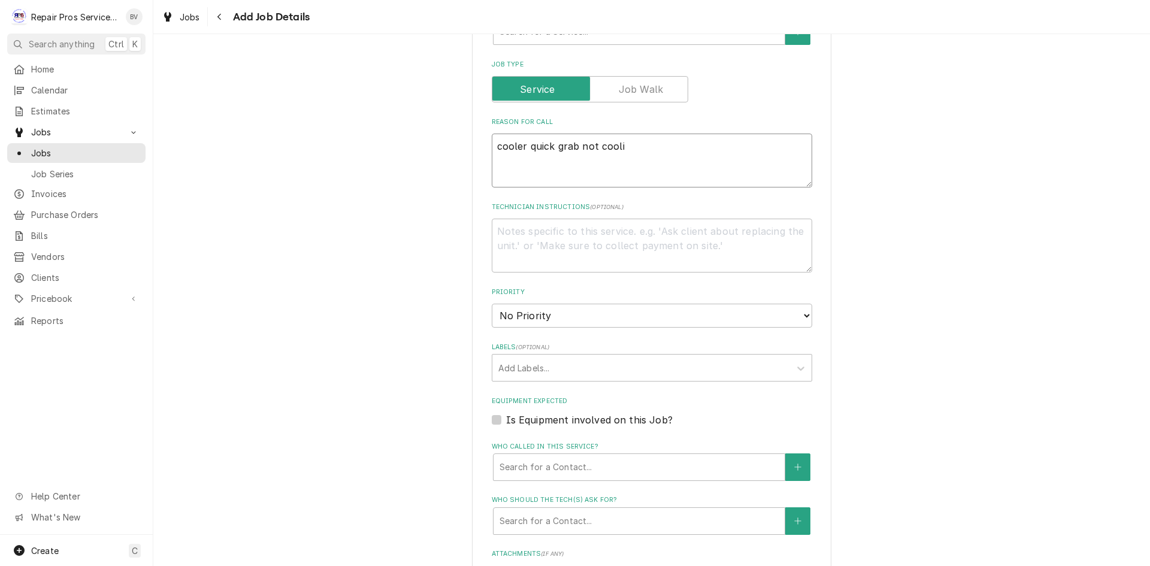
type textarea "x"
type textarea "cooler quick grab not coolin"
type textarea "x"
type textarea "cooler quick grab not cooling"
type textarea "x"
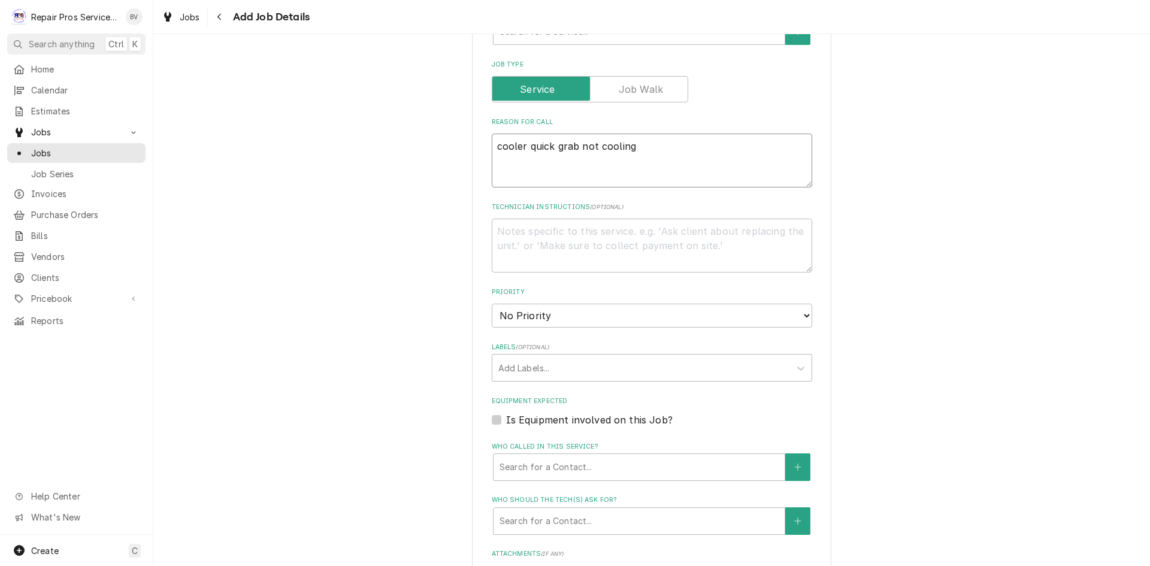
type textarea "cooler quick grab not cooling"
type textarea "x"
type textarea "cooler quick grab not cooling c"
type textarea "x"
type textarea "cooler quick grab not cooling co"
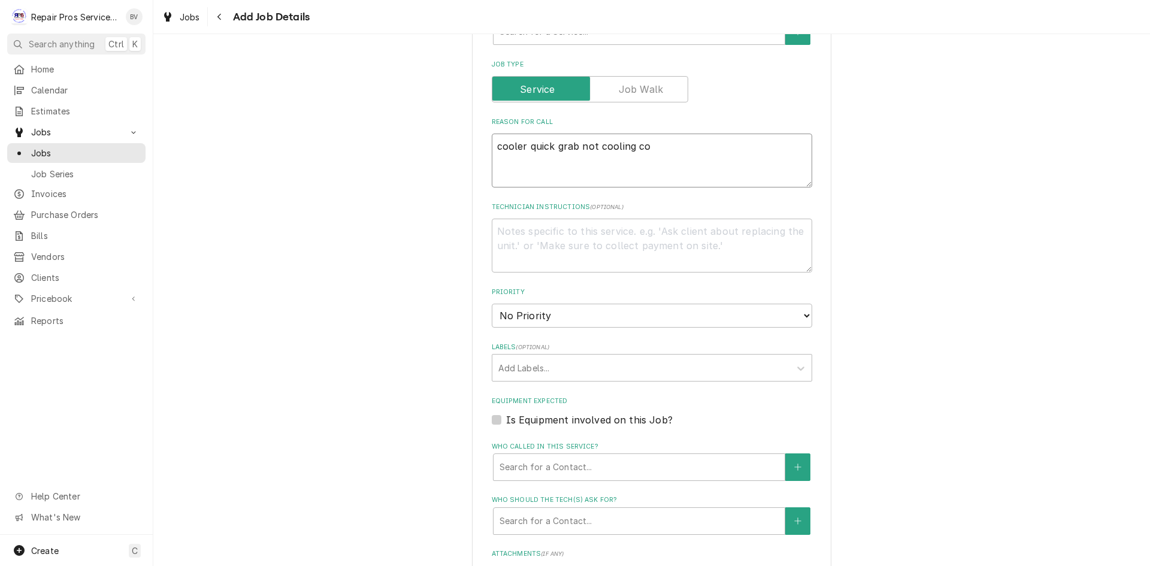
type textarea "x"
type textarea "cooler quick grab not cooling cor"
type textarea "x"
type textarea "cooler quick grab not cooling corr"
type textarea "x"
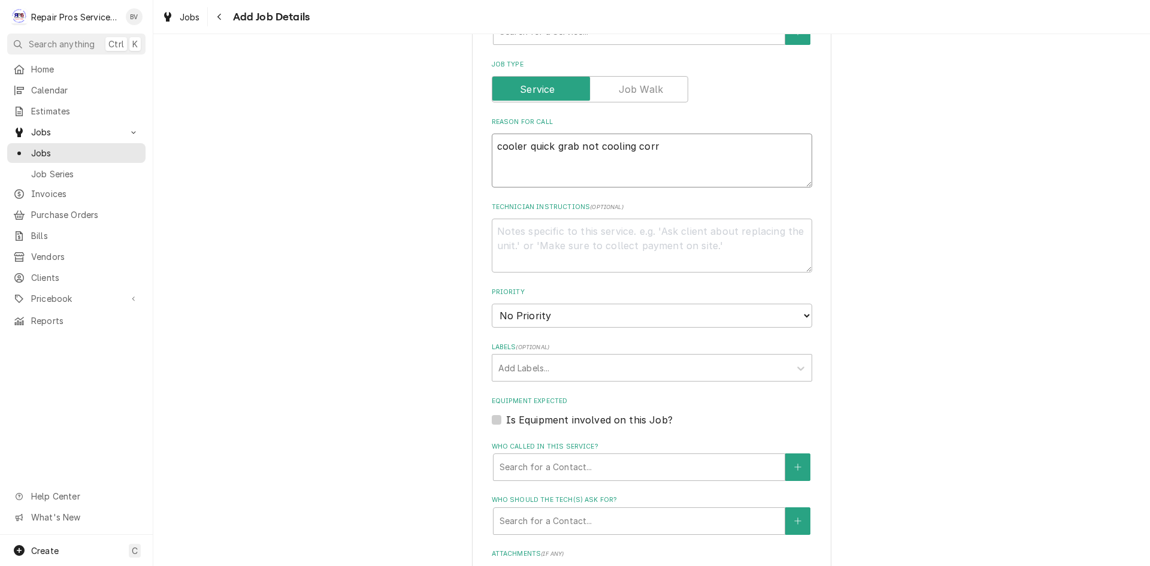
type textarea "cooler quick grab not cooling corre"
type textarea "x"
type textarea "cooler quick grab not cooling correc"
type textarea "x"
type textarea "cooler quick grab not cooling correct"
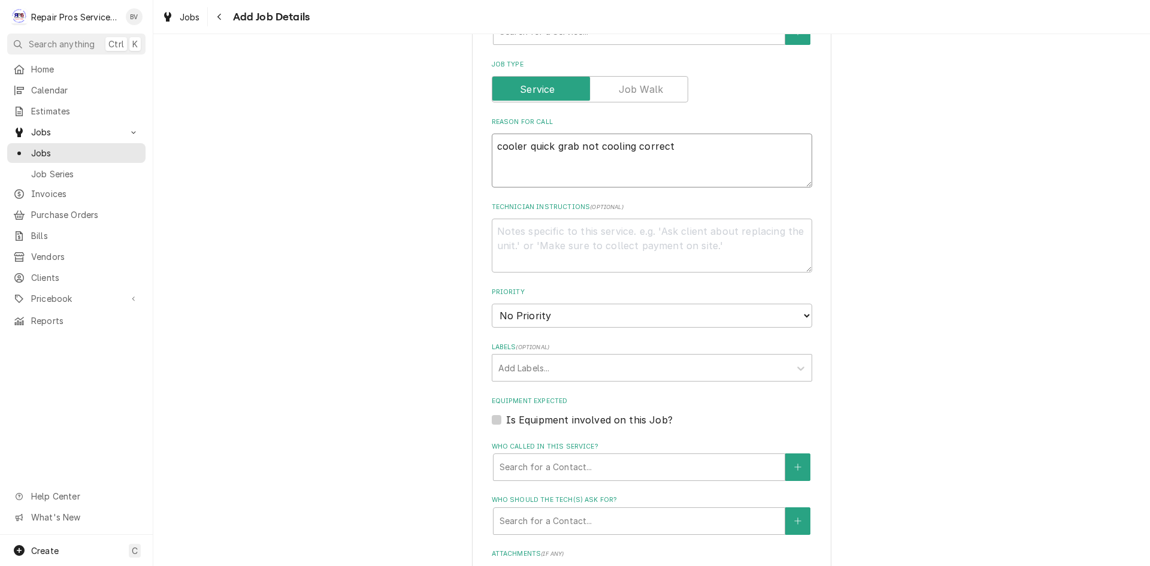
type textarea "x"
type textarea "cooler quick grab not cooling correctl"
type textarea "x"
type textarea "cooler quick grab not cooling correctly"
type textarea "x"
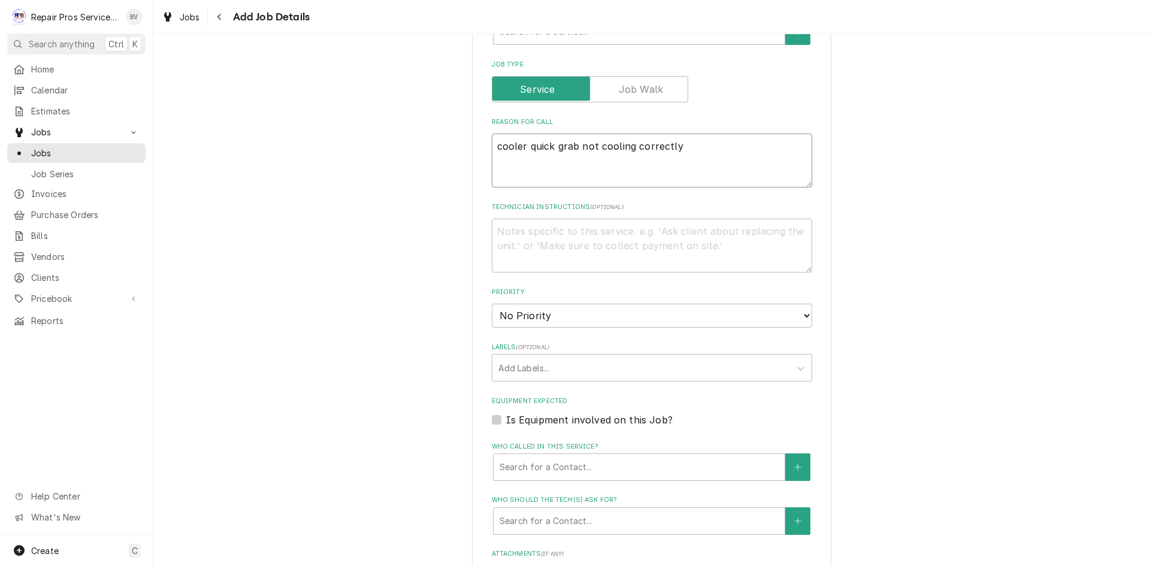
type textarea "cooler quick grab not cooling correctly."
type textarea "x"
type textarea "cooler quick grab not cooling correctly."
type textarea "x"
type textarea "cooler quick grab not cooling correctly."
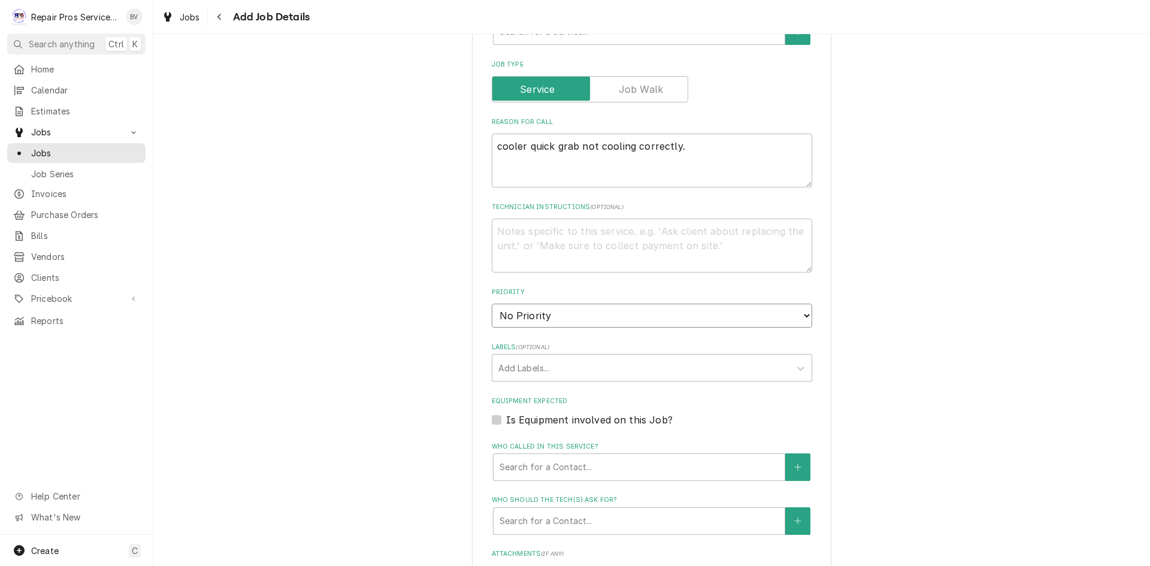
click at [804, 312] on select "No Priority Urgent High Medium Low" at bounding box center [652, 316] width 320 height 24
select select "3"
click at [492, 304] on select "No Priority Urgent High Medium Low" at bounding box center [652, 316] width 320 height 24
click at [558, 369] on div "Labels" at bounding box center [641, 368] width 286 height 22
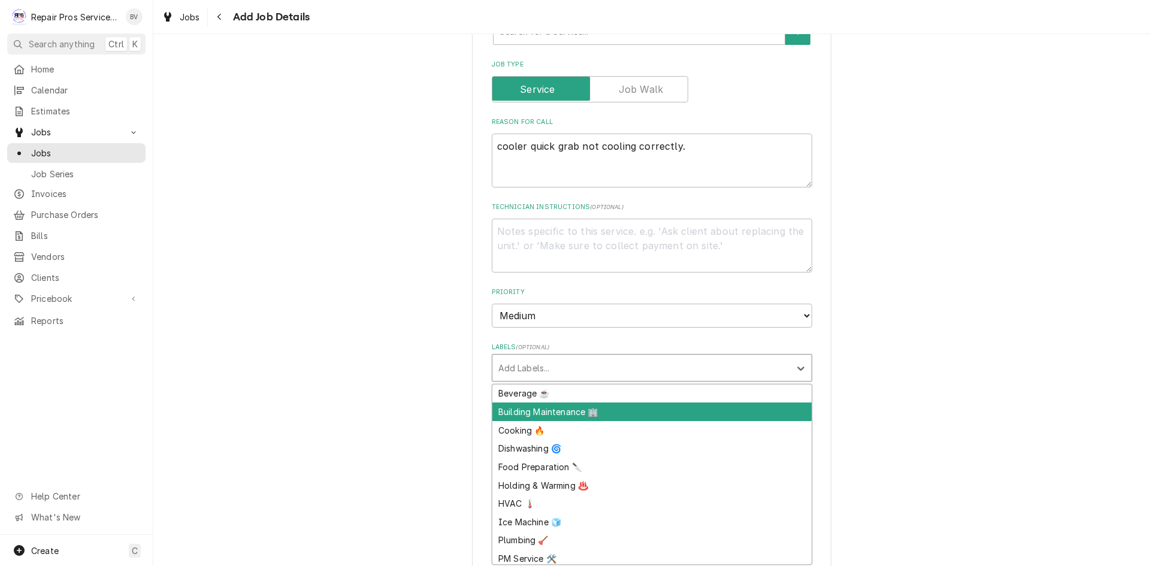
scroll to position [22, 0]
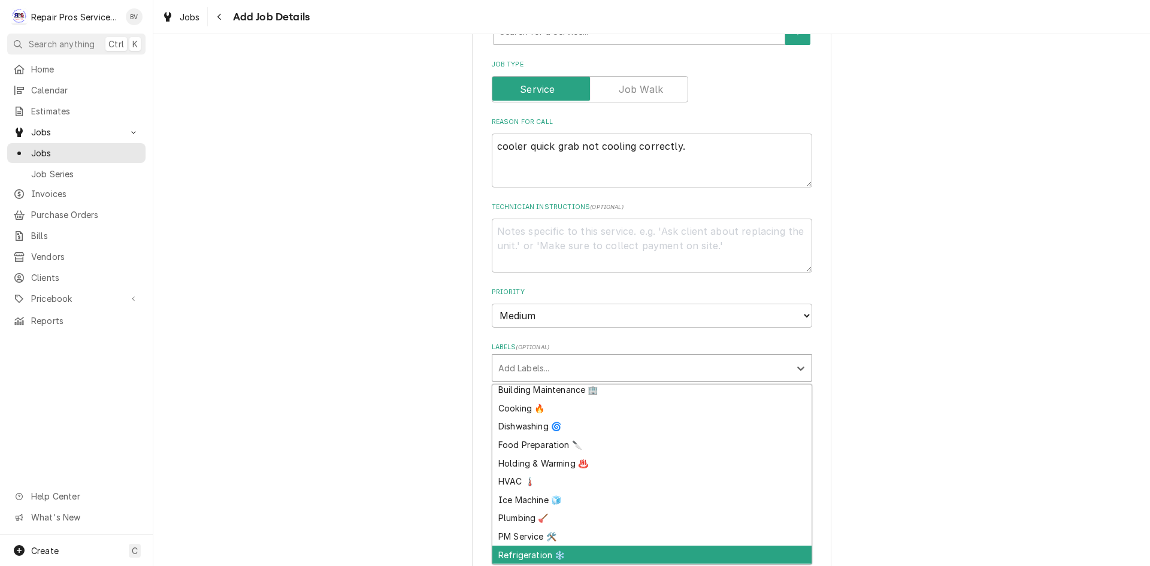
click at [549, 555] on div "Refrigeration ❄️" at bounding box center [651, 555] width 319 height 19
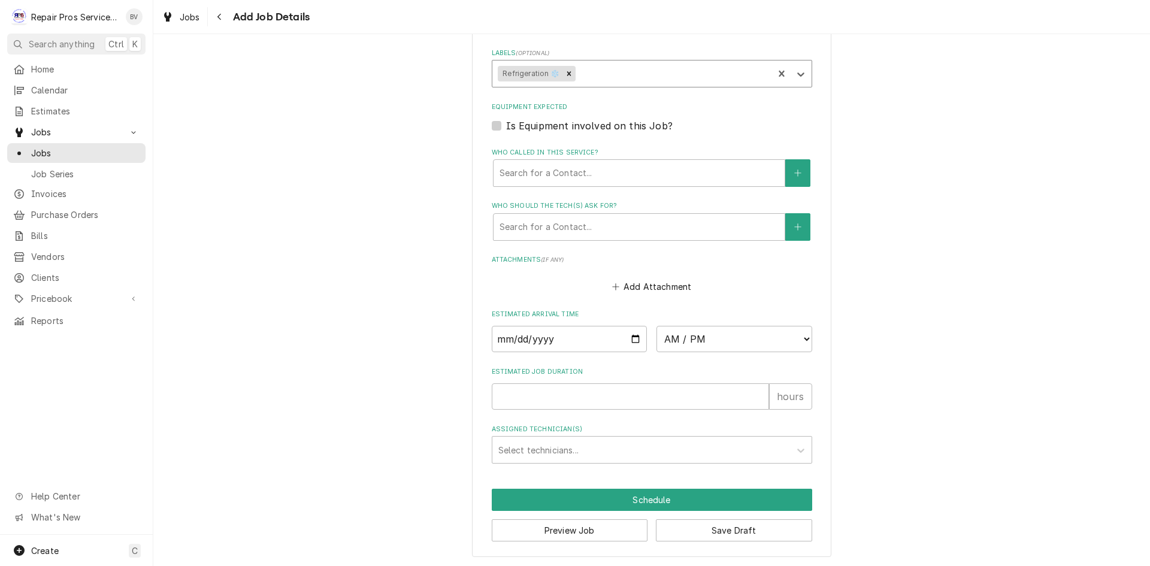
scroll to position [715, 0]
click at [627, 339] on input "Date" at bounding box center [570, 338] width 156 height 26
type textarea "x"
type input "2025-08-14"
type textarea "x"
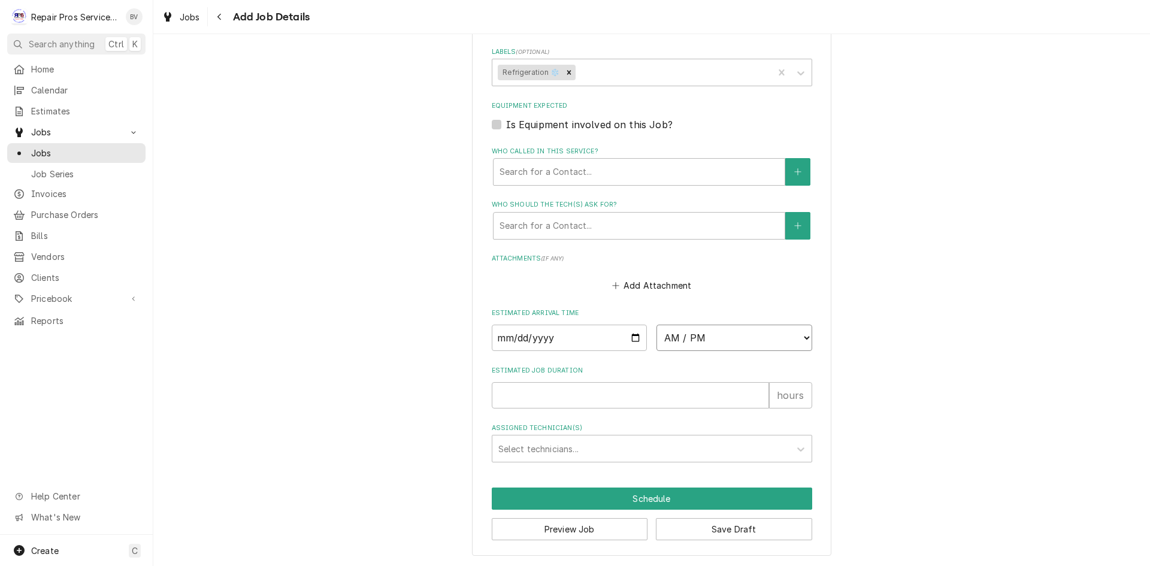
click at [798, 340] on select "AM / PM 6:00 AM 6:15 AM 6:30 AM 6:45 AM 7:00 AM 7:15 AM 7:30 AM 7:45 AM 8:00 AM…" at bounding box center [734, 338] width 156 height 26
select select "14:45:00"
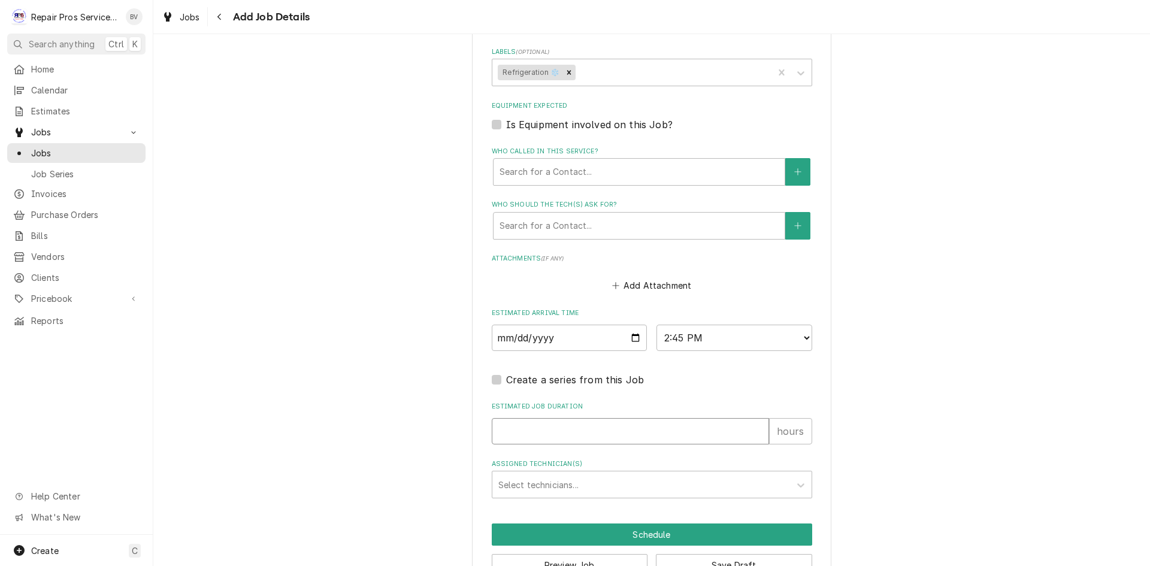
click at [506, 426] on input "Estimated Job Duration" at bounding box center [630, 431] width 277 height 26
type textarea "x"
type input "2"
type textarea "x"
type input "2"
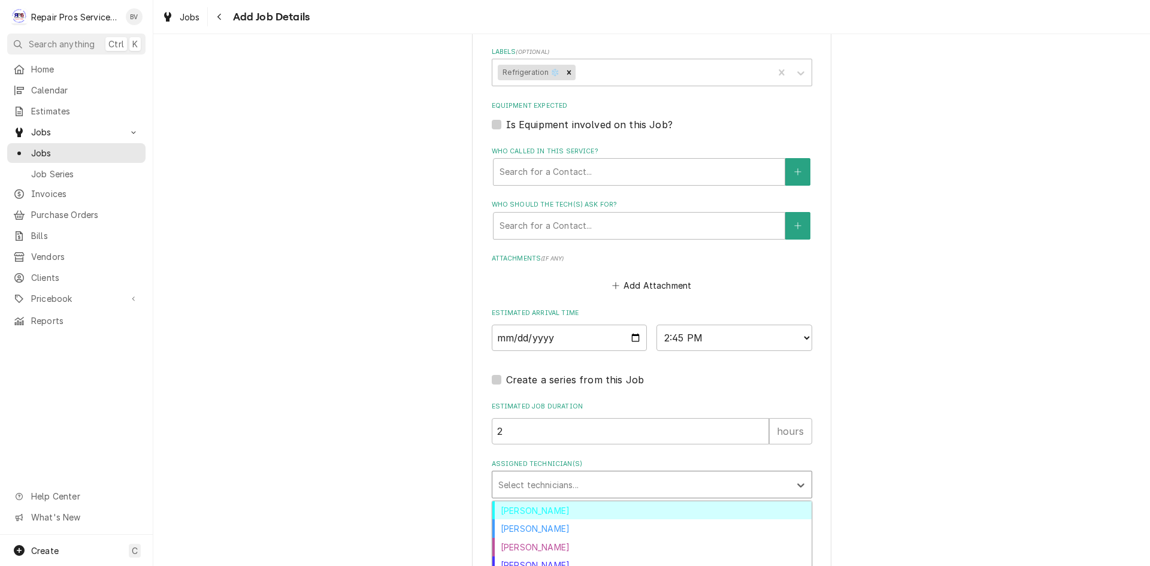
click at [507, 482] on div "Assigned Technician(s)" at bounding box center [641, 485] width 286 height 22
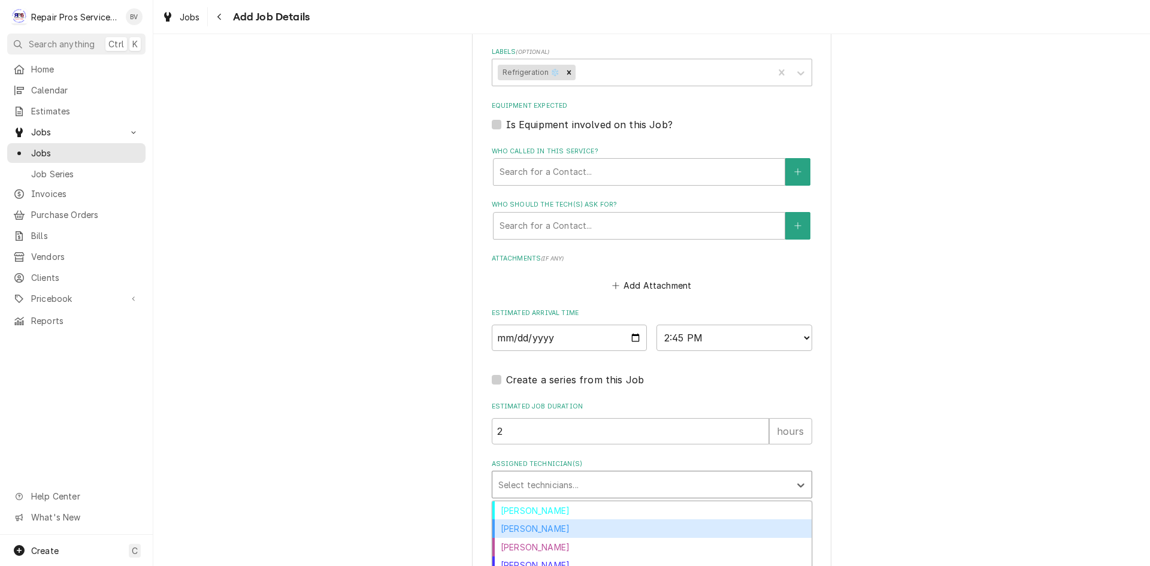
click at [509, 531] on div "Caleb Kvale" at bounding box center [651, 528] width 319 height 19
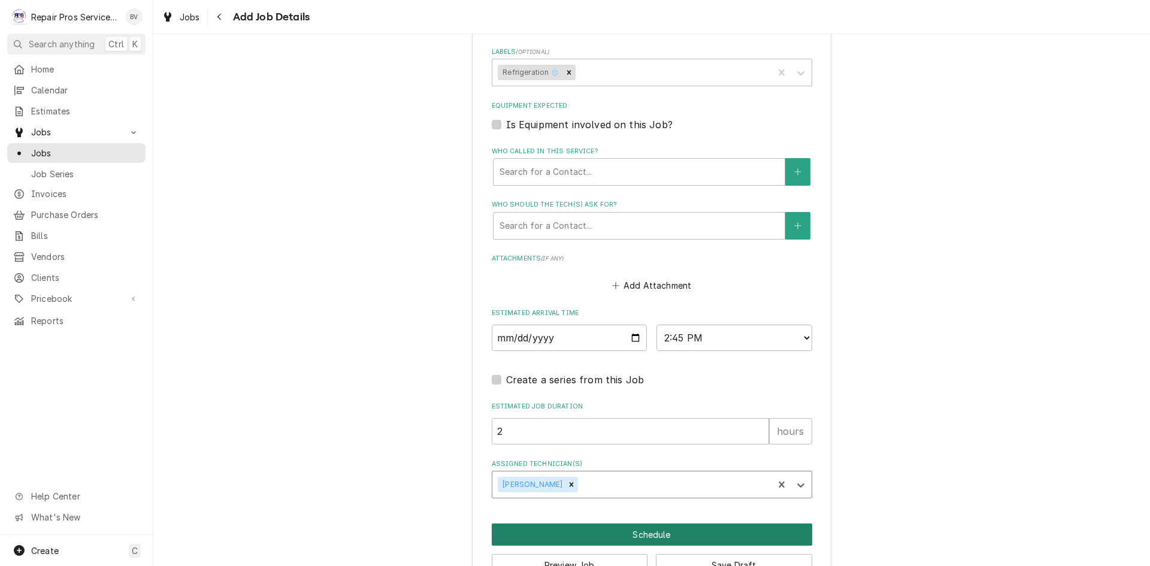
click at [645, 534] on button "Schedule" at bounding box center [652, 534] width 320 height 22
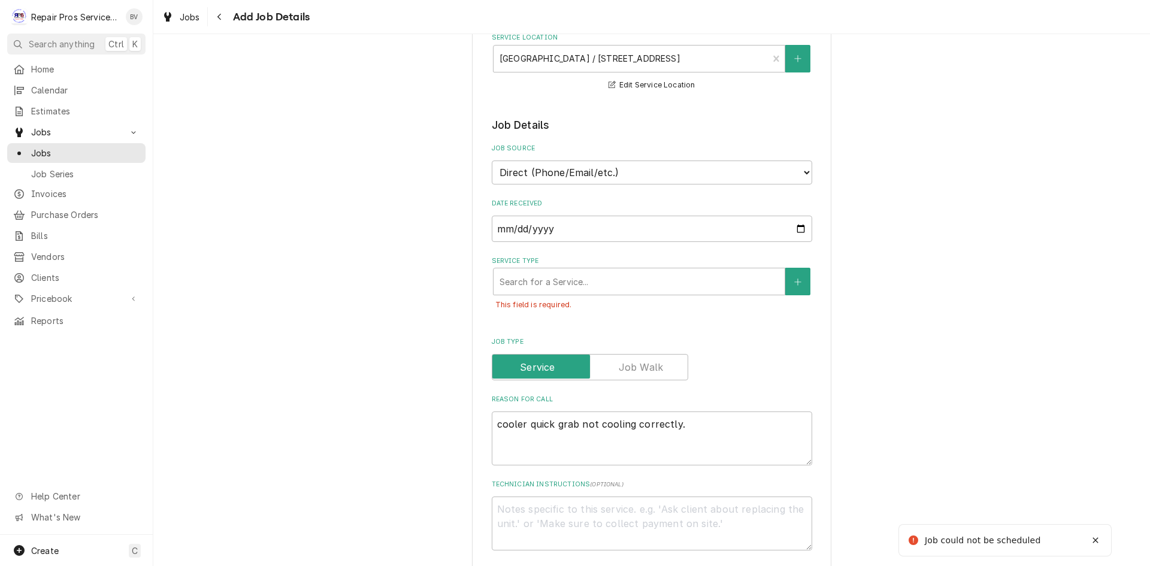
scroll to position [152, 0]
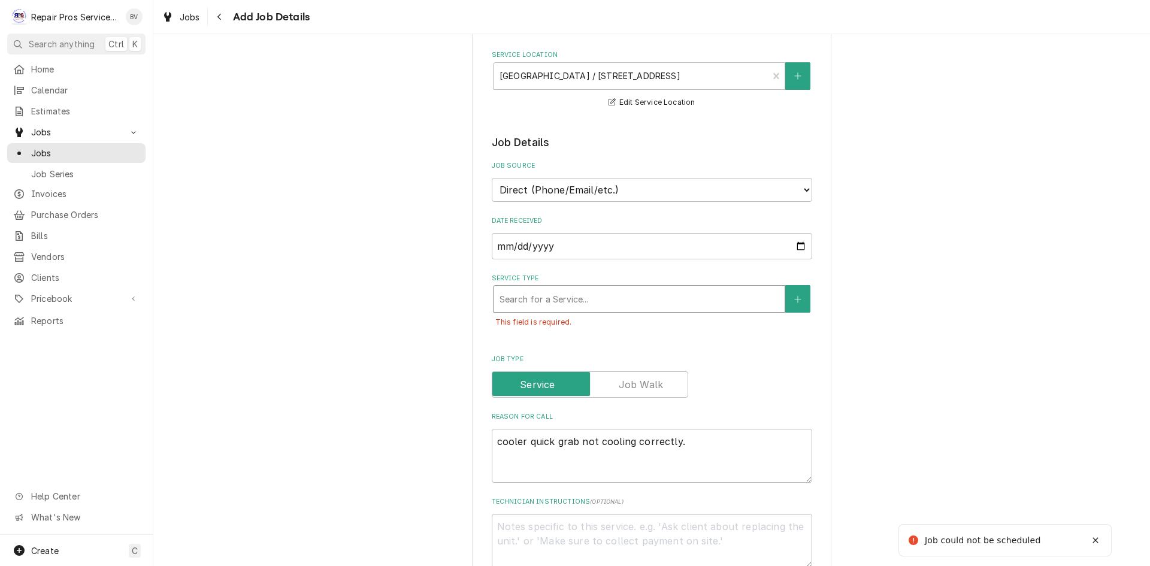
click at [555, 304] on div "Service Type" at bounding box center [638, 299] width 279 height 22
type textarea "x"
type input "d"
type textarea "x"
type input "di"
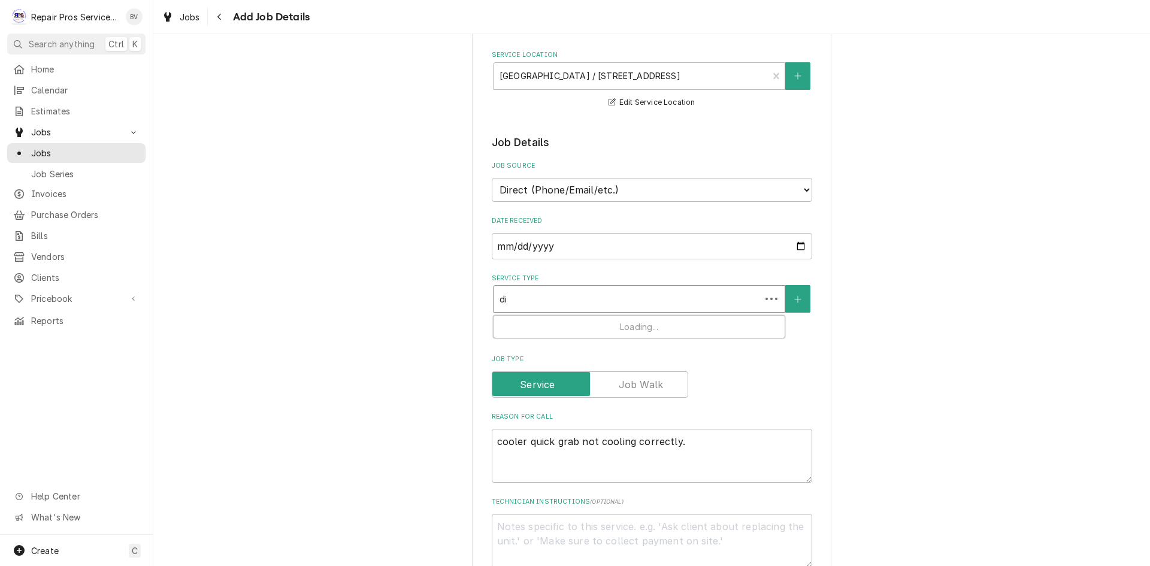
type textarea "x"
type input "dia"
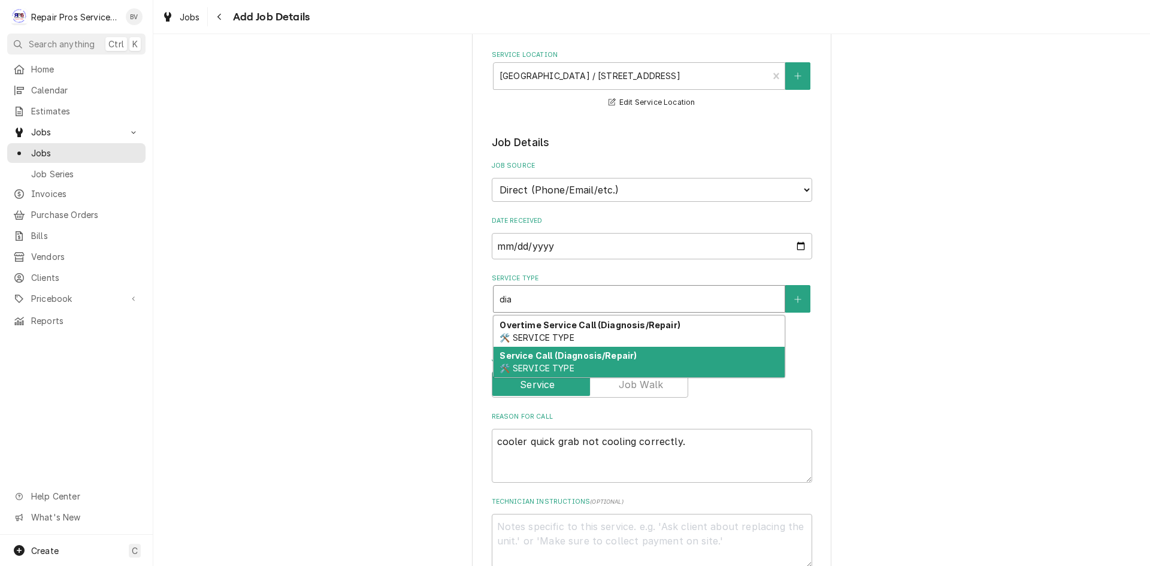
click at [535, 358] on strong "Service Call (Diagnosis/Repair)" at bounding box center [567, 355] width 137 height 10
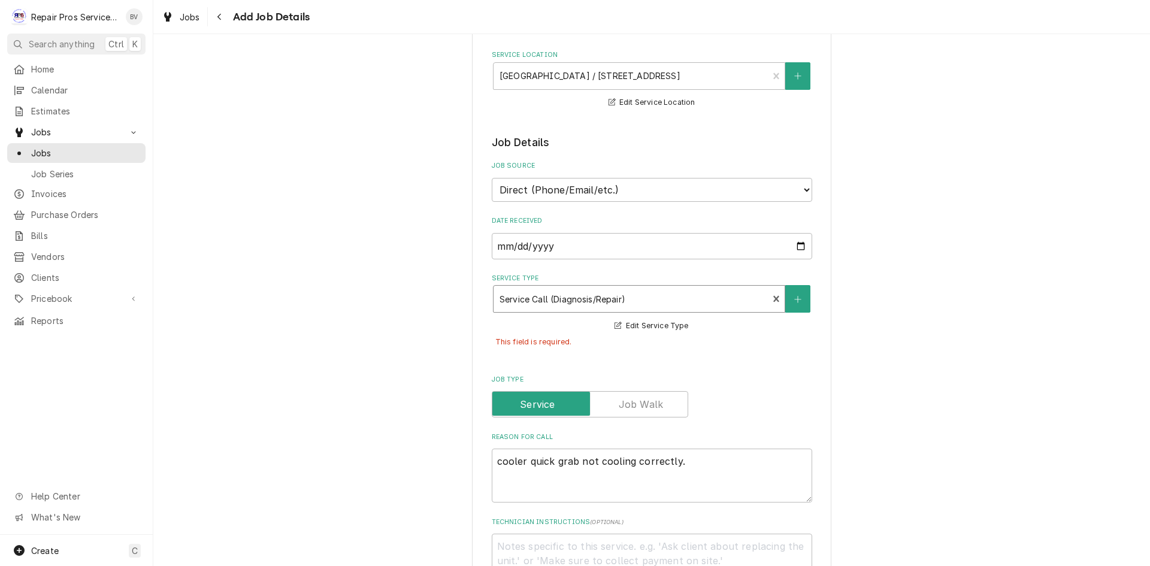
click at [582, 337] on div "This field is required." at bounding box center [652, 342] width 320 height 19
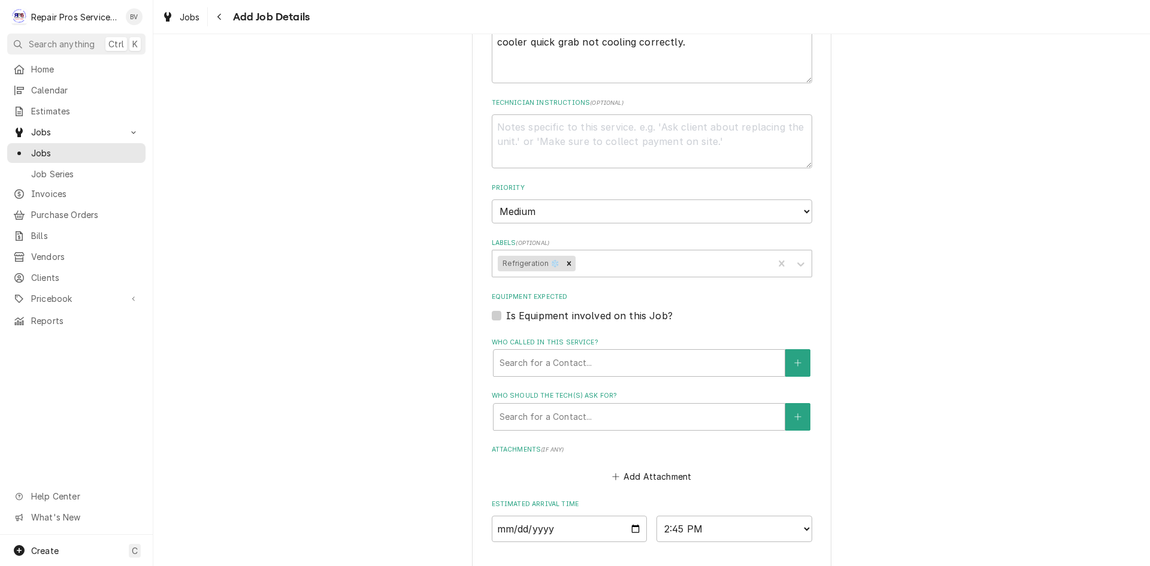
scroll to position [798, 0]
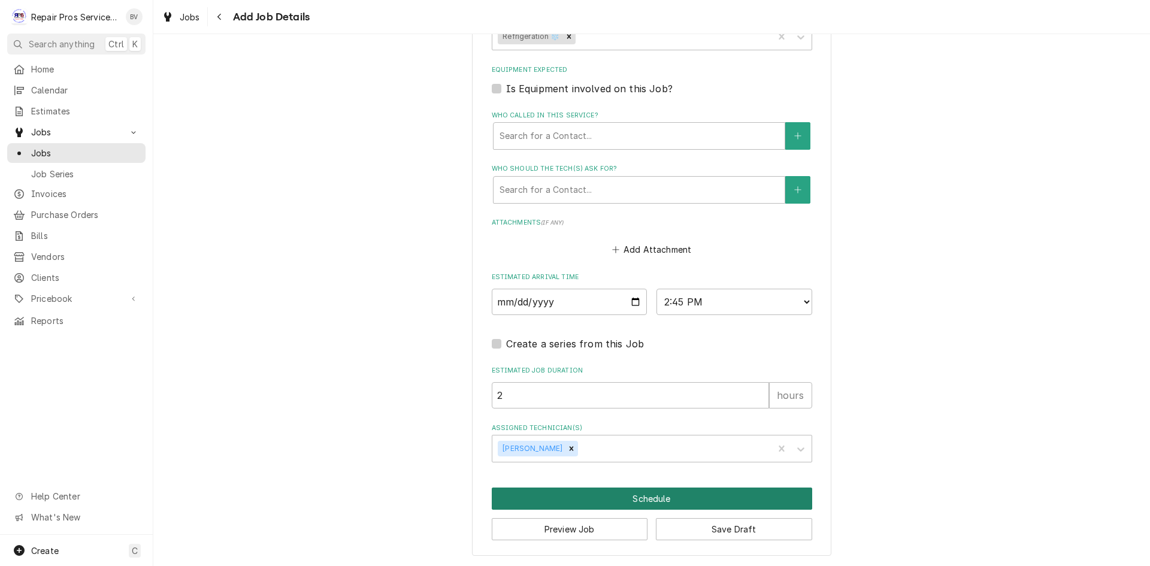
click at [621, 491] on button "Schedule" at bounding box center [652, 499] width 320 height 22
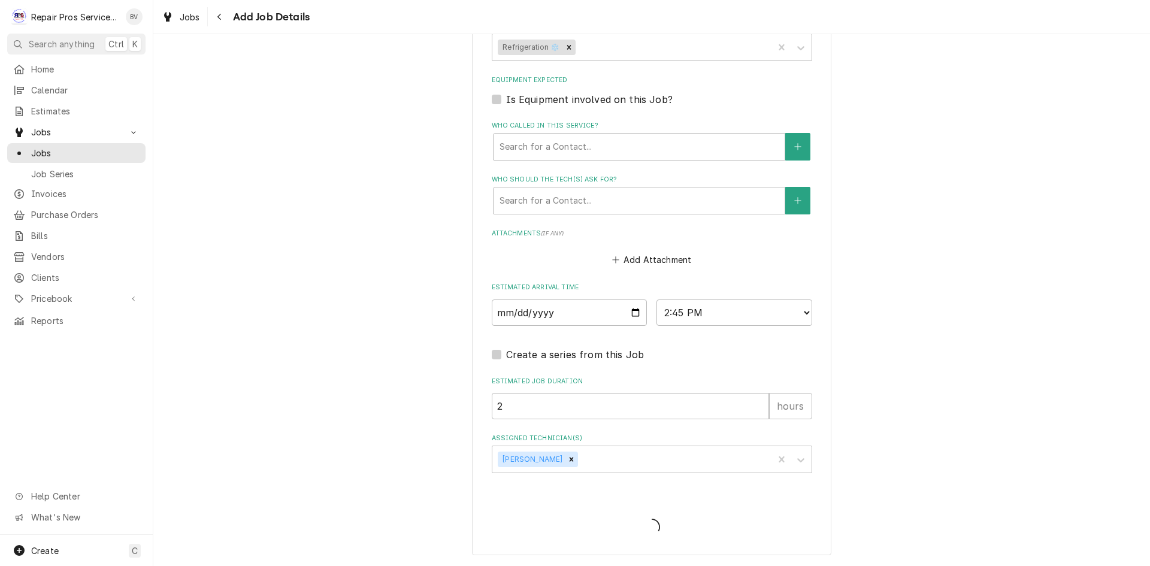
scroll to position [760, 0]
type textarea "x"
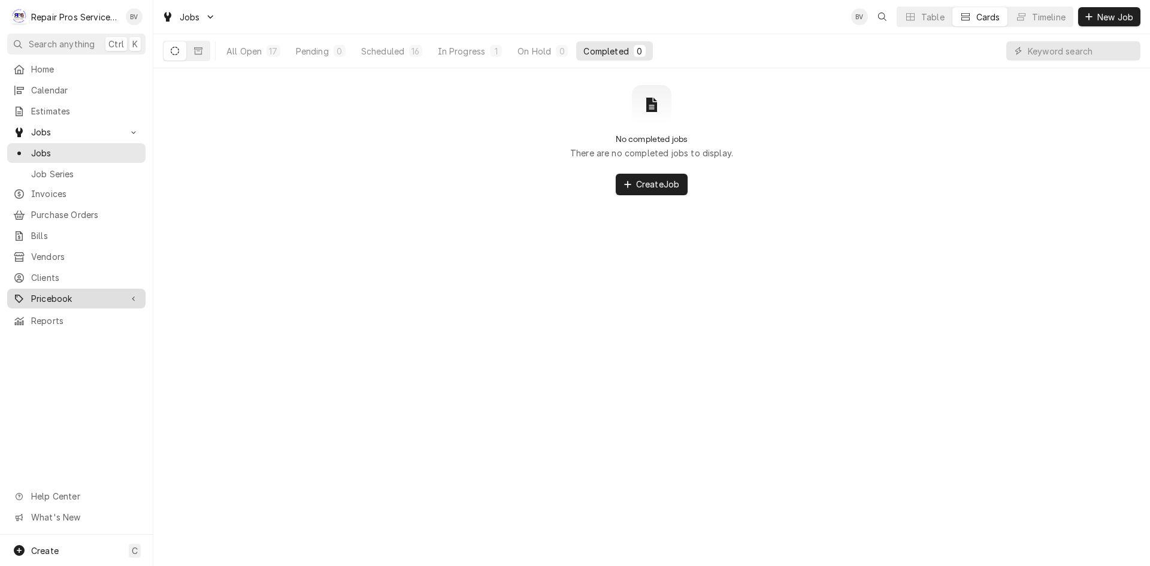
click at [56, 292] on span "Pricebook" at bounding box center [76, 298] width 90 height 13
click at [133, 296] on icon "Dynamic Content Wrapper" at bounding box center [134, 298] width 6 height 4
click at [133, 296] on icon "Dynamic Content Wrapper" at bounding box center [134, 299] width 4 height 6
click at [132, 293] on div "Dynamic Content Wrapper" at bounding box center [134, 299] width 12 height 12
click at [42, 69] on span "Home" at bounding box center [85, 69] width 108 height 13
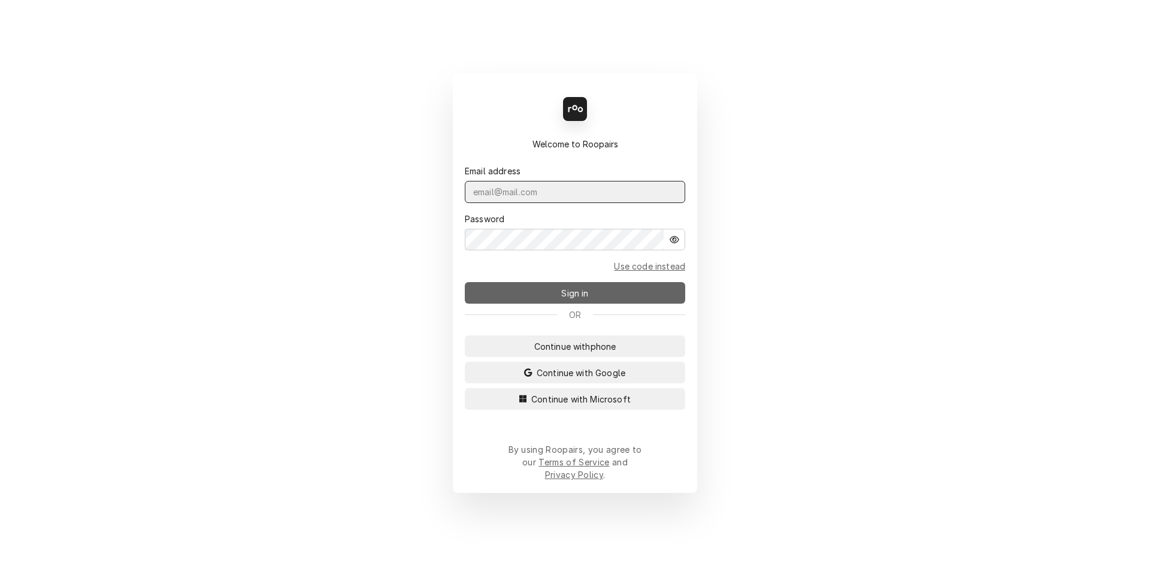
type input "[EMAIL_ADDRESS][DOMAIN_NAME]"
click at [579, 299] on span "Sign in" at bounding box center [575, 293] width 32 height 13
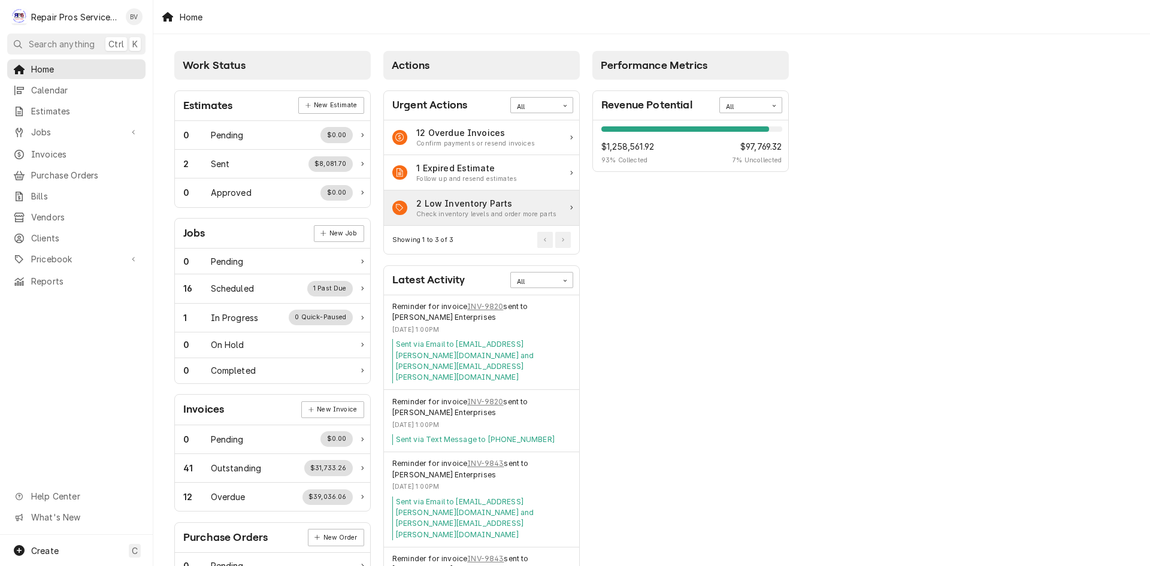
click at [459, 202] on div "2 Low Inventory Parts" at bounding box center [486, 203] width 140 height 13
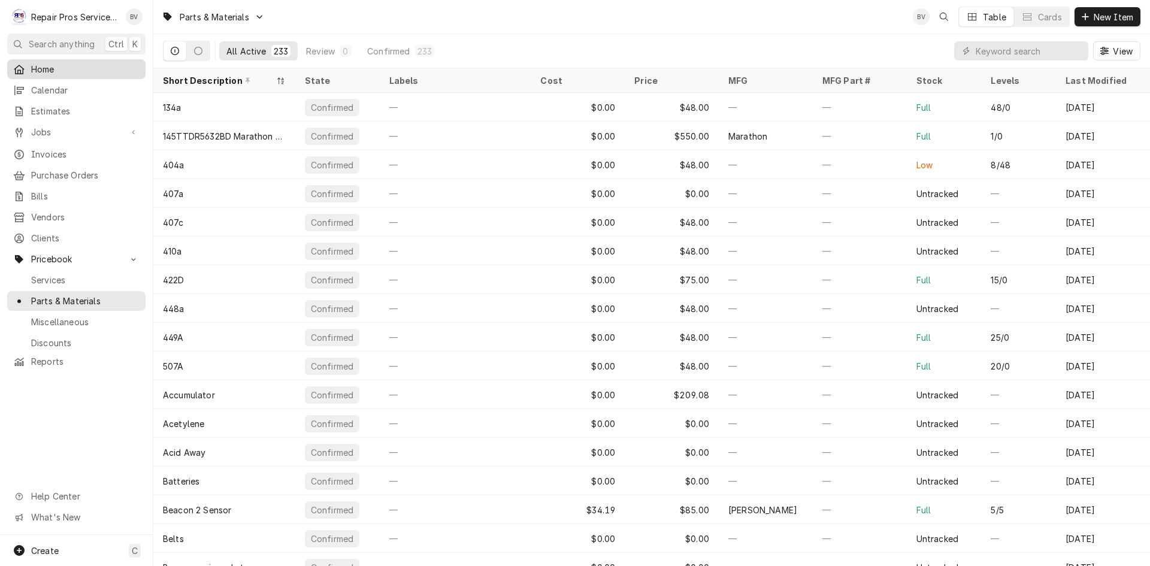
click at [43, 67] on span "Home" at bounding box center [85, 69] width 108 height 13
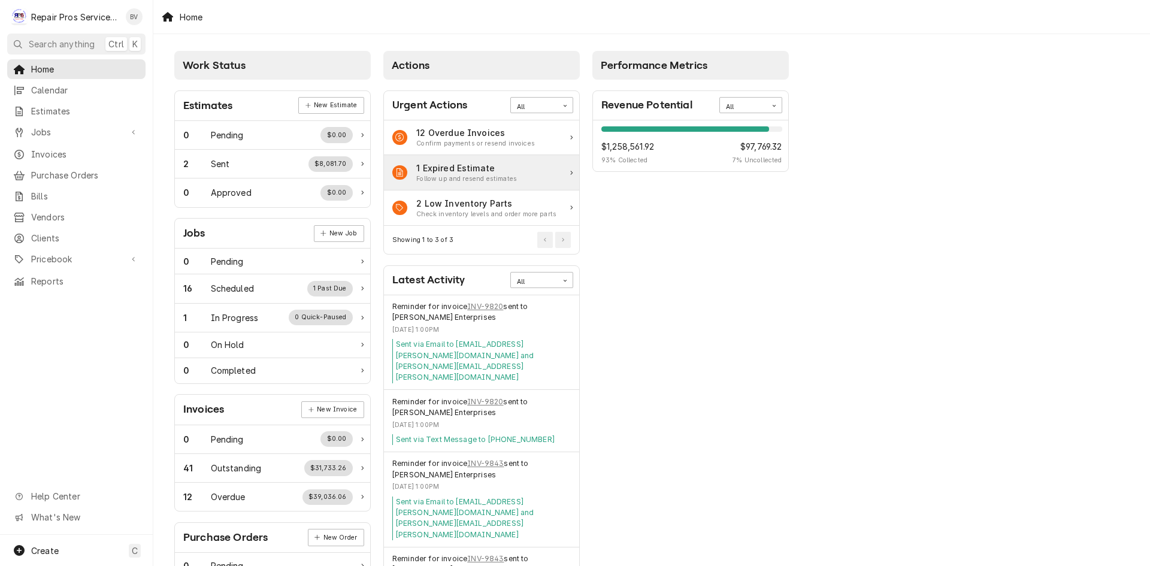
click at [471, 169] on div "1 Expired Estimate" at bounding box center [466, 168] width 101 height 13
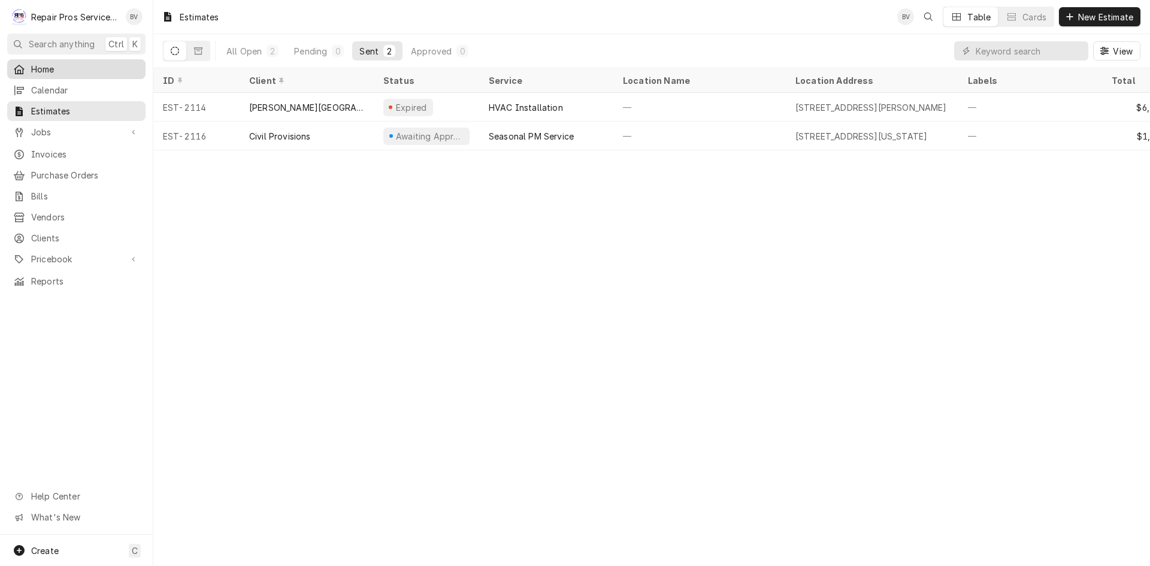
click at [38, 63] on span "Home" at bounding box center [85, 69] width 108 height 13
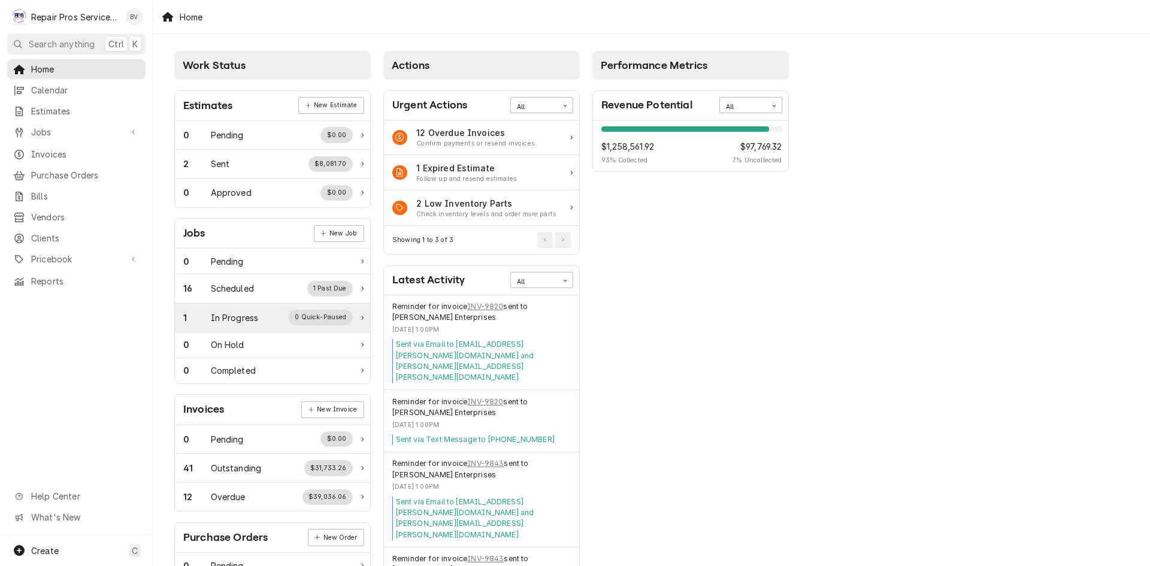
click at [234, 321] on div "In Progress" at bounding box center [235, 317] width 48 height 13
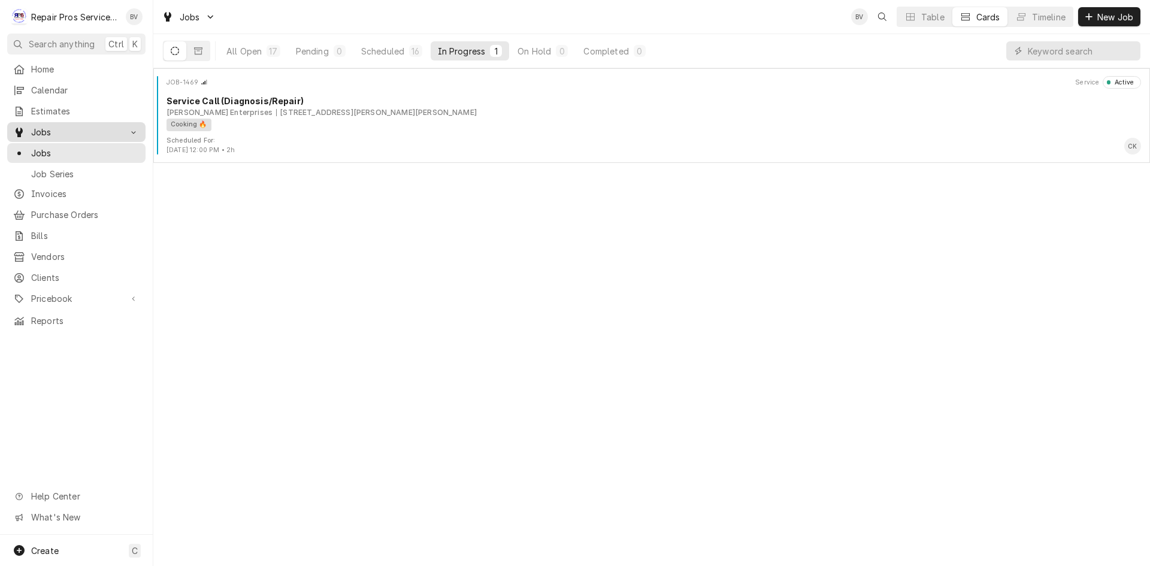
click at [42, 129] on span "Jobs" at bounding box center [76, 132] width 90 height 13
click at [44, 148] on span "Invoices" at bounding box center [85, 154] width 108 height 13
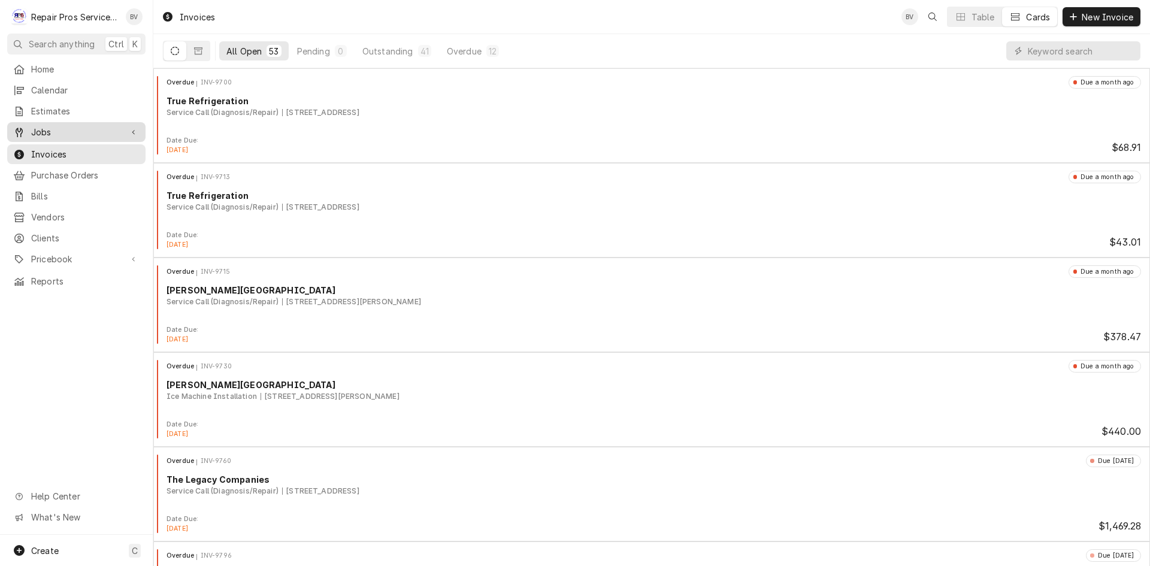
click at [50, 128] on span "Jobs" at bounding box center [76, 132] width 90 height 13
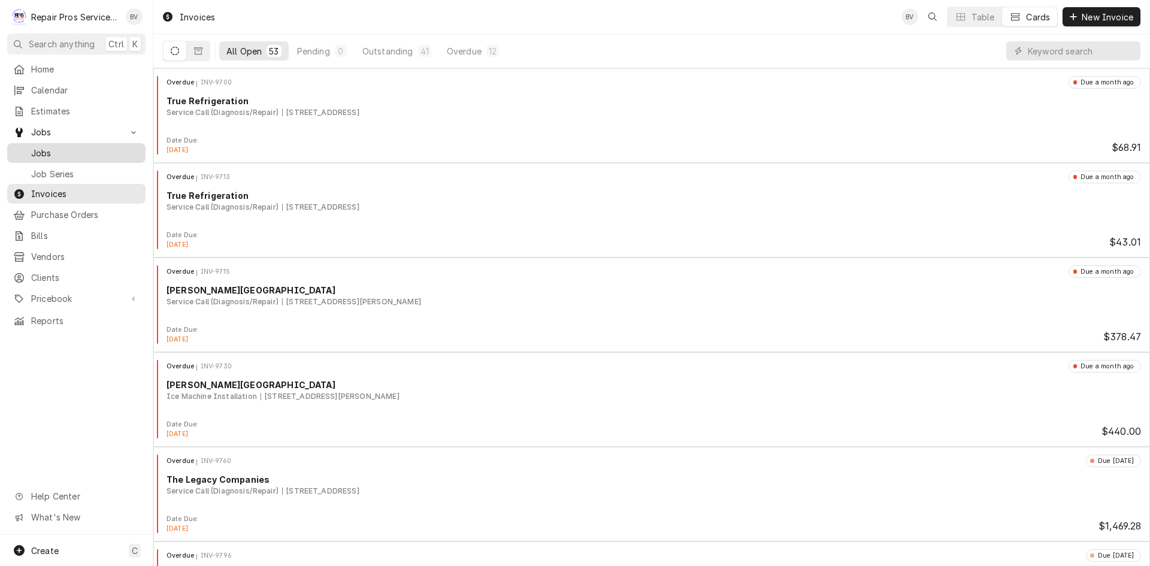
click at [44, 147] on span "Jobs" at bounding box center [85, 153] width 108 height 13
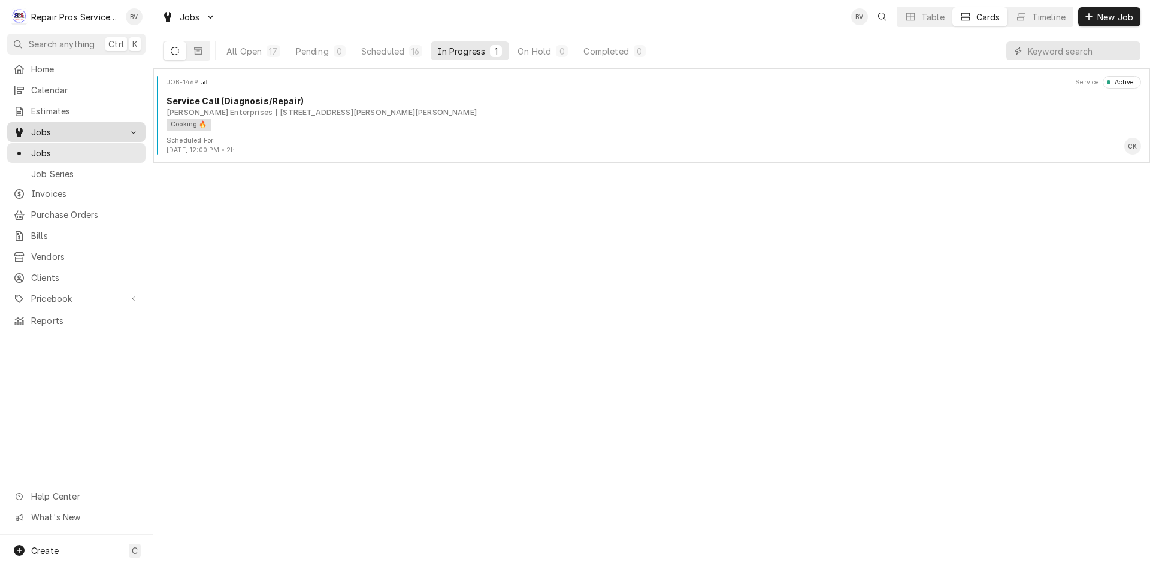
click at [45, 128] on span "Jobs" at bounding box center [76, 132] width 90 height 13
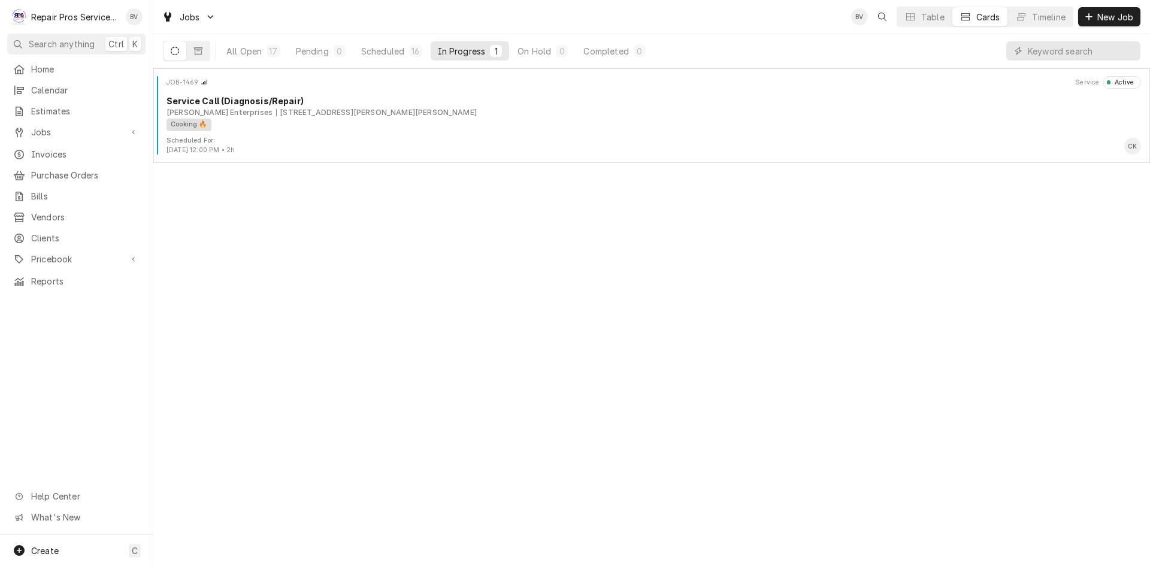
click at [466, 50] on div "In Progress" at bounding box center [462, 51] width 48 height 13
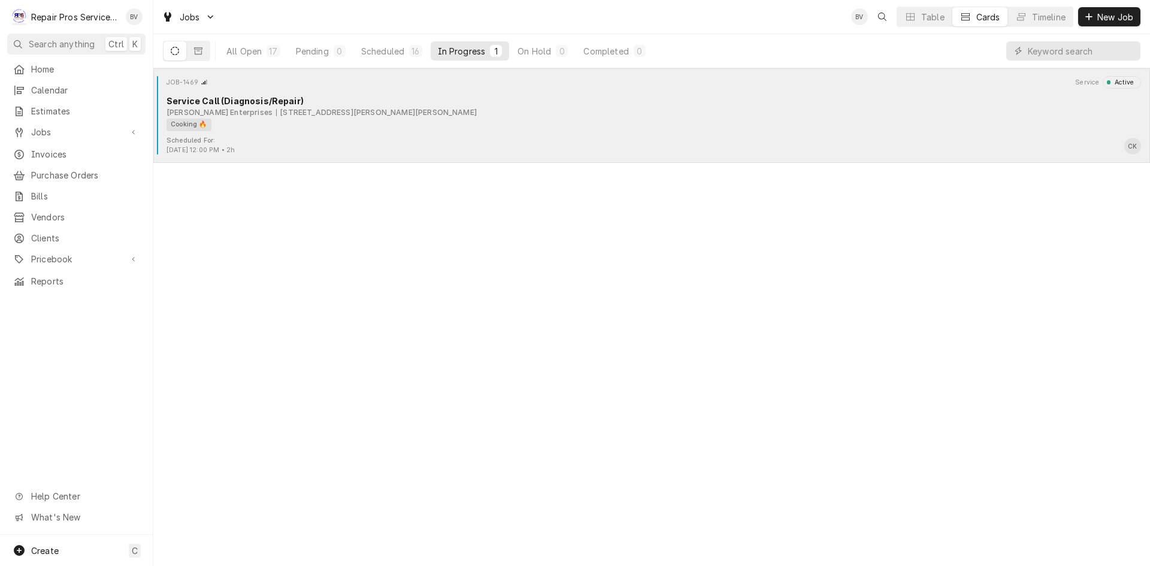
click at [418, 125] on div "Cooking 🔥" at bounding box center [649, 125] width 966 height 13
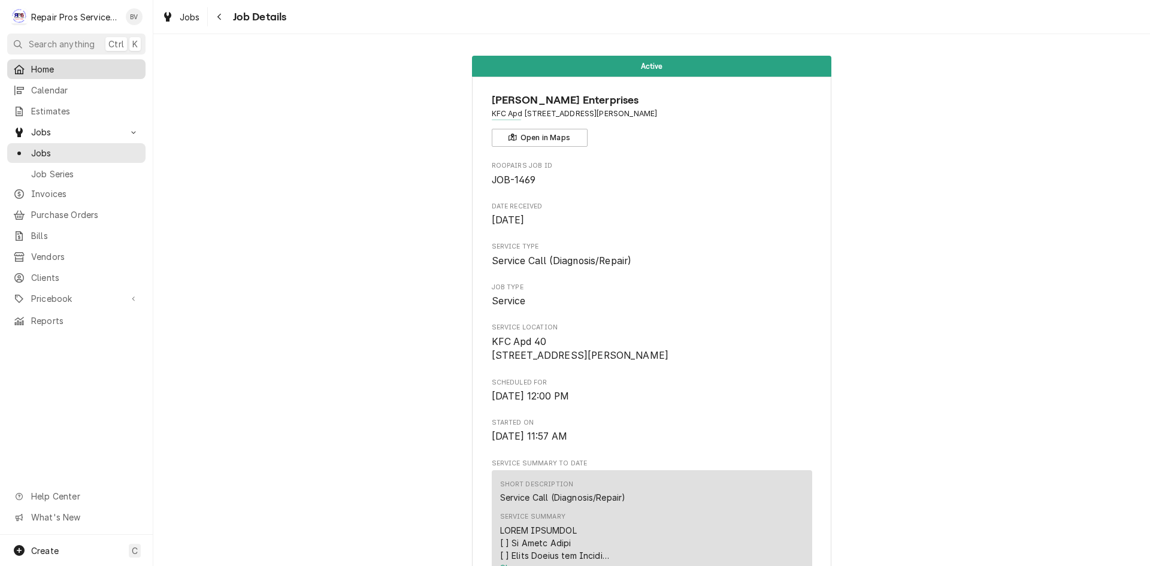
click at [38, 69] on span "Home" at bounding box center [85, 69] width 108 height 13
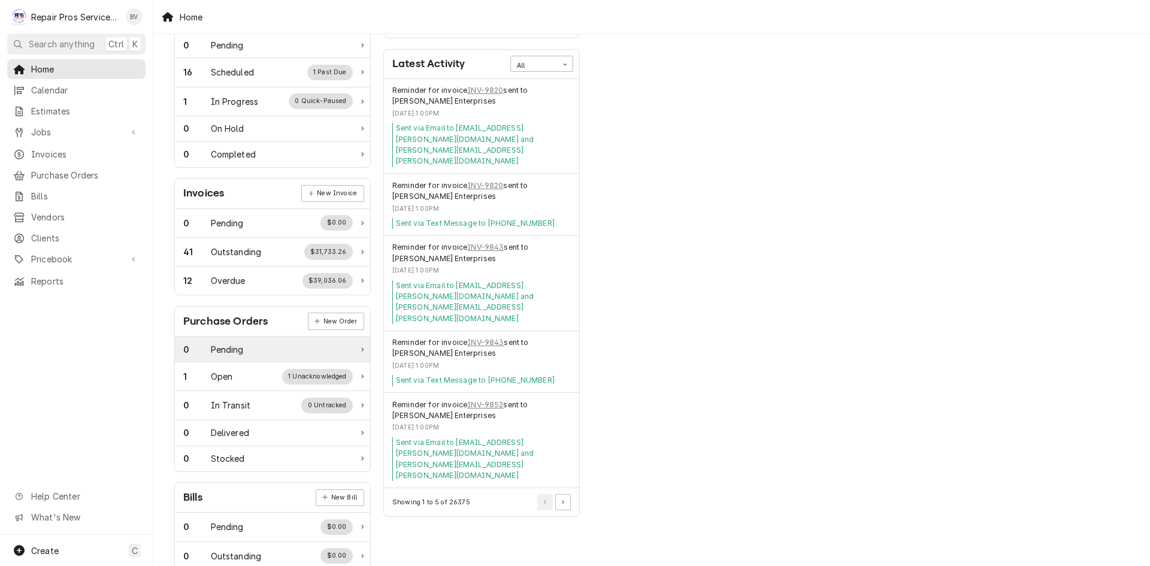
scroll to position [271, 0]
